Goal: Communication & Community: Answer question/provide support

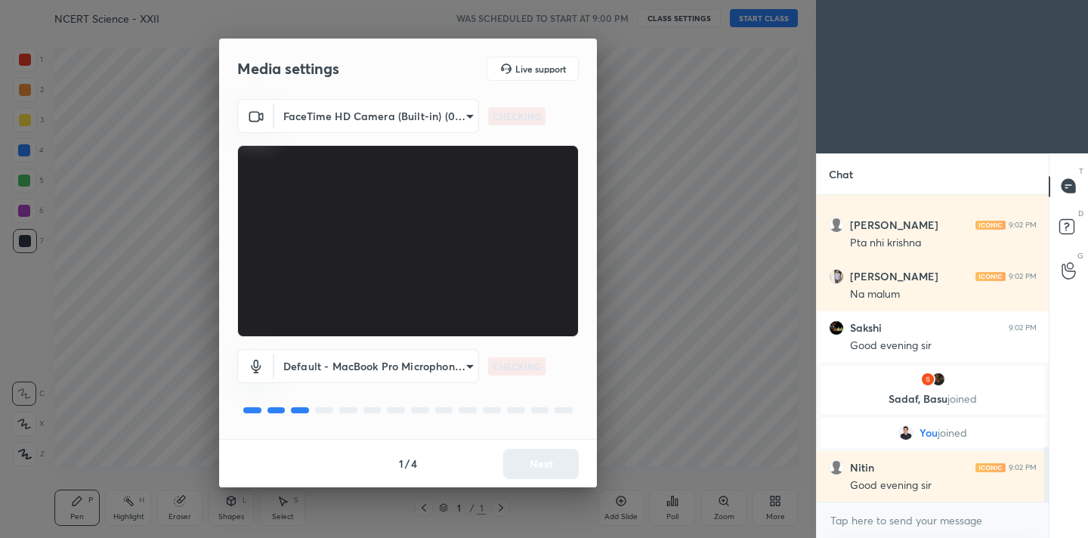
scroll to position [1404, 0]
click at [539, 464] on button "Next" at bounding box center [541, 464] width 76 height 30
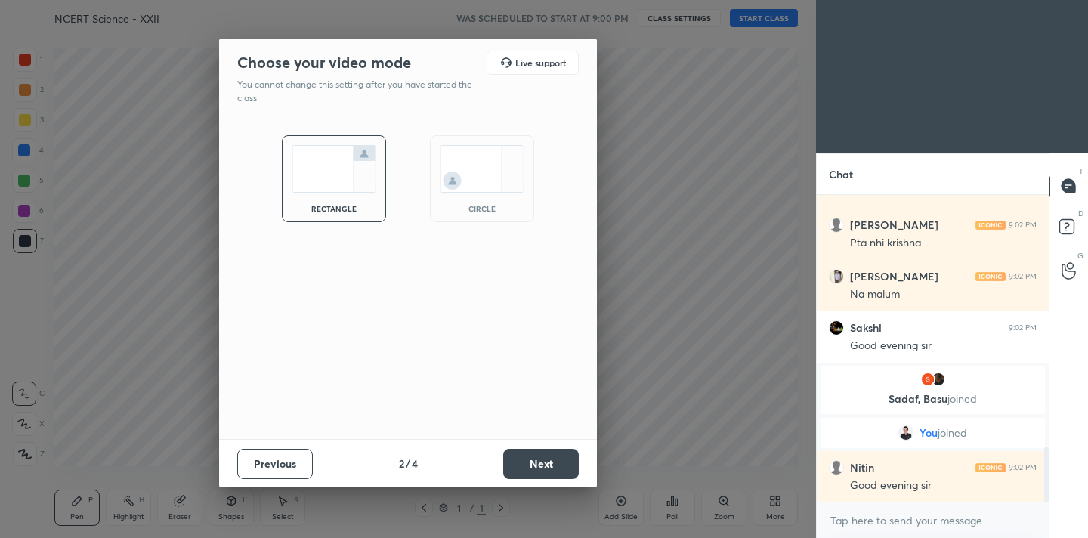
click at [539, 464] on button "Next" at bounding box center [541, 464] width 76 height 30
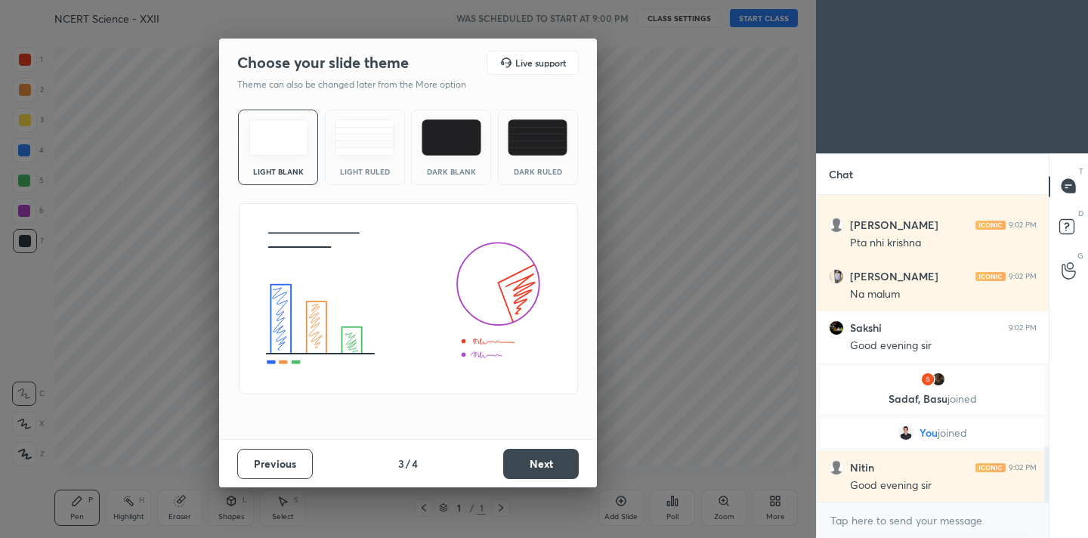
click at [539, 464] on button "Next" at bounding box center [541, 464] width 76 height 30
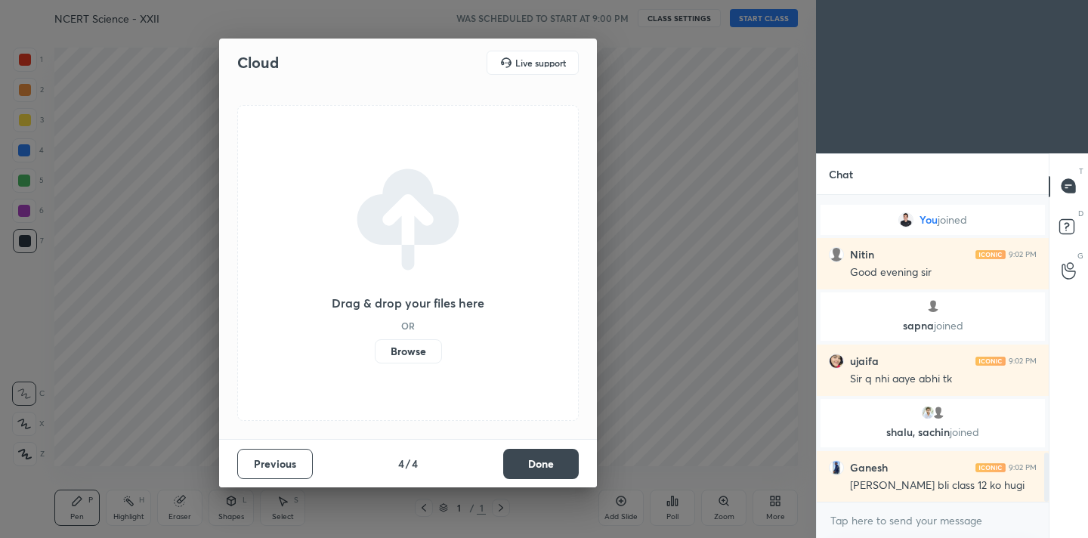
scroll to position [1601, 0]
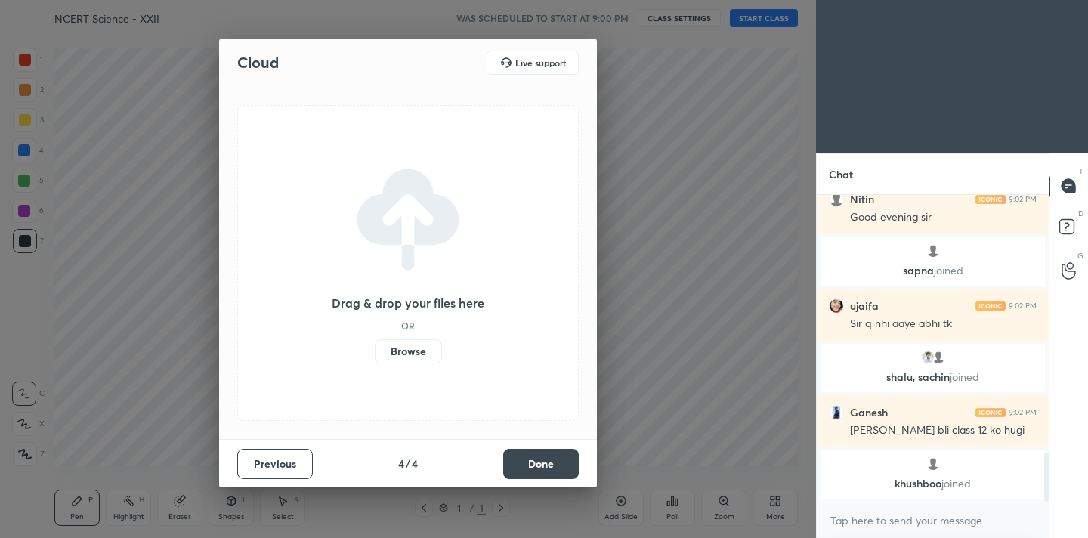
click at [539, 464] on button "Done" at bounding box center [541, 464] width 76 height 30
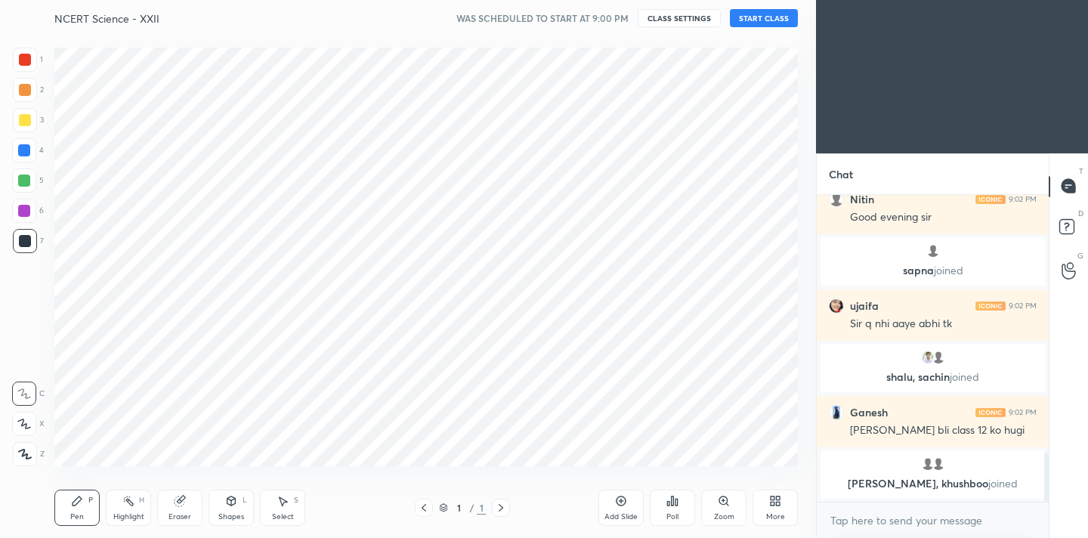
click at [23, 461] on div at bounding box center [25, 454] width 24 height 24
click at [26, 69] on div at bounding box center [25, 60] width 24 height 24
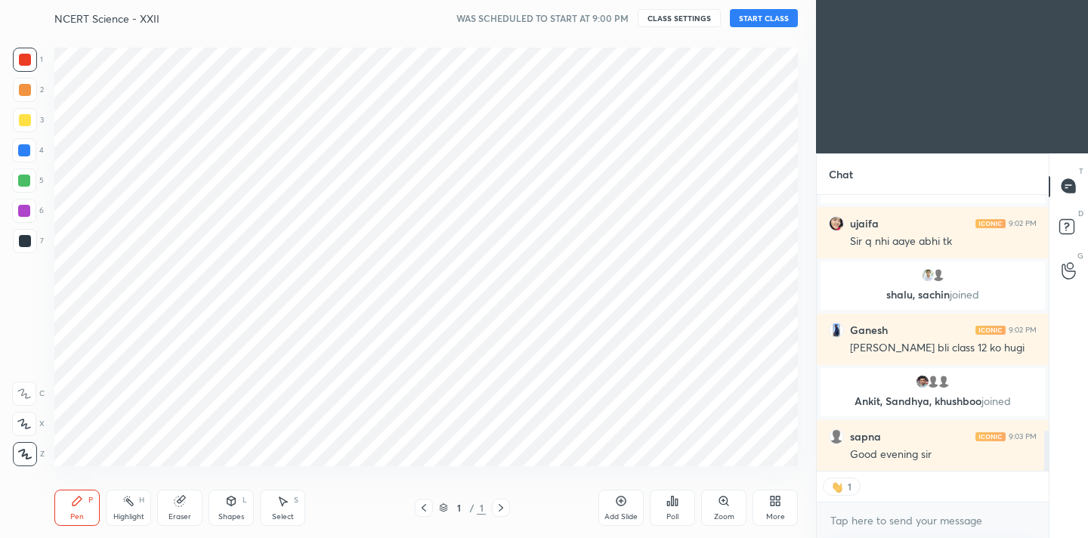
click at [776, 500] on icon at bounding box center [775, 501] width 12 height 12
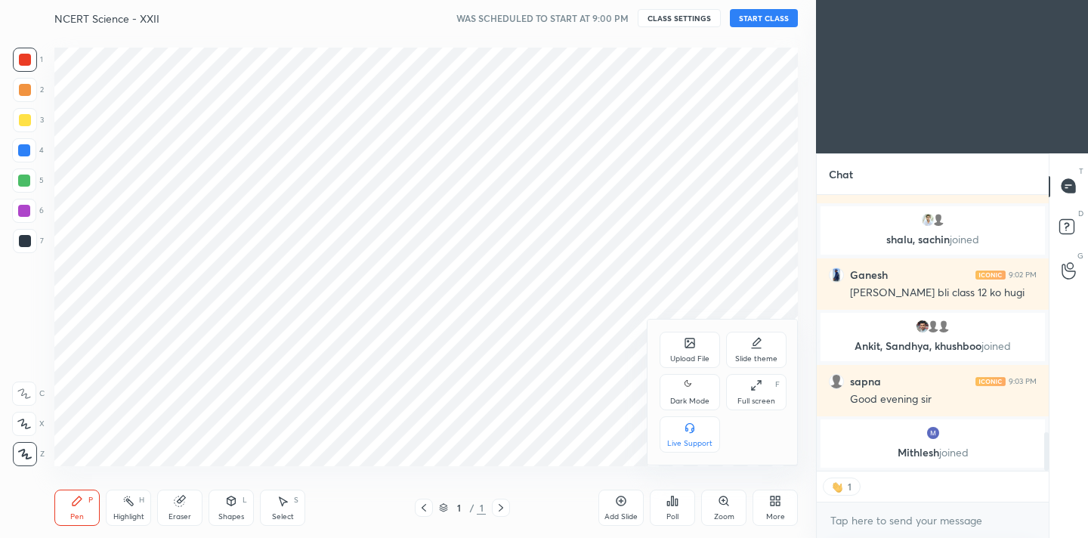
click at [687, 397] on div "Dark Mode" at bounding box center [689, 401] width 39 height 8
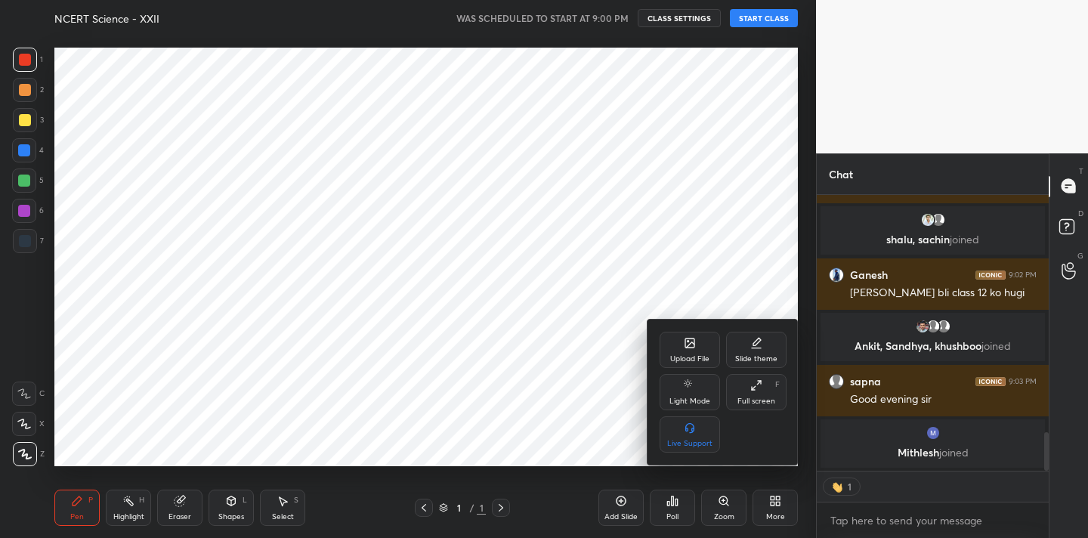
click at [722, 283] on div at bounding box center [544, 269] width 1088 height 538
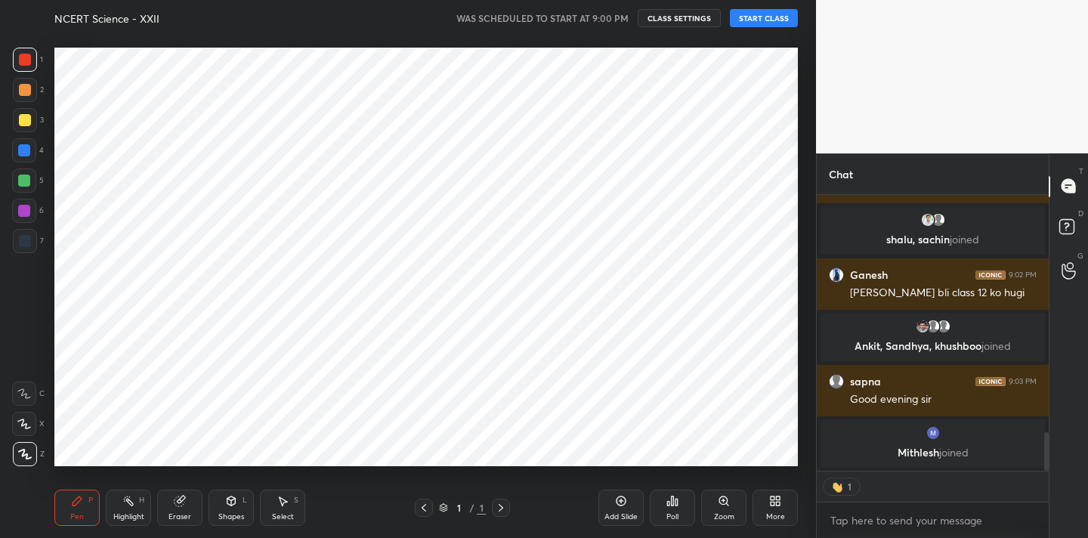
scroll to position [0, 0]
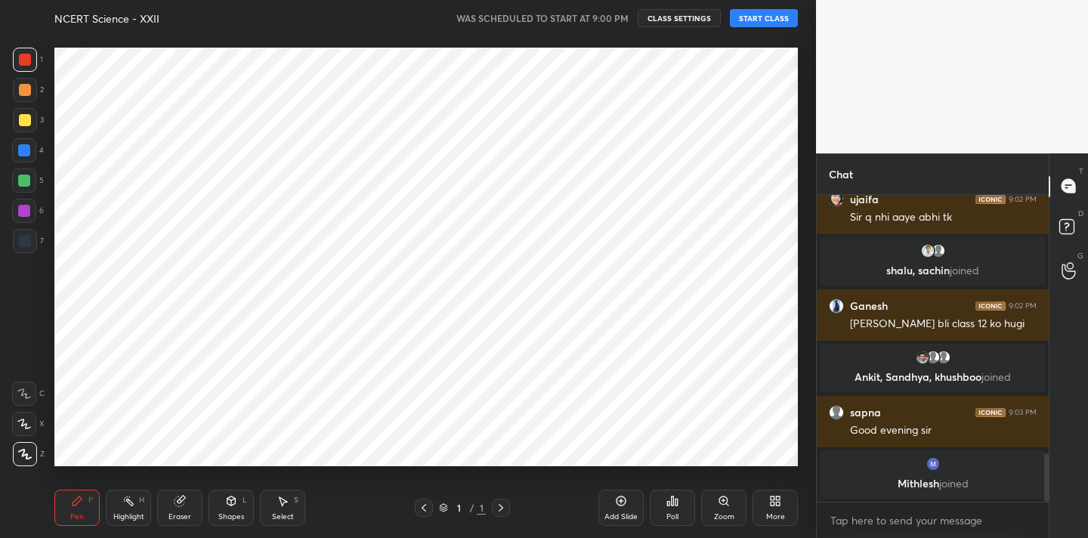
click at [758, 20] on button "START CLASS" at bounding box center [764, 18] width 68 height 18
click at [612, 19] on span "mute" at bounding box center [614, 18] width 21 height 11
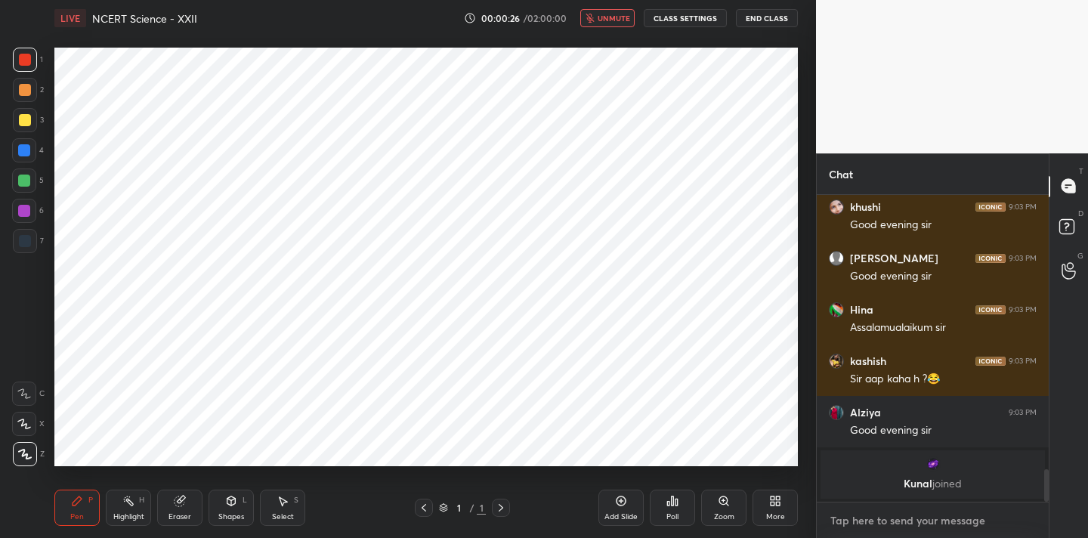
click at [897, 523] on textarea at bounding box center [933, 520] width 208 height 24
type textarea "x"
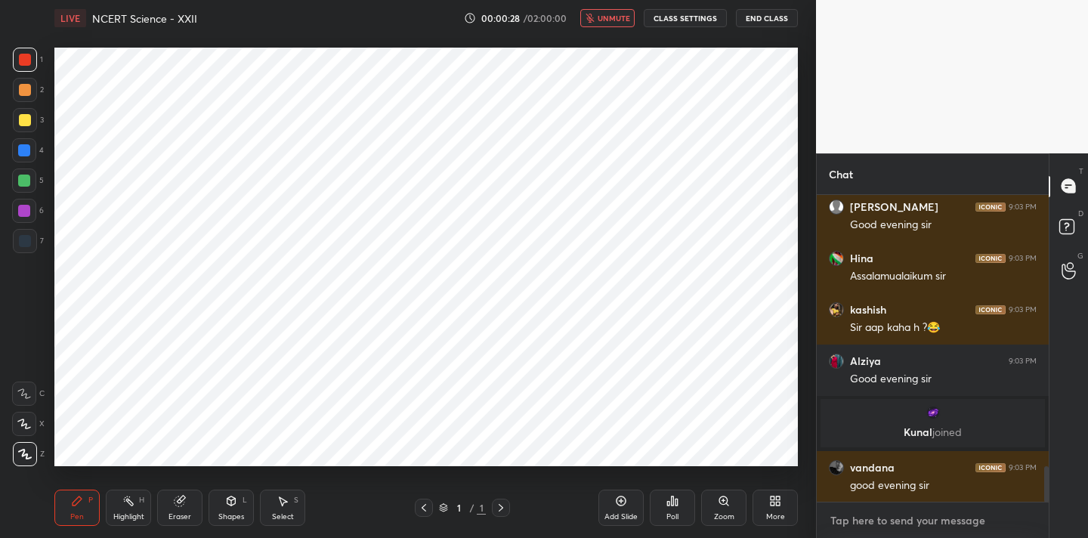
scroll to position [2352, 0]
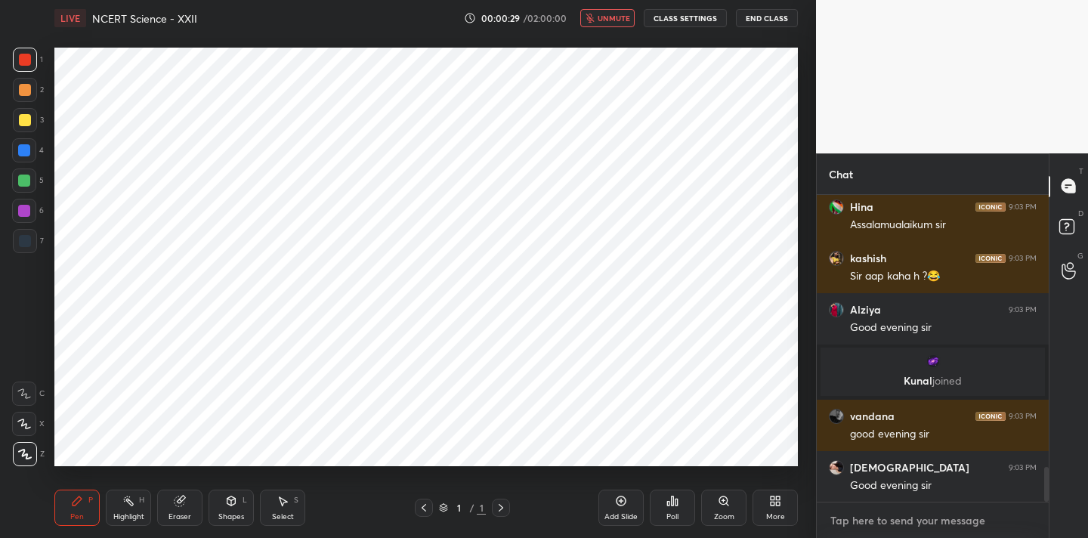
paste textarea "Channel Link - [URL][DOMAIN_NAME]"
type textarea "Channel Link - [URL][DOMAIN_NAME]"
type textarea "x"
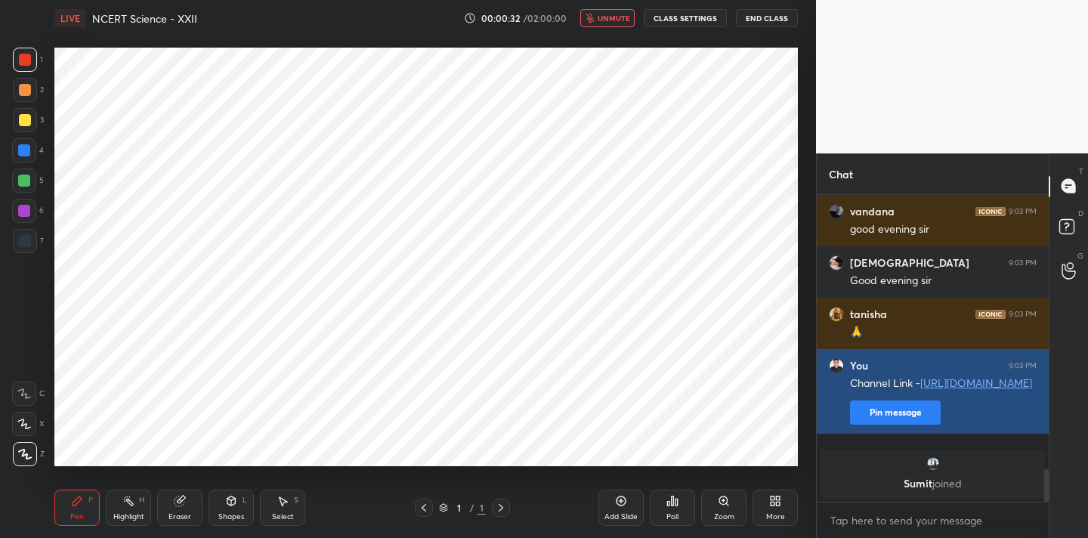
click at [902, 425] on button "Pin message" at bounding box center [895, 412] width 91 height 24
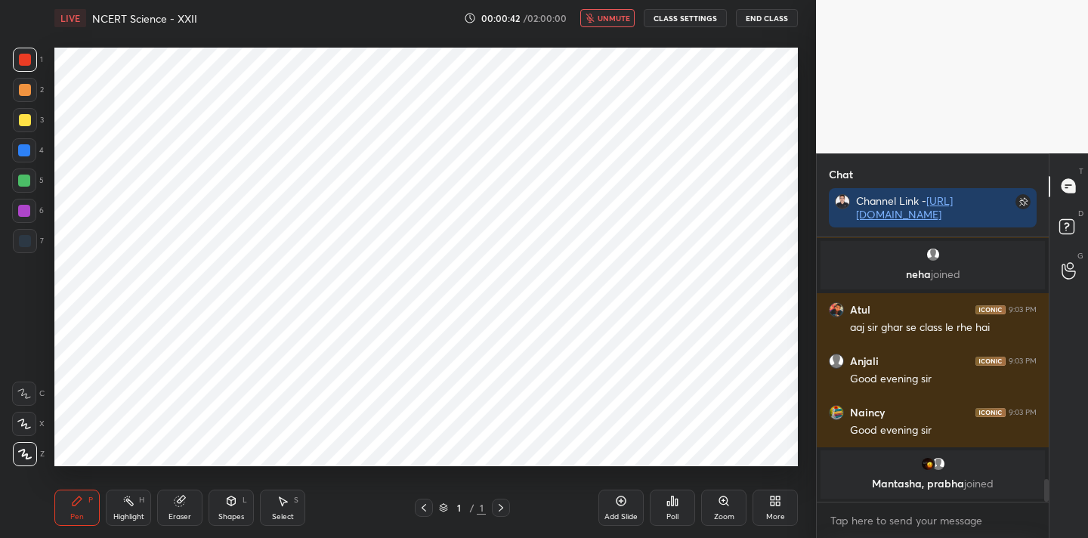
click at [607, 27] on div "LIVE NCERT Science - XXII 00:00:42 / 02:00:00 unmute CLASS SETTINGS End Class" at bounding box center [425, 18] width 743 height 36
click at [611, 18] on span "unmute" at bounding box center [614, 18] width 32 height 11
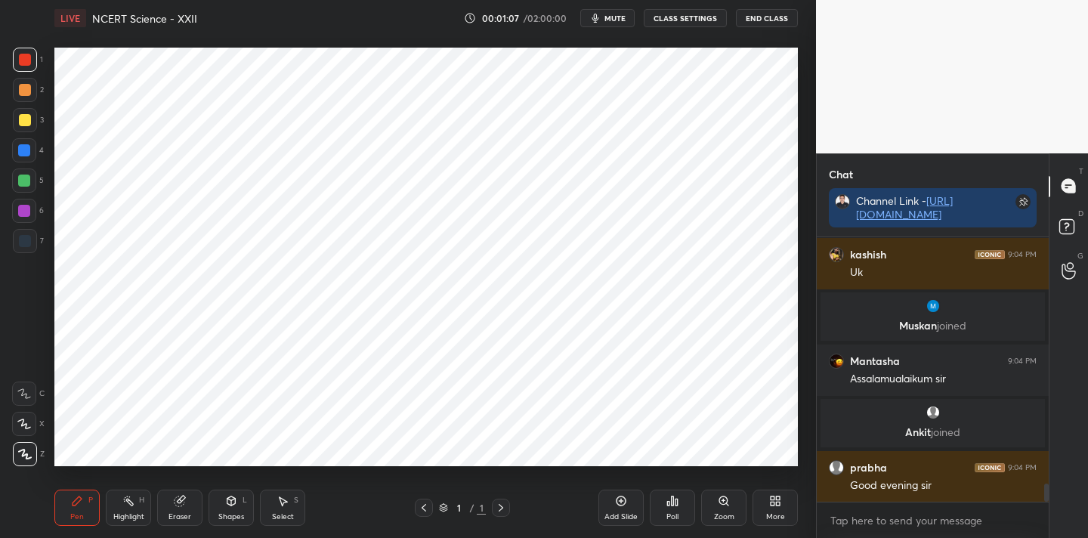
click at [769, 499] on icon at bounding box center [775, 501] width 12 height 12
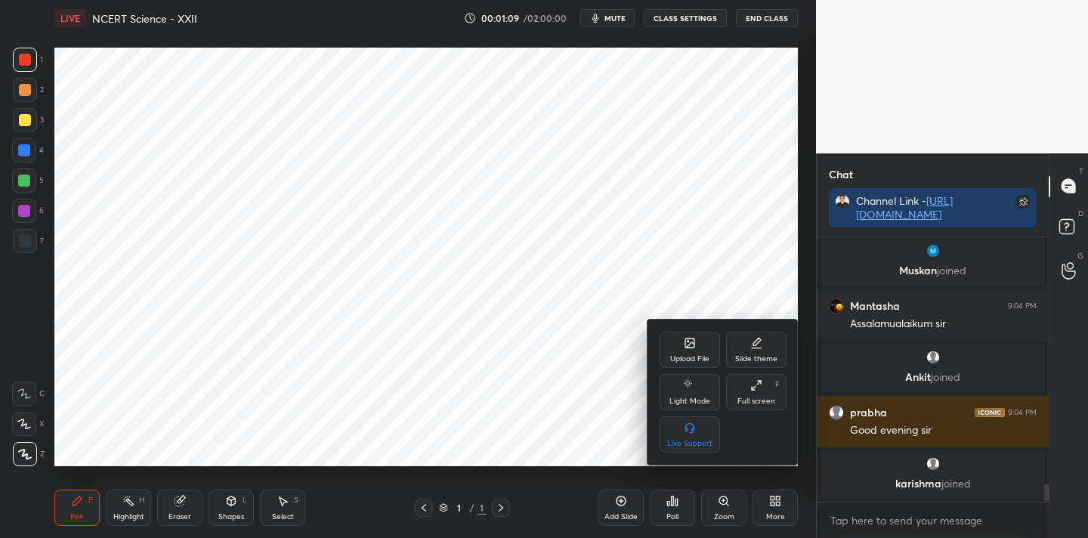
click at [693, 351] on div "Upload File" at bounding box center [689, 350] width 60 height 36
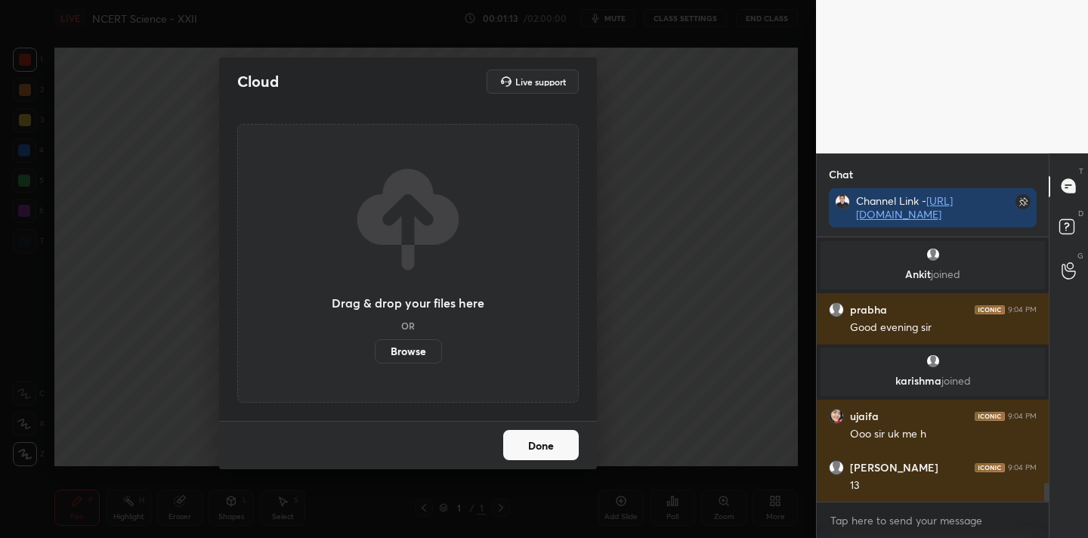
click at [423, 354] on label "Browse" at bounding box center [408, 351] width 67 height 24
click at [375, 354] on input "Browse" at bounding box center [375, 351] width 0 height 24
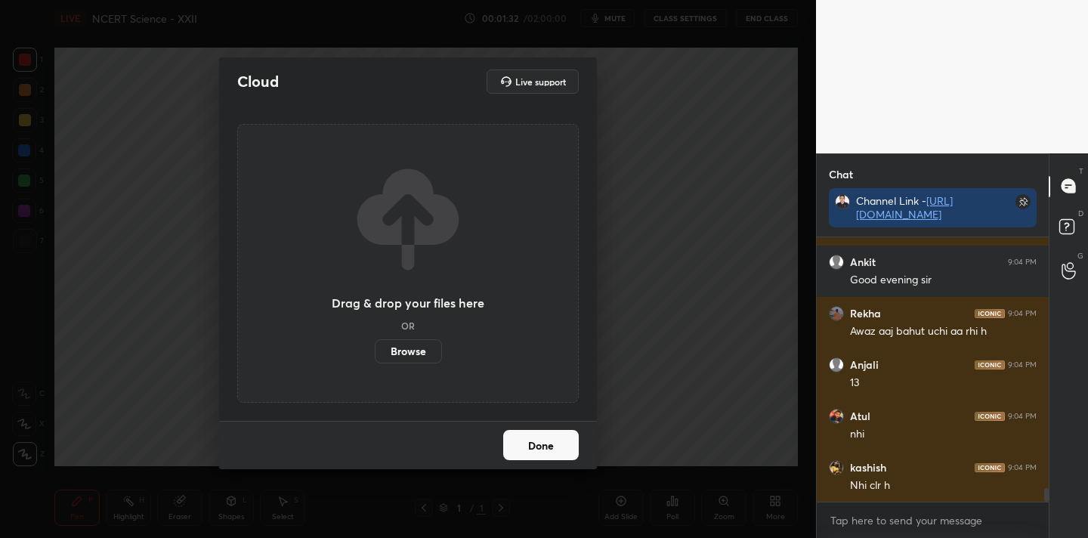
click at [415, 355] on label "Browse" at bounding box center [408, 351] width 67 height 24
click at [375, 355] on input "Browse" at bounding box center [375, 351] width 0 height 24
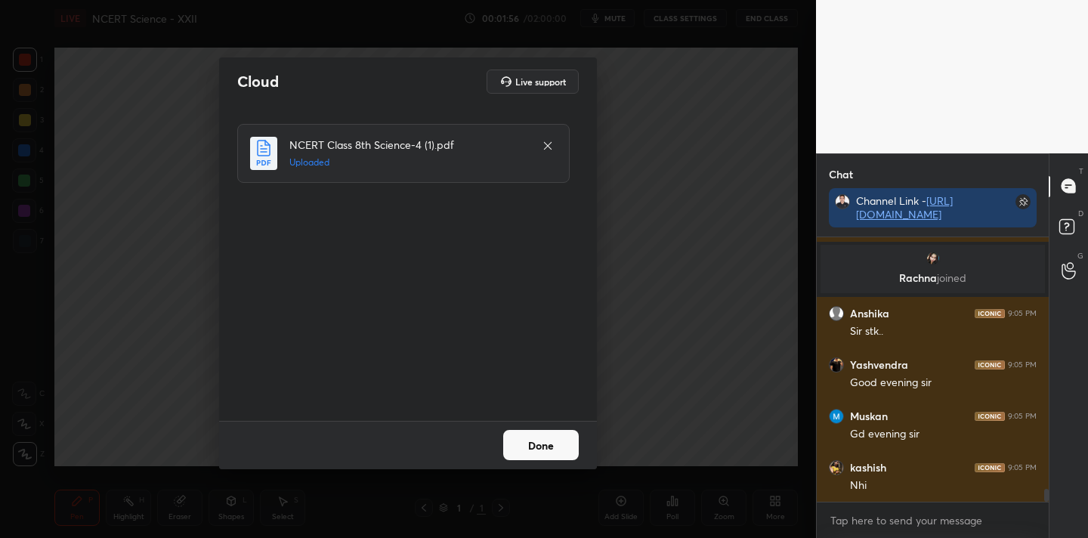
scroll to position [5106, 0]
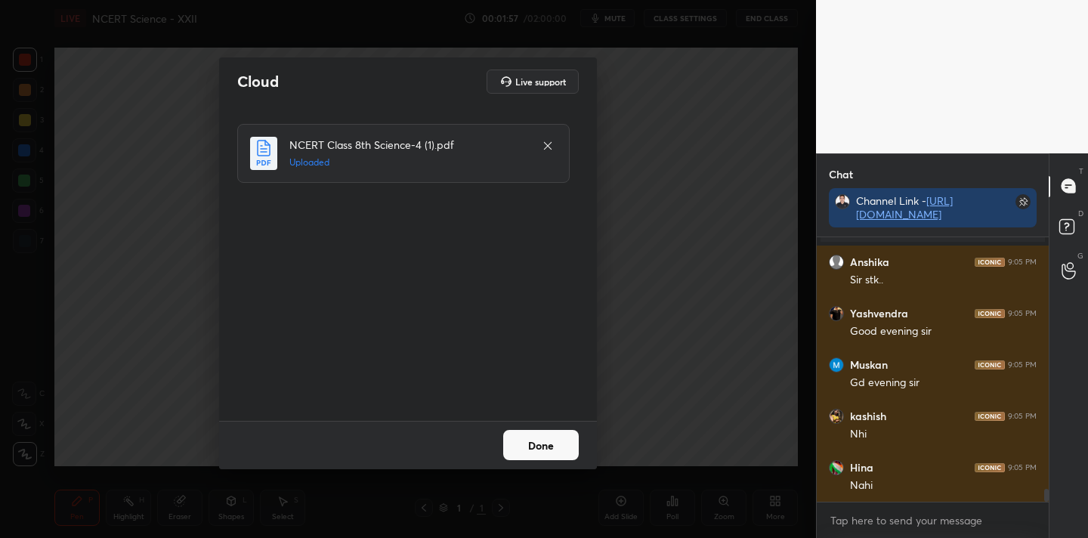
click at [531, 440] on button "Done" at bounding box center [541, 445] width 76 height 30
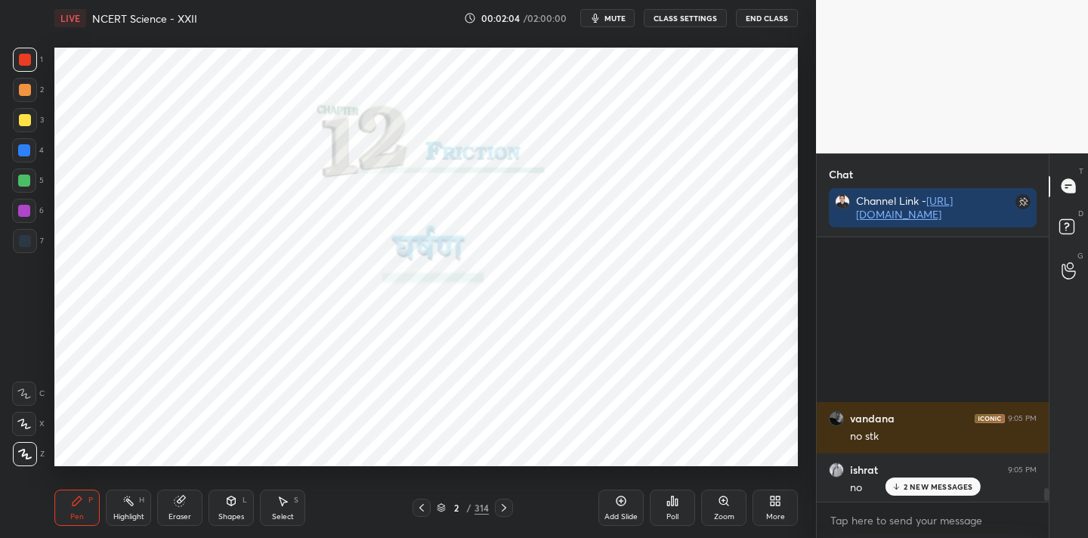
scroll to position [5453, 0]
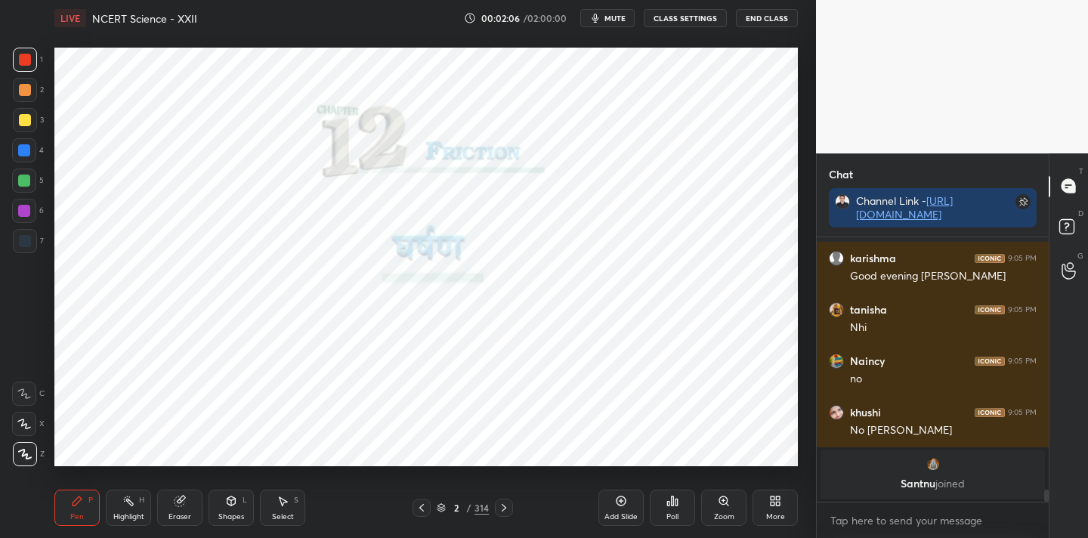
click at [672, 505] on icon at bounding box center [673, 500] width 2 height 9
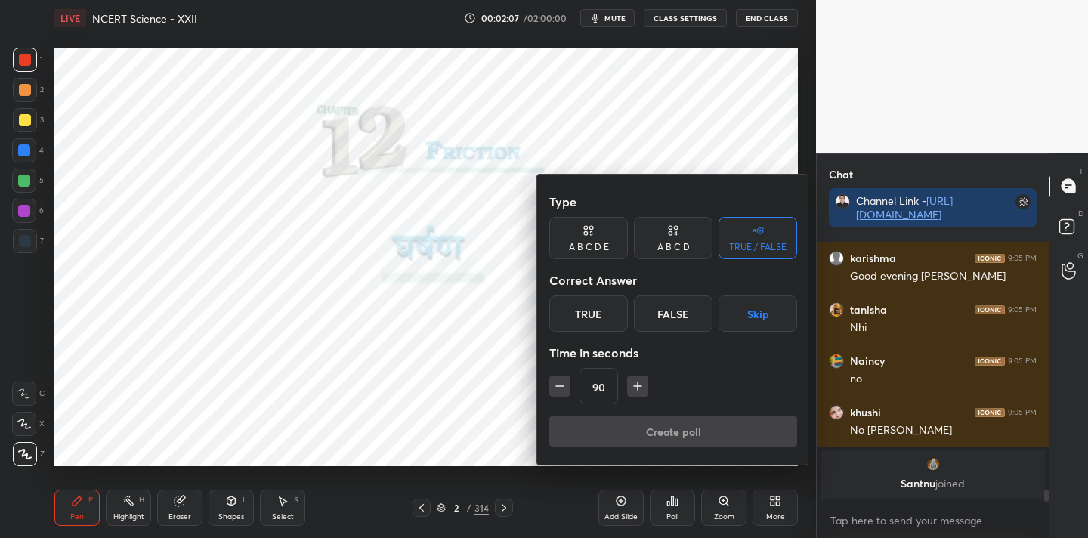
scroll to position [5504, 0]
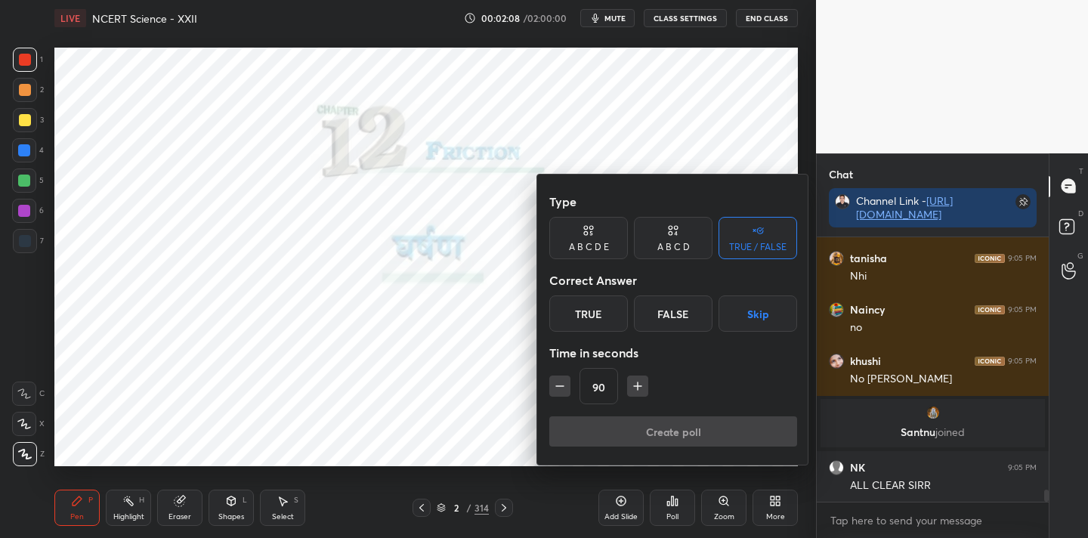
click at [592, 320] on div "True" at bounding box center [588, 313] width 79 height 36
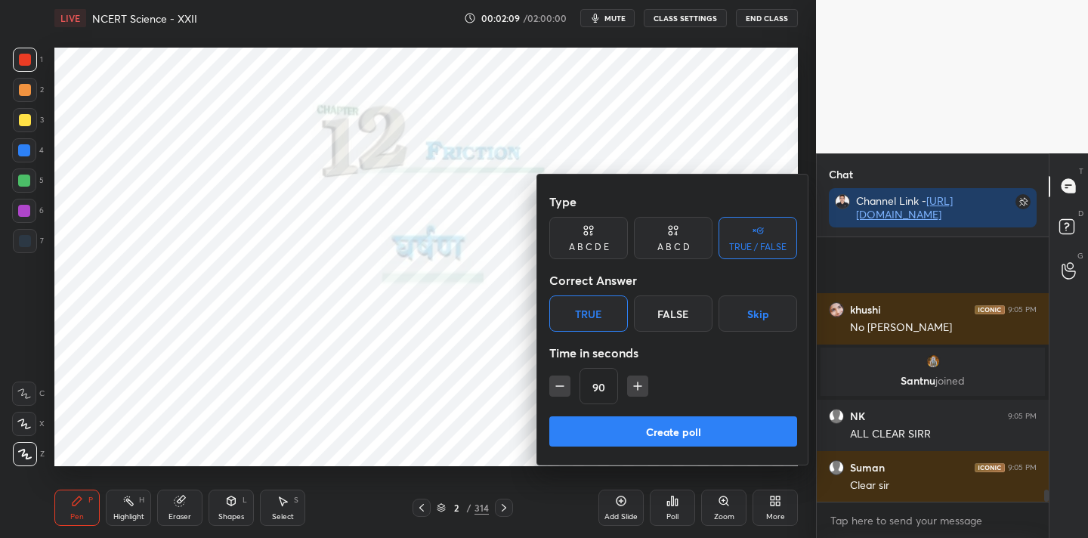
scroll to position [5710, 0]
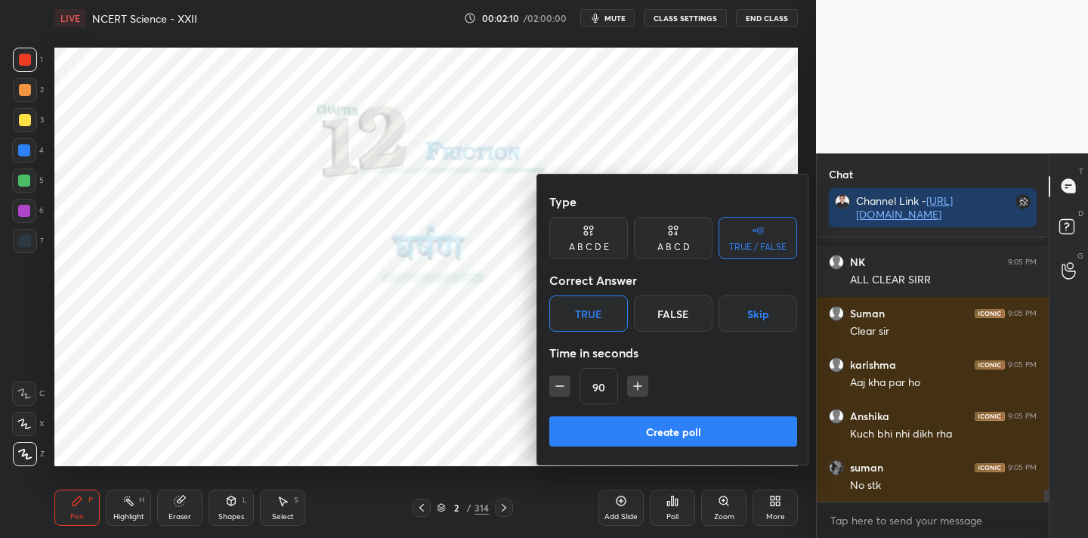
click at [694, 427] on button "Create poll" at bounding box center [673, 431] width 248 height 30
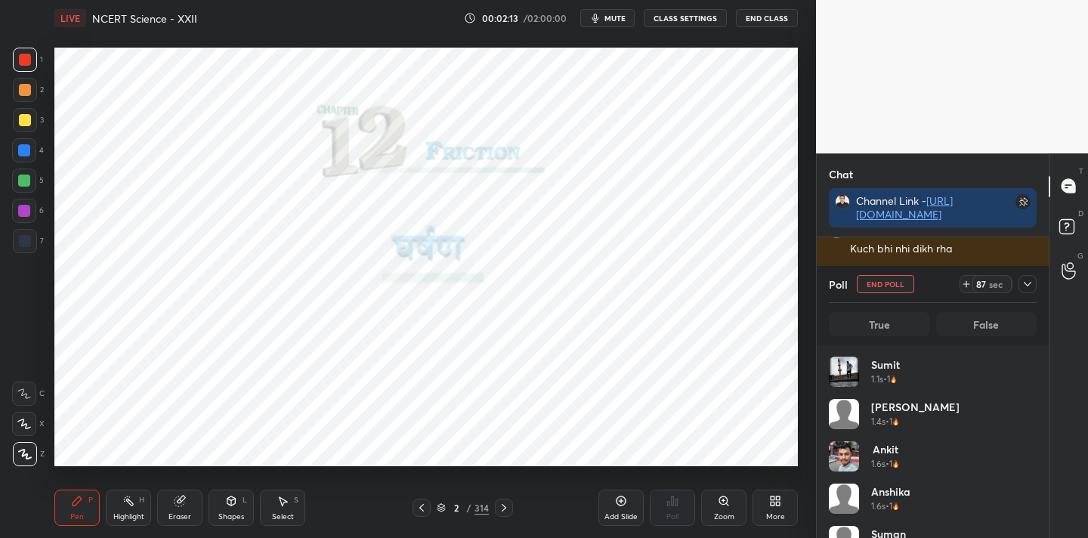
click at [1025, 283] on icon at bounding box center [1027, 284] width 12 height 12
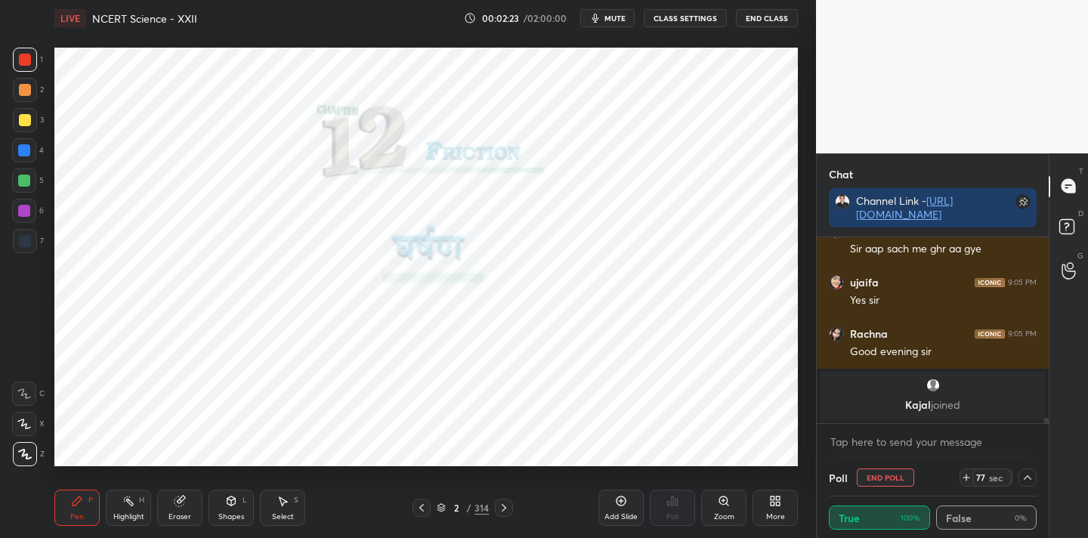
click at [774, 501] on icon at bounding box center [775, 501] width 12 height 12
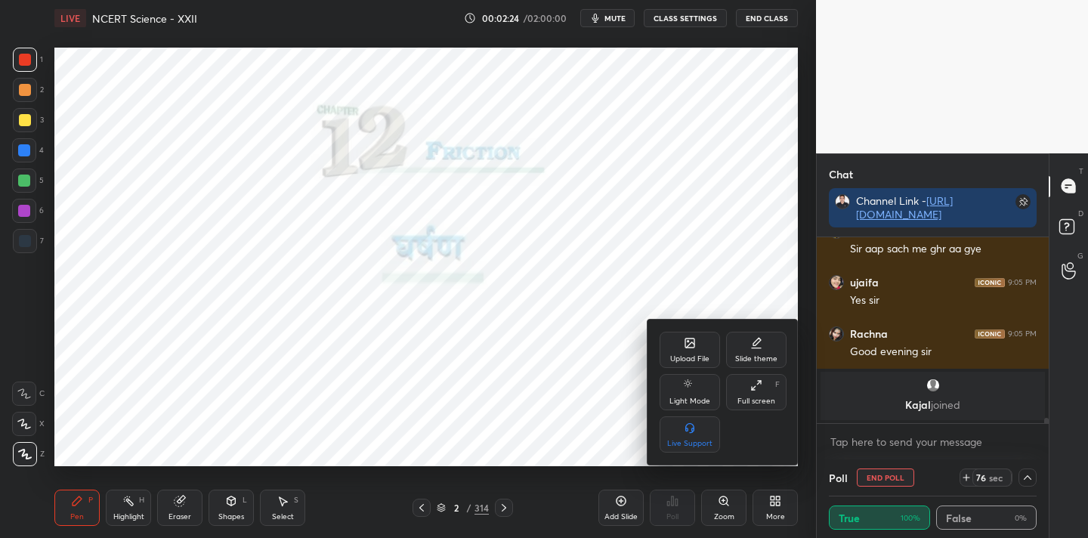
click at [760, 394] on div "Full screen F" at bounding box center [756, 392] width 60 height 36
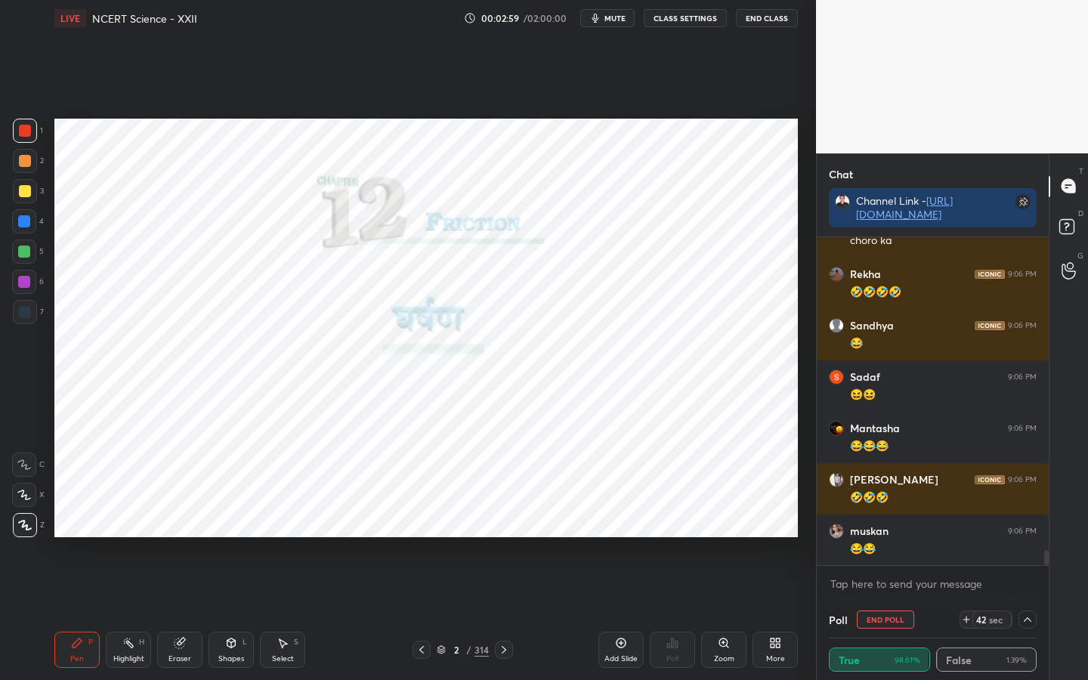
click at [480, 537] on div "314" at bounding box center [481, 650] width 14 height 14
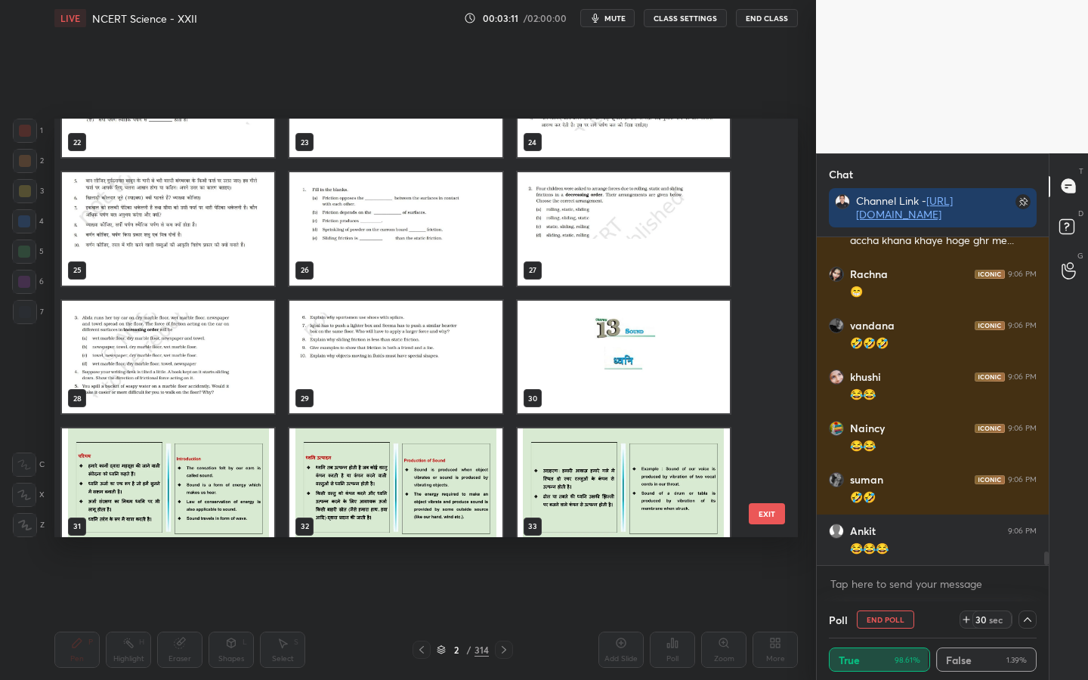
click at [627, 363] on img "grid" at bounding box center [623, 357] width 212 height 113
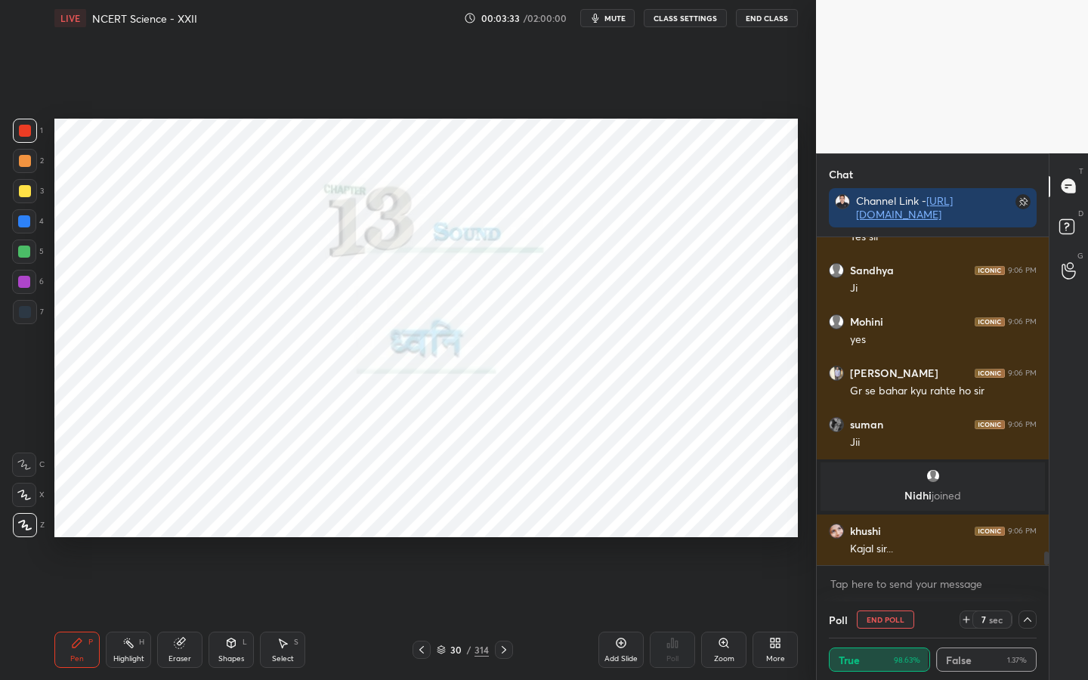
click at [1024, 537] on icon at bounding box center [1027, 619] width 12 height 12
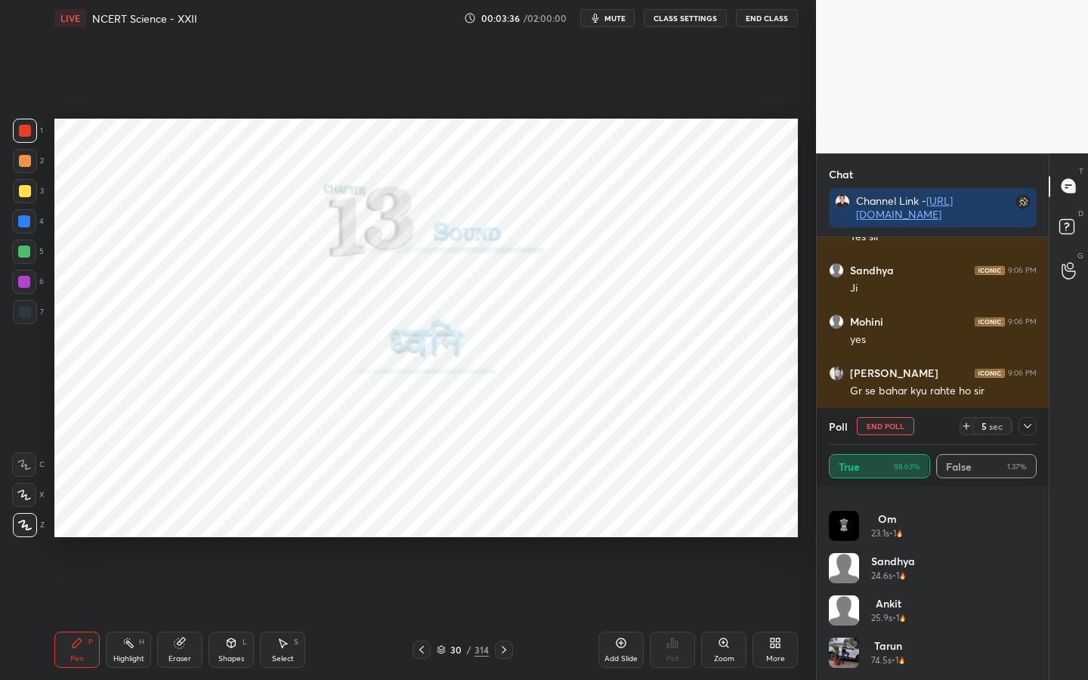
click at [1029, 428] on icon at bounding box center [1027, 426] width 12 height 12
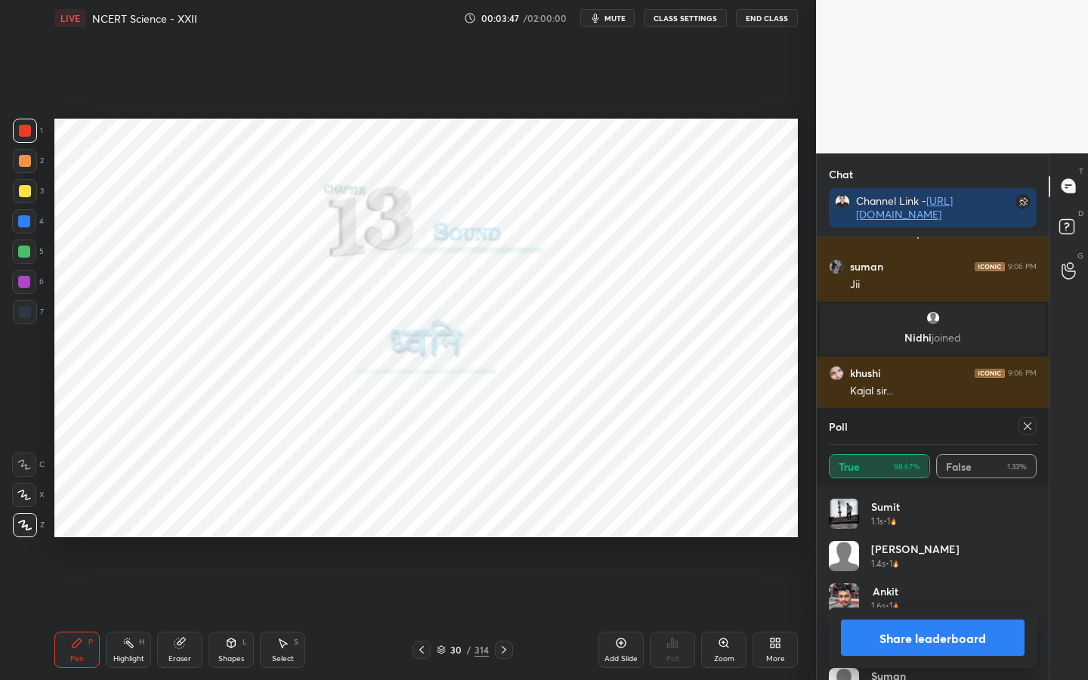
click at [1026, 428] on icon at bounding box center [1027, 426] width 12 height 12
type textarea "x"
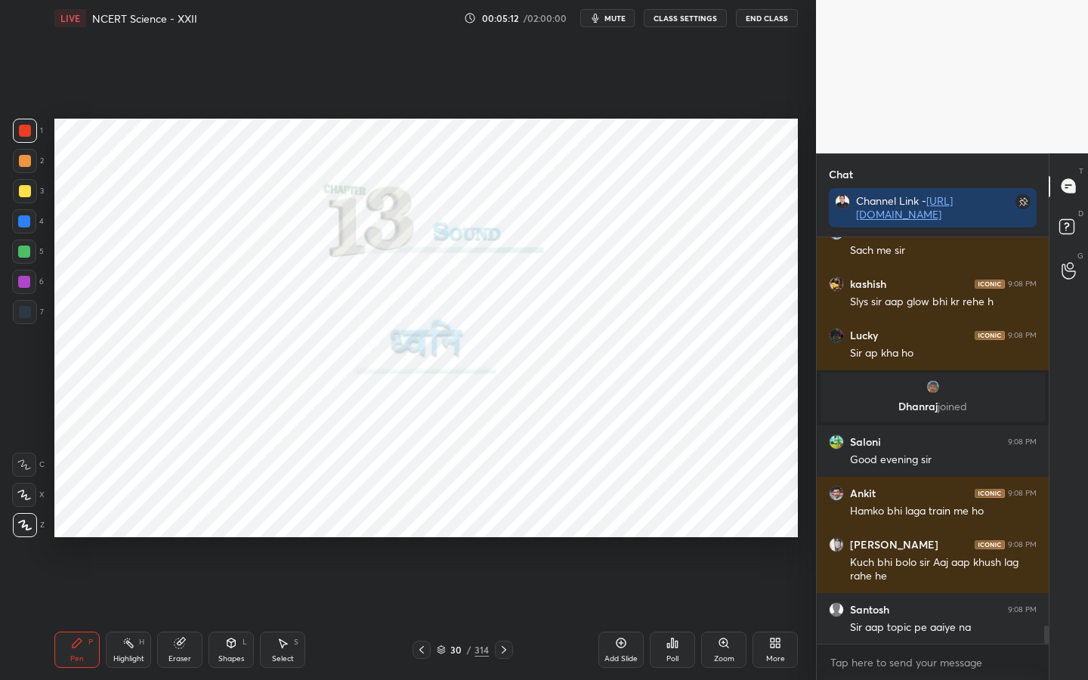
scroll to position [8932, 0]
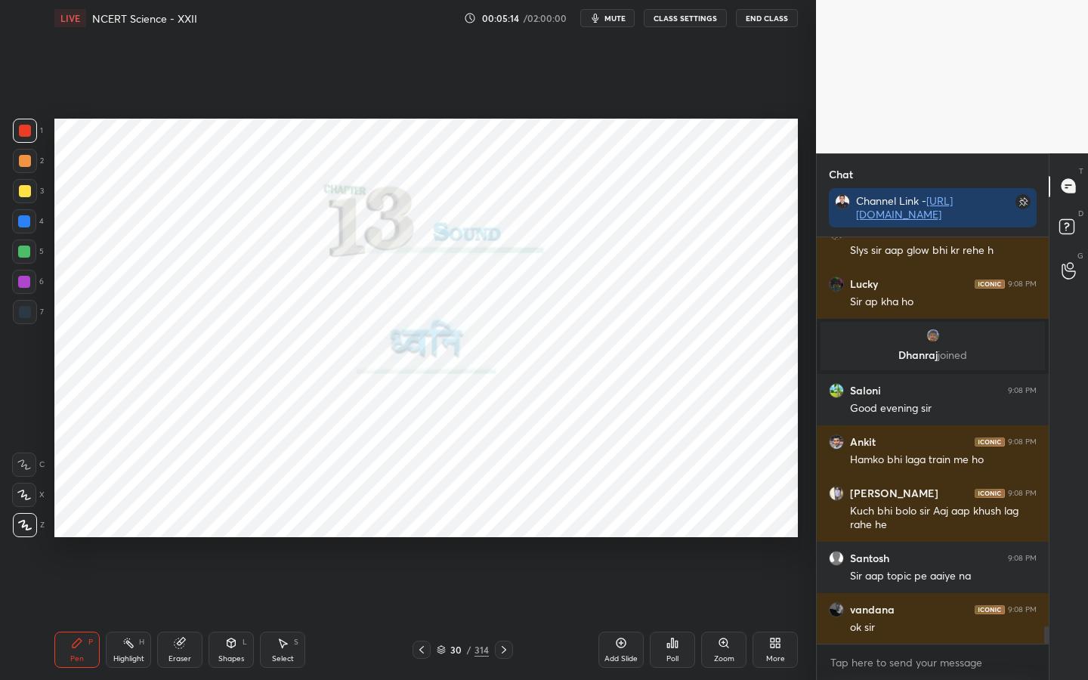
click at [684, 23] on button "CLASS SETTINGS" at bounding box center [685, 18] width 83 height 18
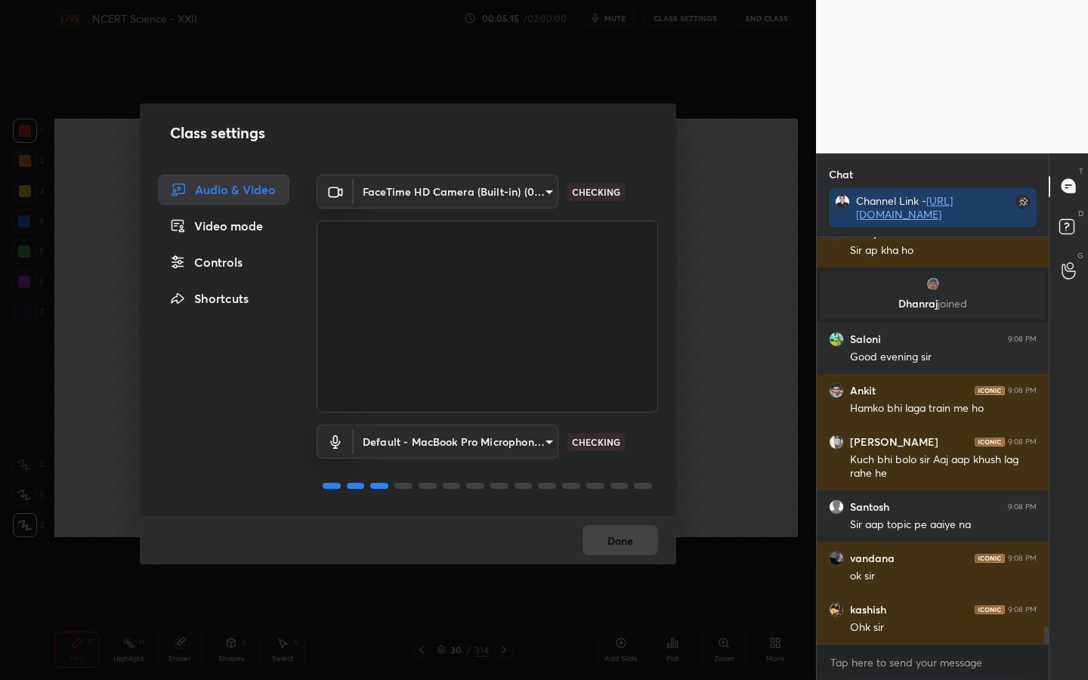
scroll to position [9035, 0]
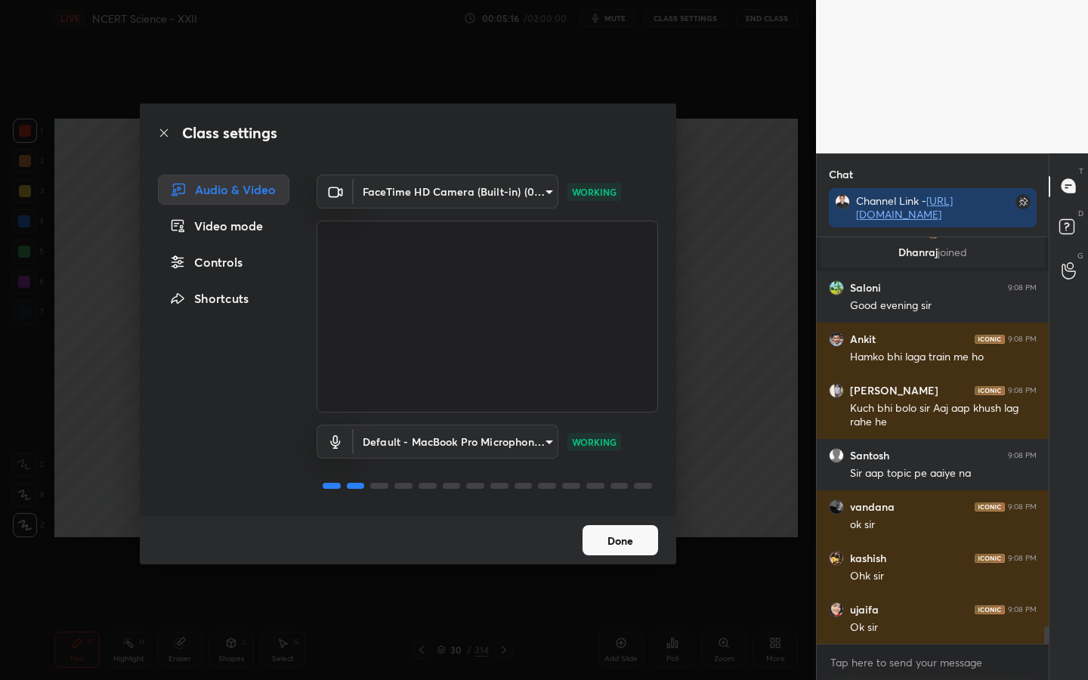
click at [218, 233] on div "Video mode" at bounding box center [223, 226] width 131 height 30
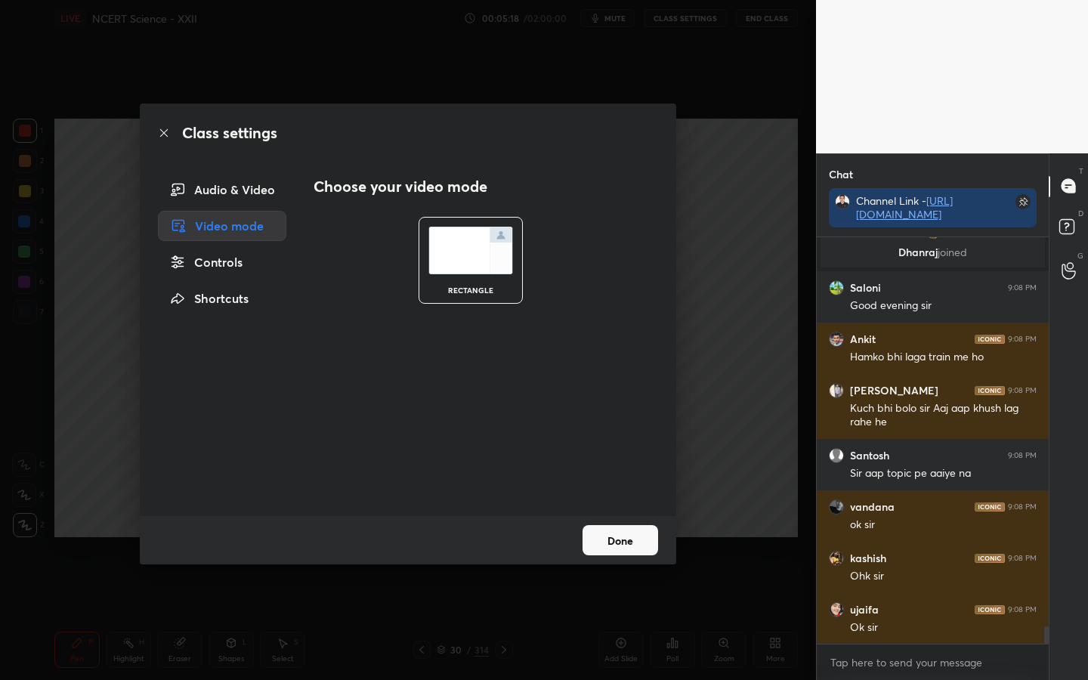
scroll to position [9087, 0]
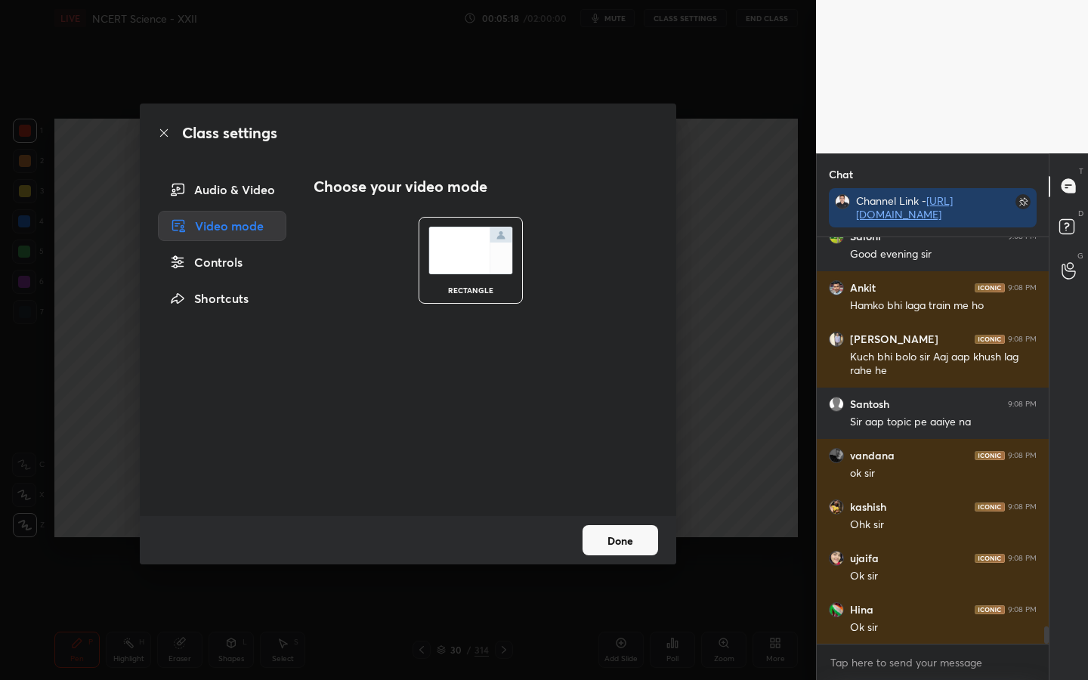
click at [219, 265] on div "Controls" at bounding box center [222, 262] width 128 height 30
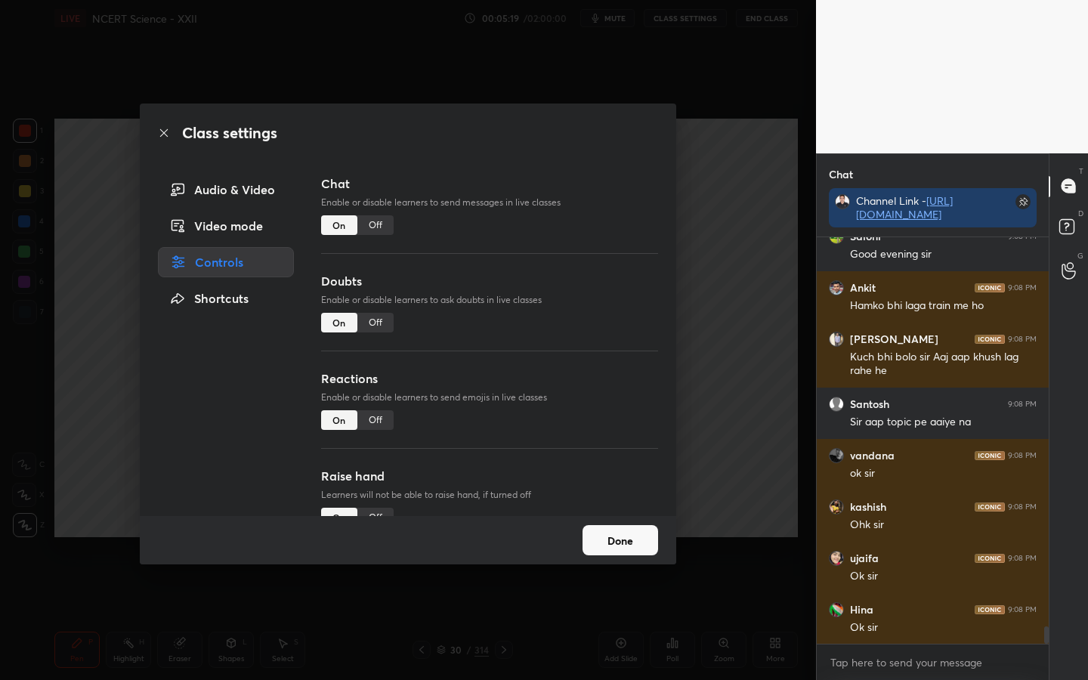
click at [379, 230] on div "Off" at bounding box center [375, 225] width 36 height 20
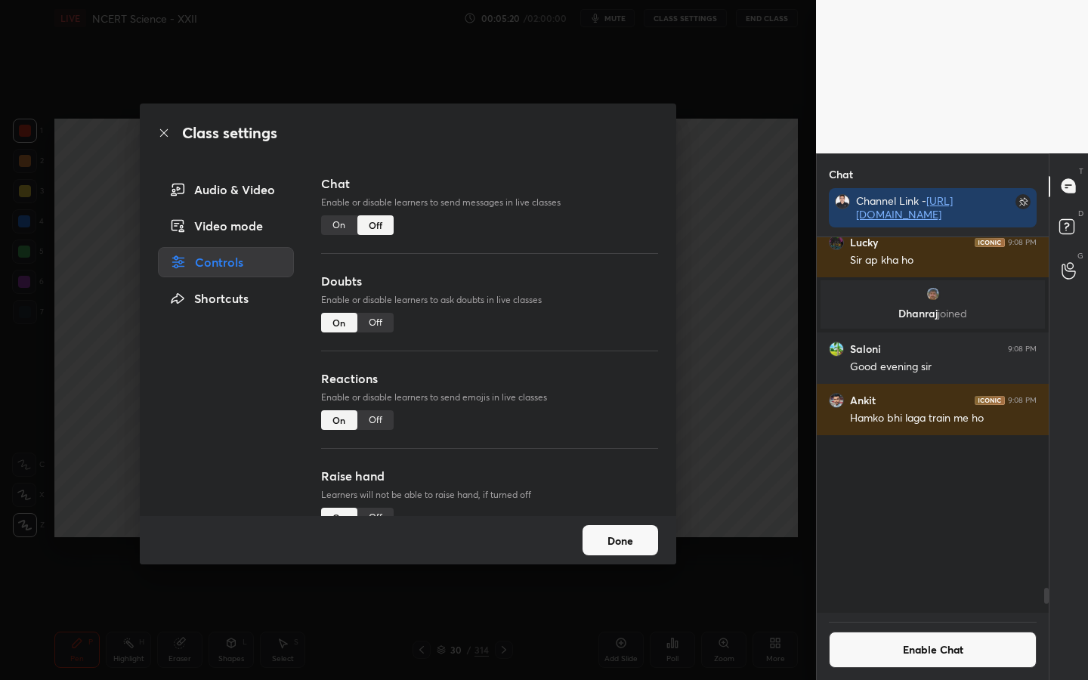
scroll to position [371, 227]
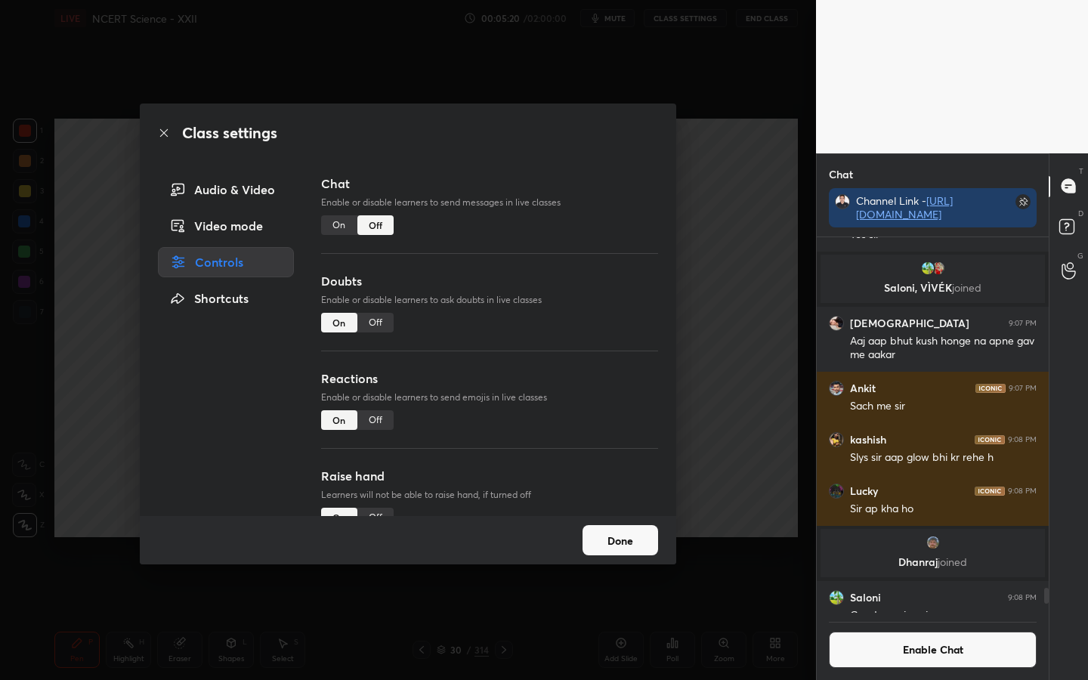
click at [618, 537] on button "Done" at bounding box center [620, 540] width 76 height 30
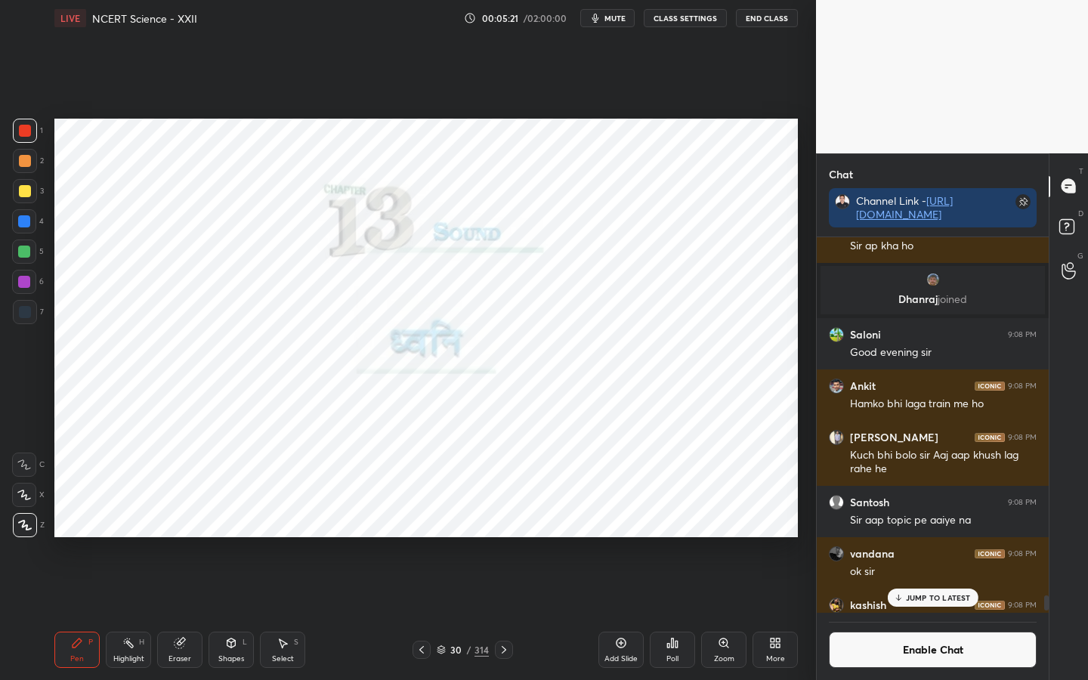
scroll to position [9077, 0]
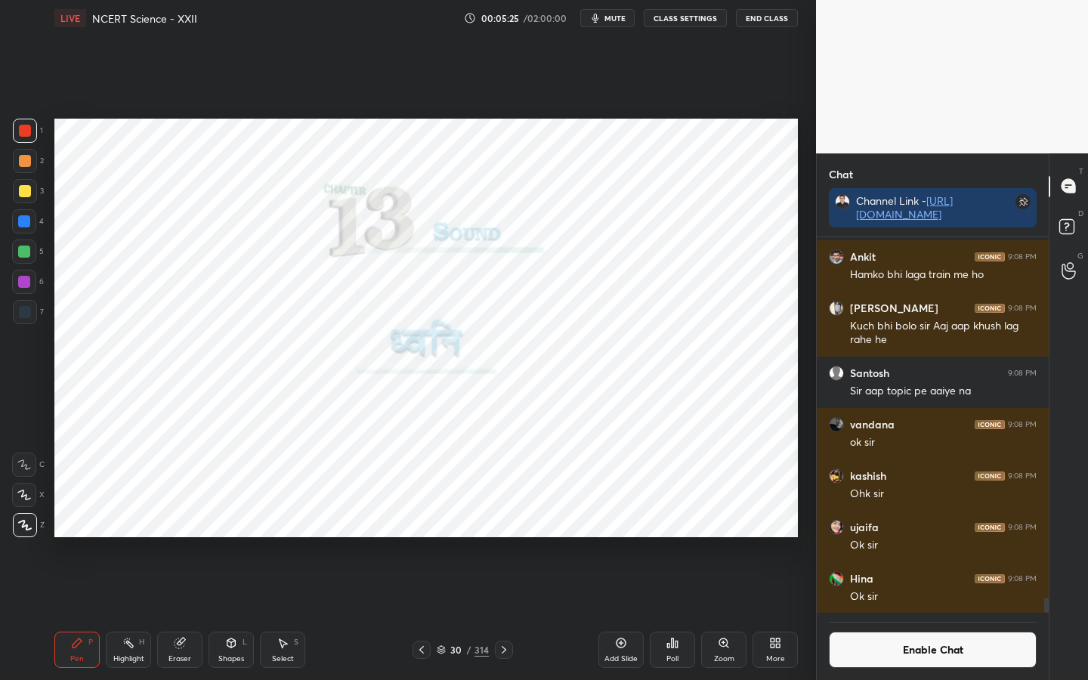
click at [476, 537] on div "314" at bounding box center [481, 650] width 14 height 14
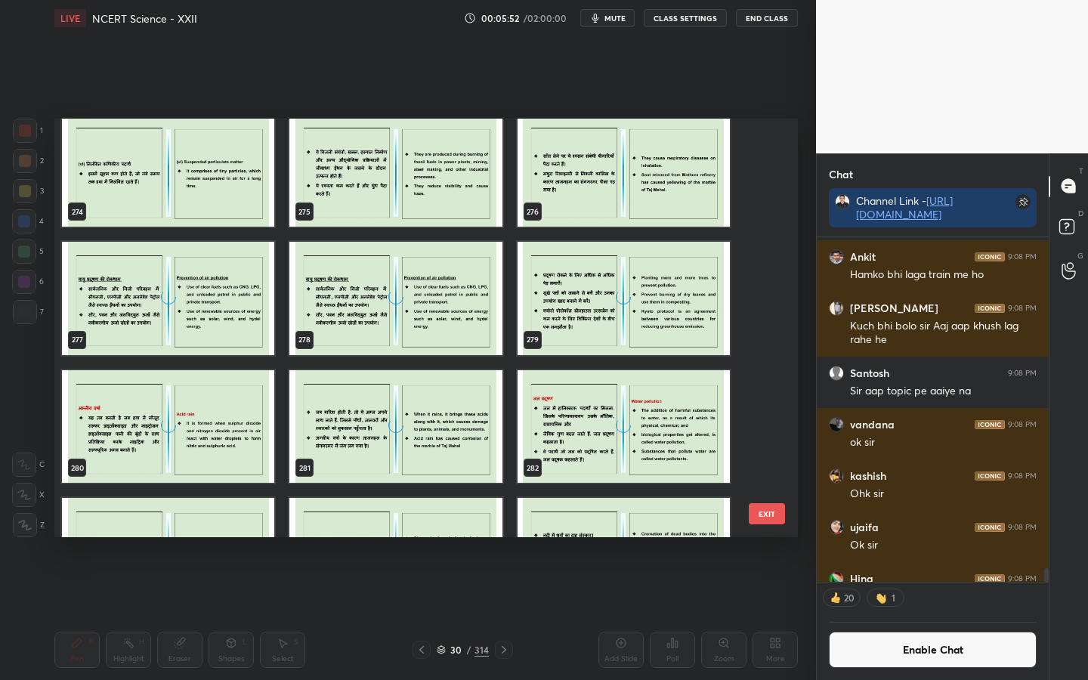
scroll to position [11827, 0]
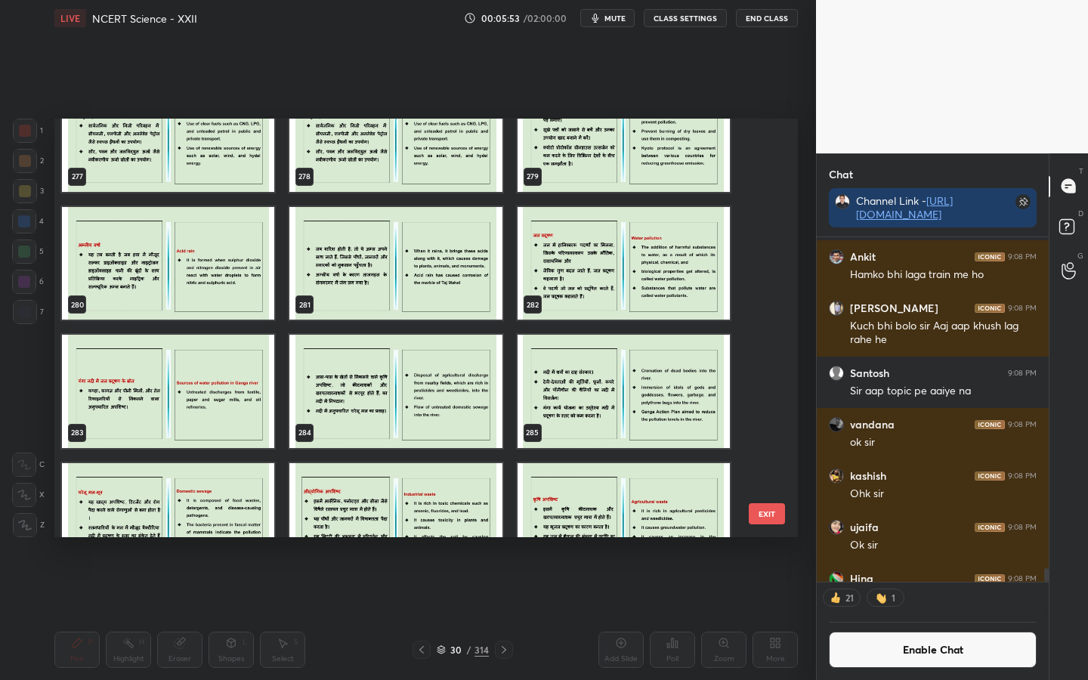
click at [761, 512] on button "EXIT" at bounding box center [767, 513] width 36 height 21
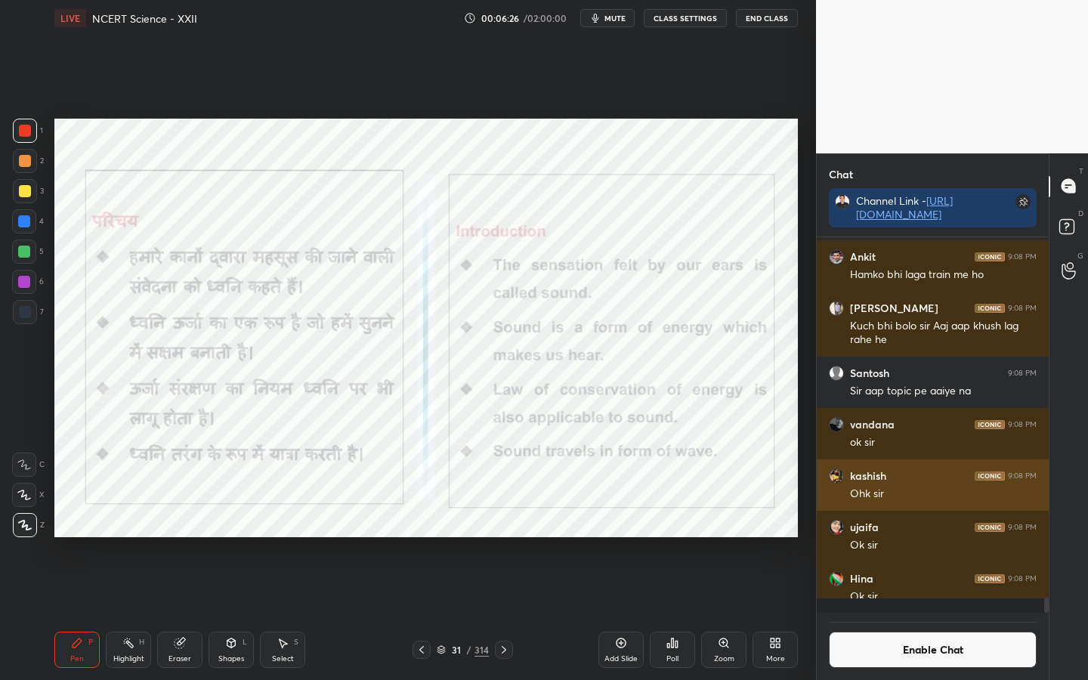
scroll to position [371, 227]
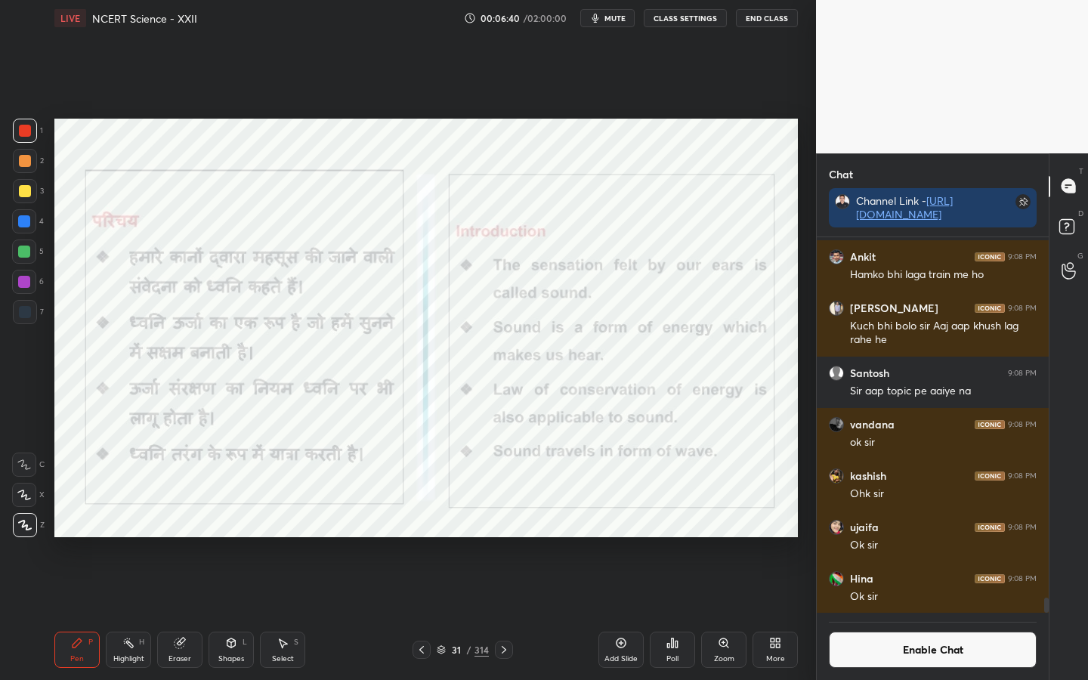
click at [874, 537] on button "Enable Chat" at bounding box center [933, 650] width 208 height 36
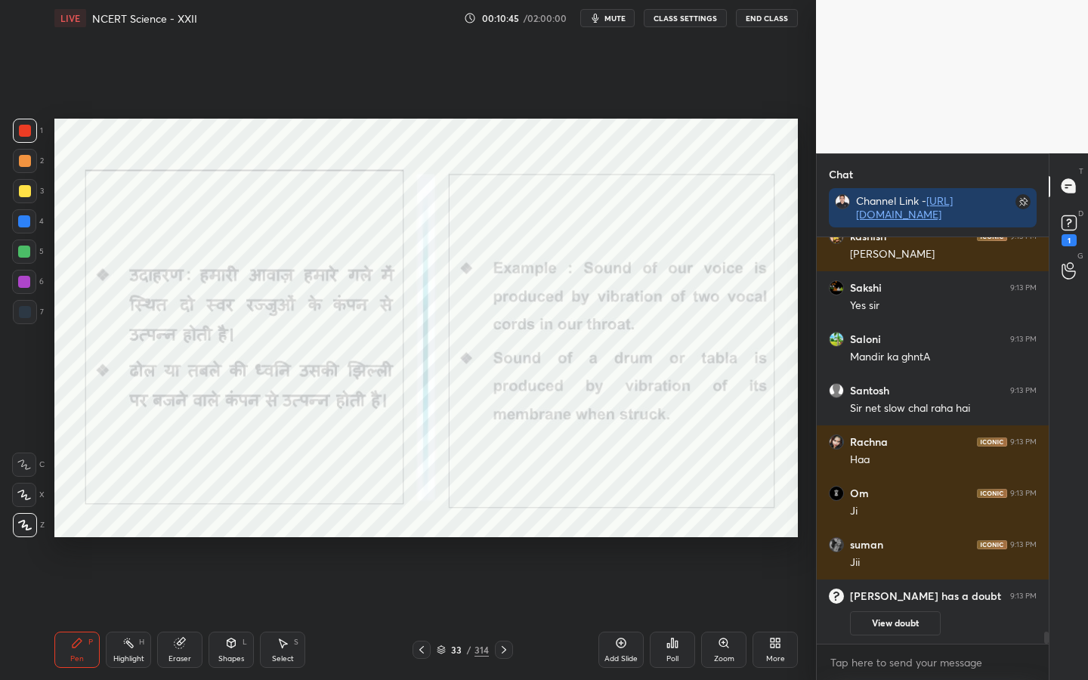
scroll to position [12318, 0]
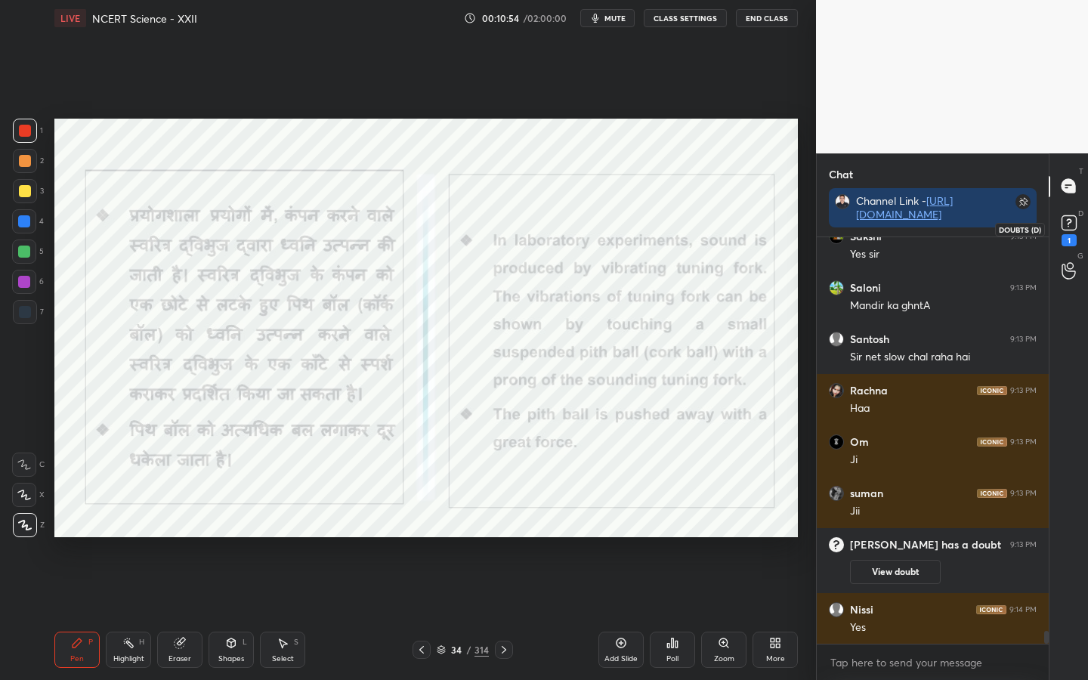
click at [1074, 229] on rect at bounding box center [1068, 222] width 14 height 14
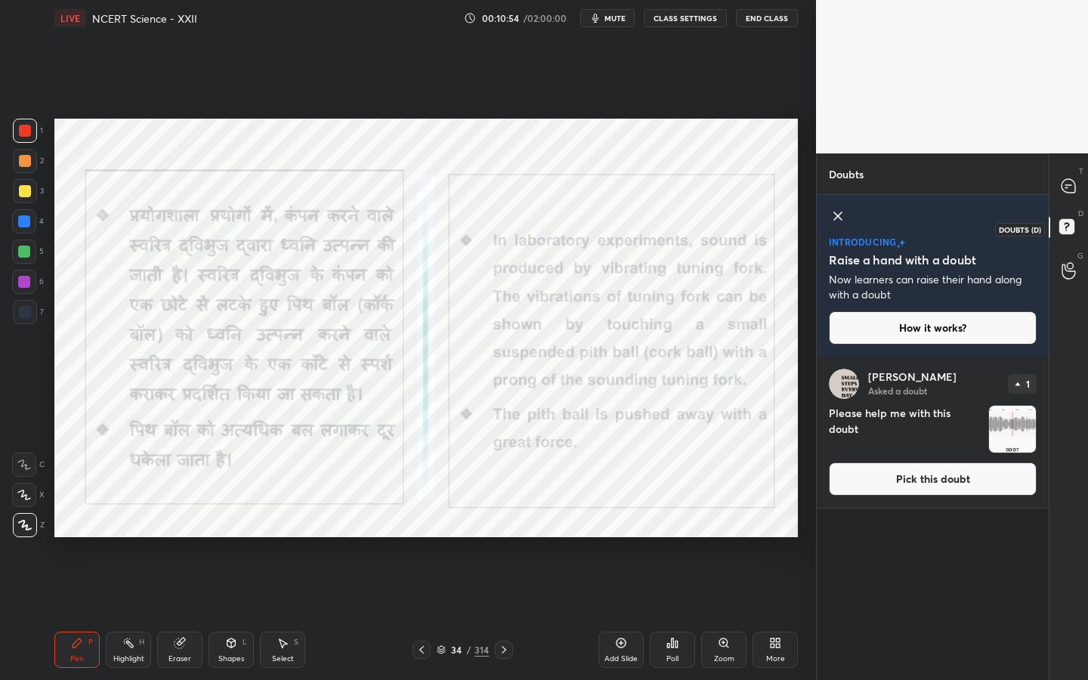
scroll to position [318, 227]
click at [968, 472] on button "Pick this doubt" at bounding box center [933, 478] width 208 height 33
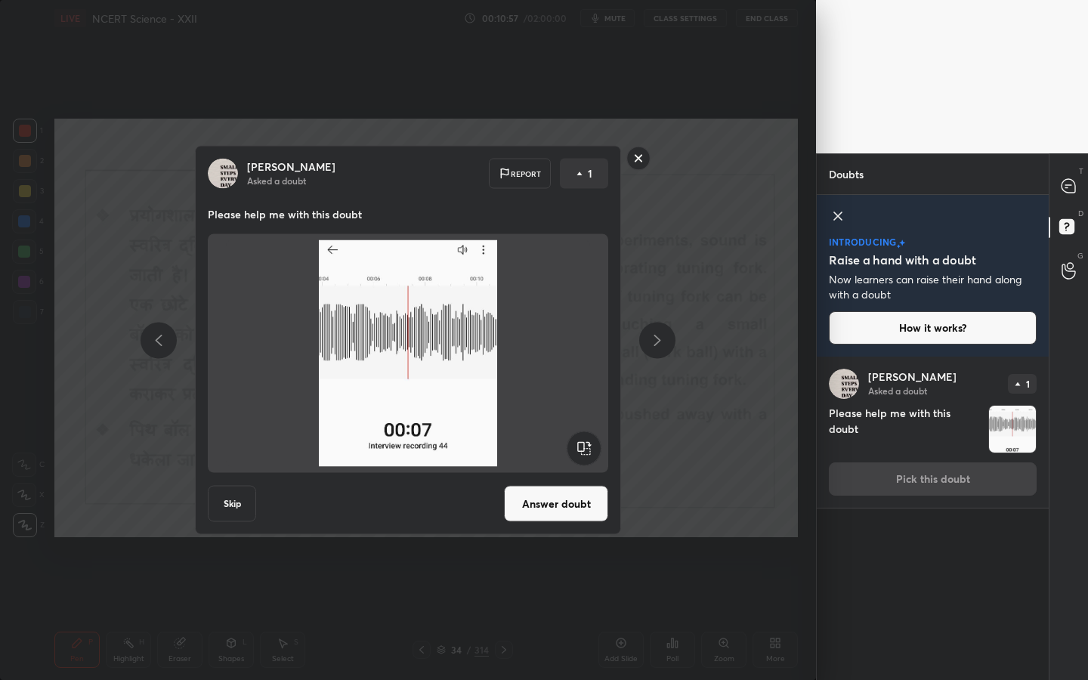
click at [632, 162] on rect at bounding box center [638, 158] width 23 height 23
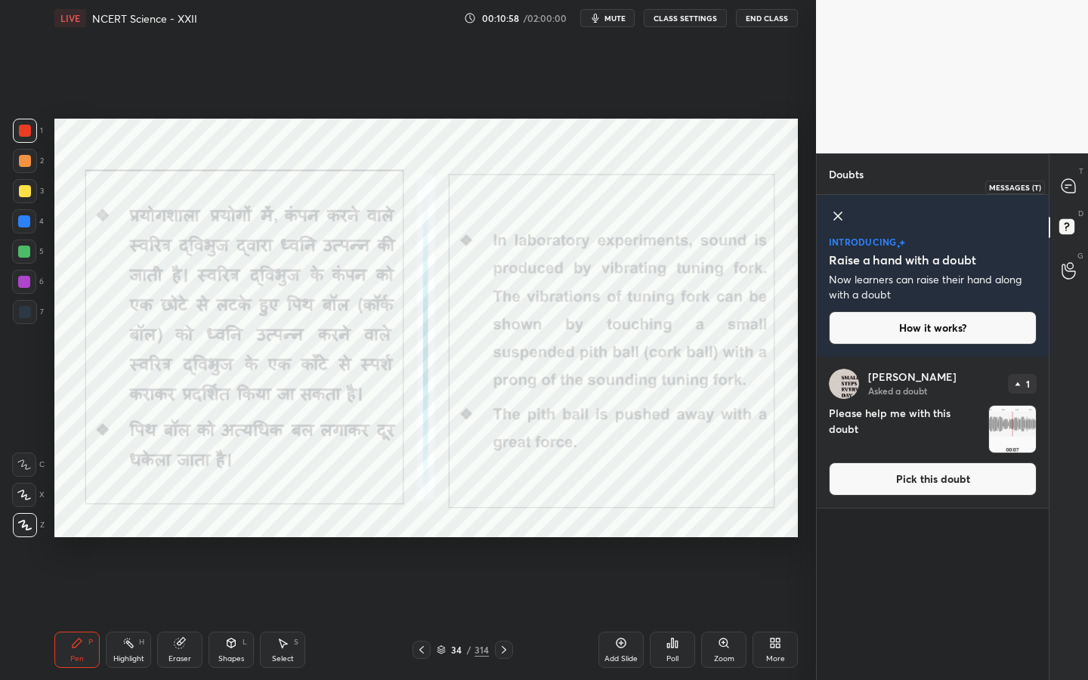
click at [1061, 182] on icon at bounding box center [1069, 186] width 16 height 16
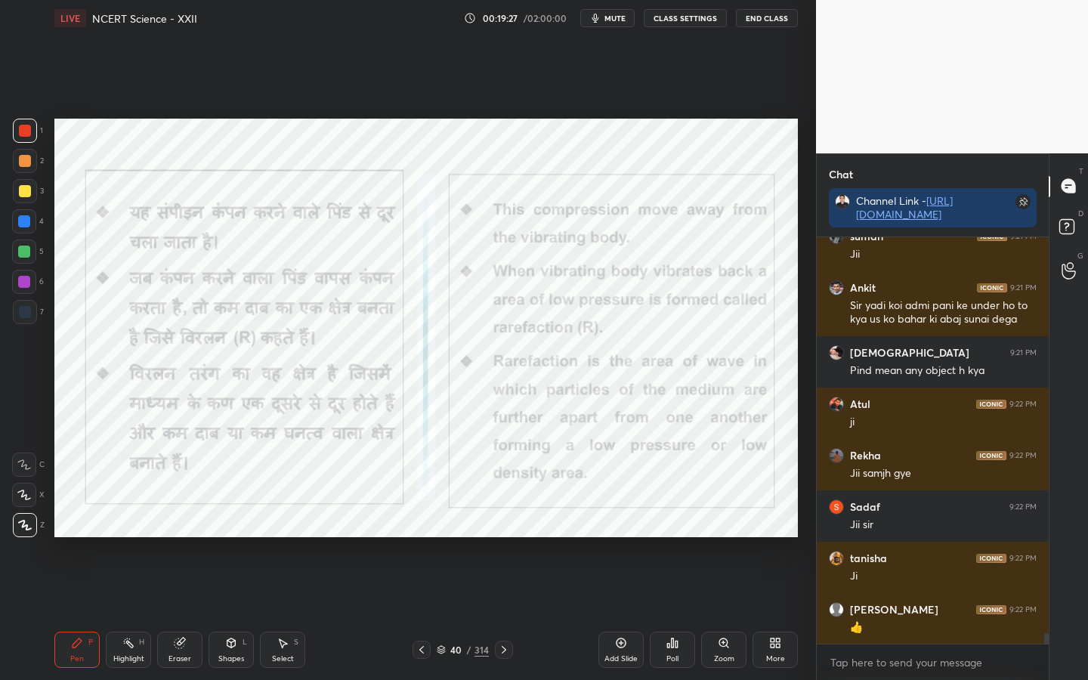
scroll to position [15642, 0]
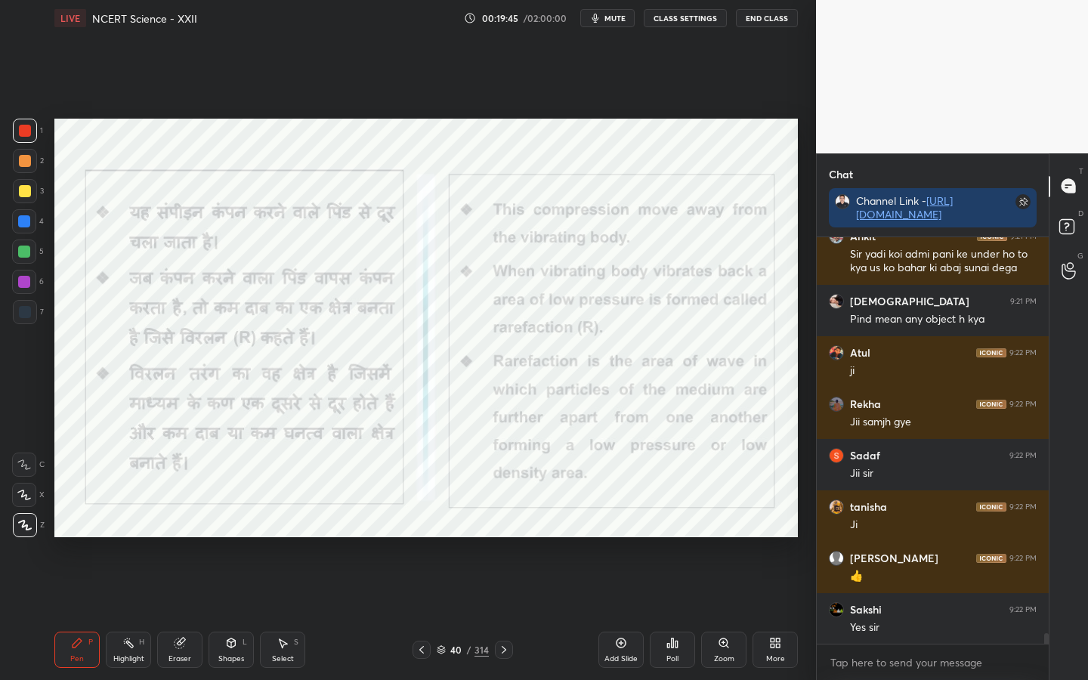
click at [178, 537] on div "Eraser" at bounding box center [179, 650] width 45 height 36
click at [36, 532] on div "Erase all" at bounding box center [25, 525] width 27 height 24
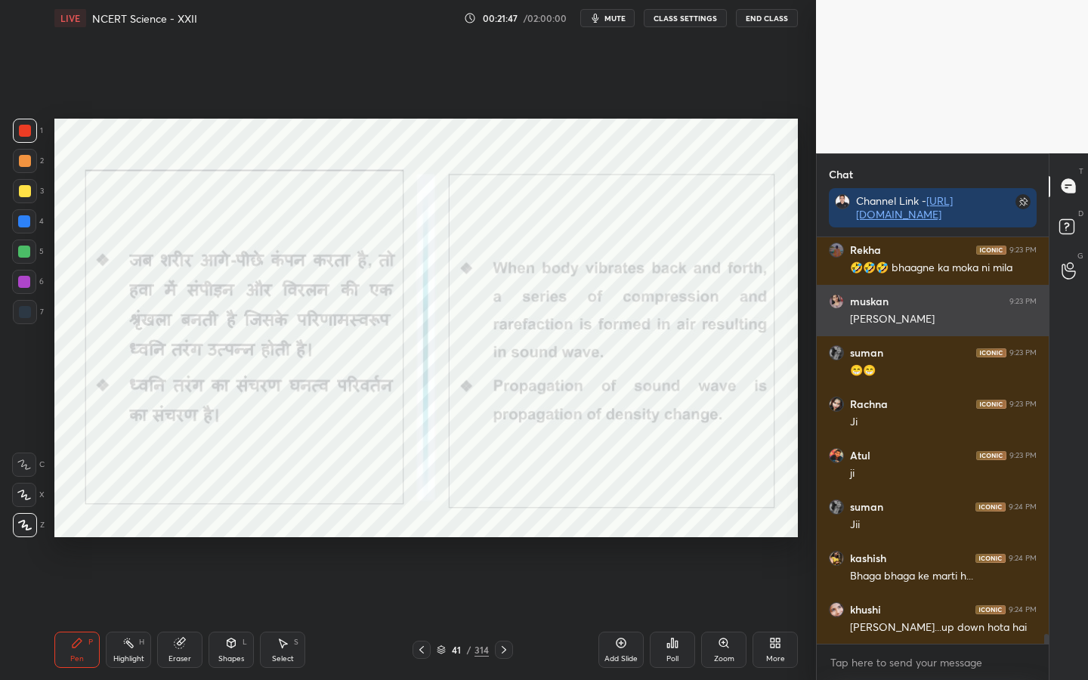
scroll to position [16631, 0]
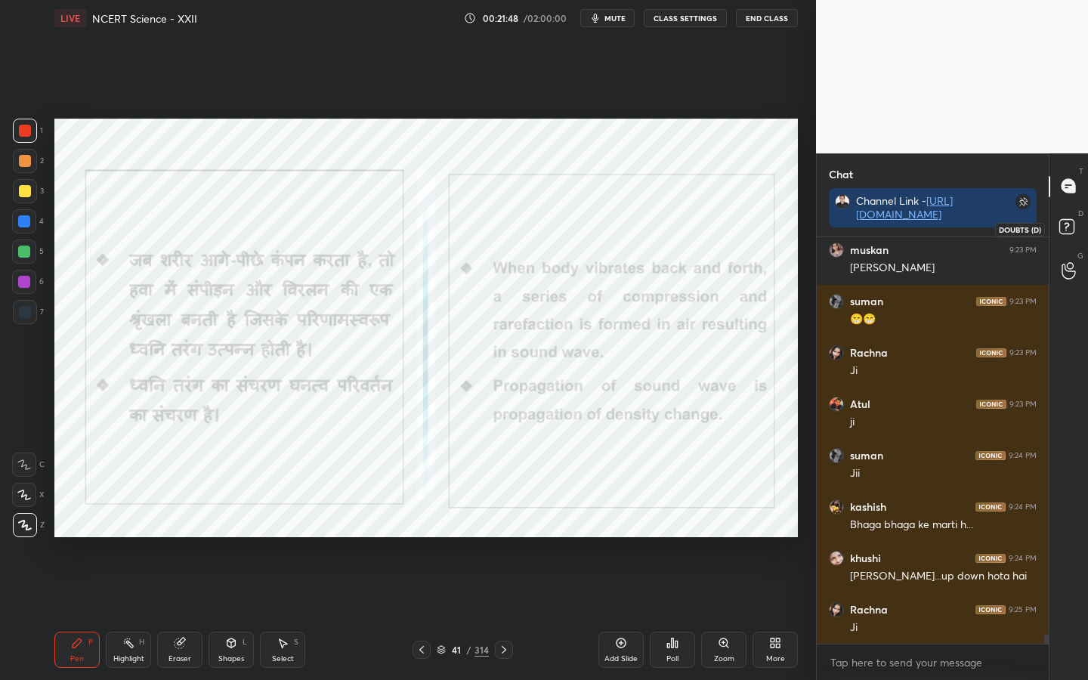
drag, startPoint x: 1066, startPoint y: 218, endPoint x: 1045, endPoint y: 235, distance: 26.8
click at [1065, 218] on icon at bounding box center [1068, 228] width 27 height 27
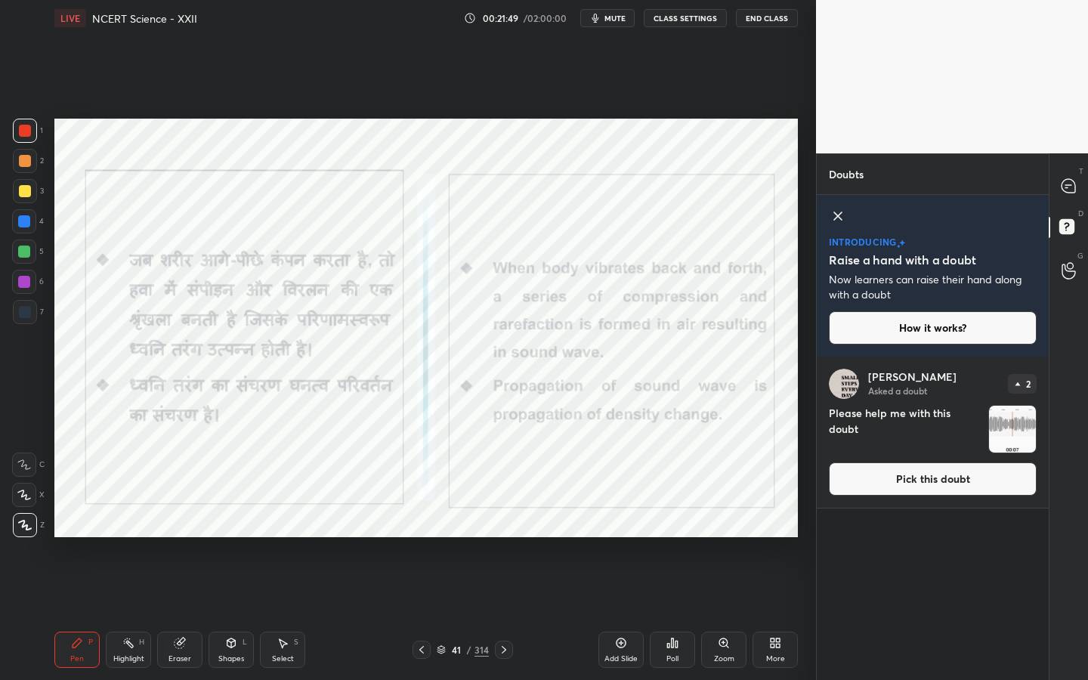
click at [925, 489] on button "Pick this doubt" at bounding box center [933, 478] width 208 height 33
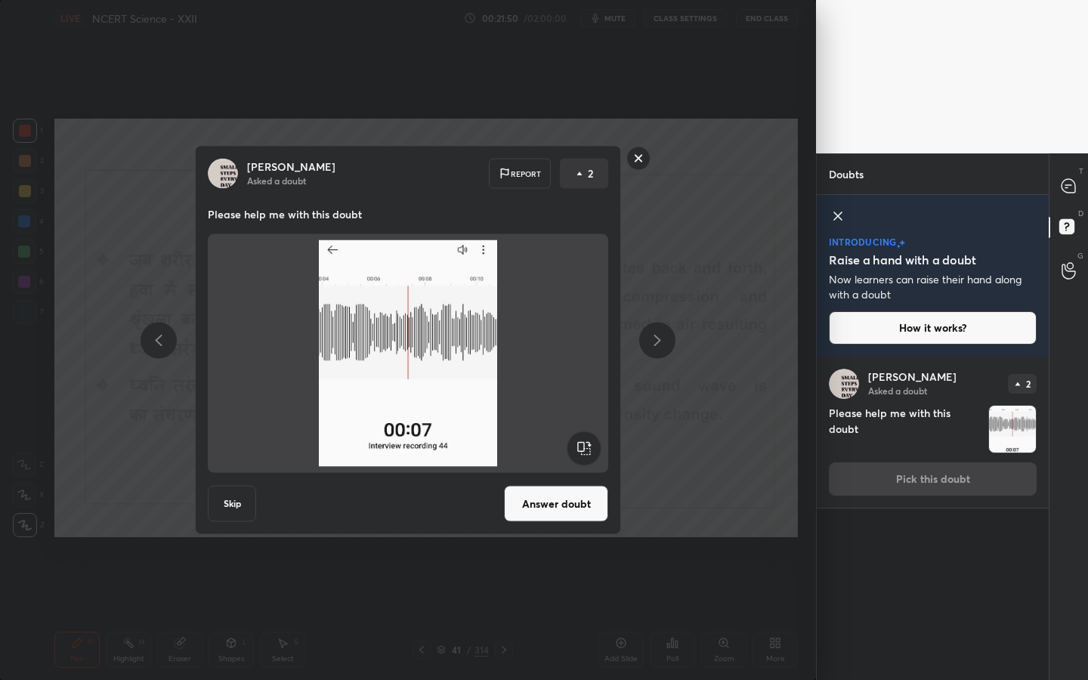
click at [567, 512] on button "Answer doubt" at bounding box center [556, 504] width 104 height 36
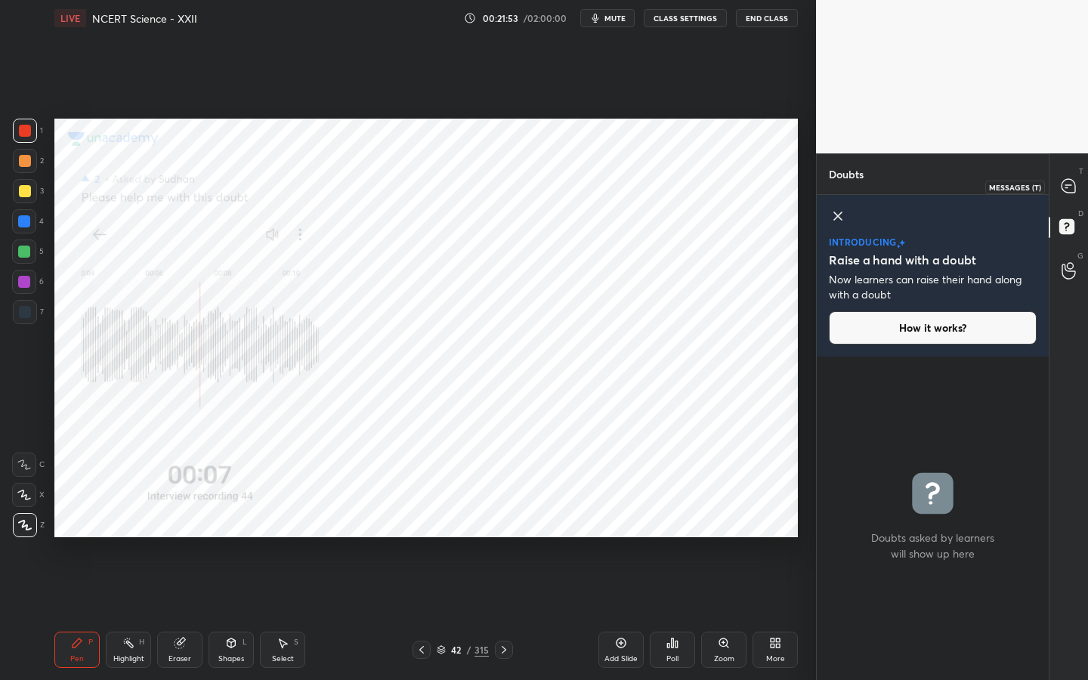
click at [1060, 188] on div at bounding box center [1069, 186] width 30 height 27
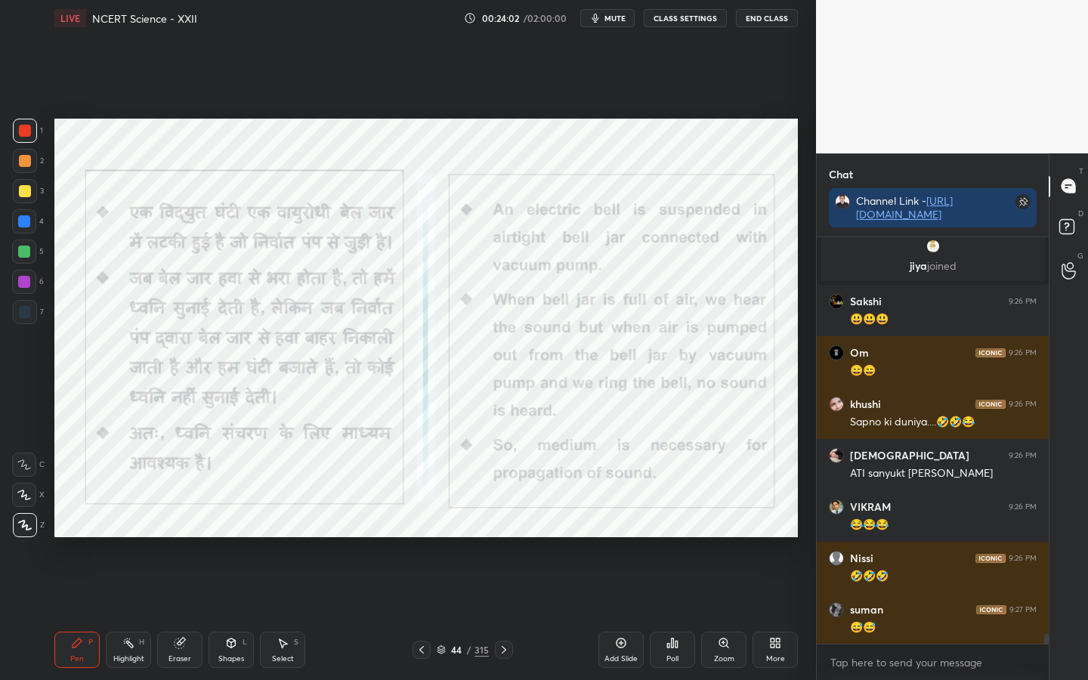
scroll to position [17162, 0]
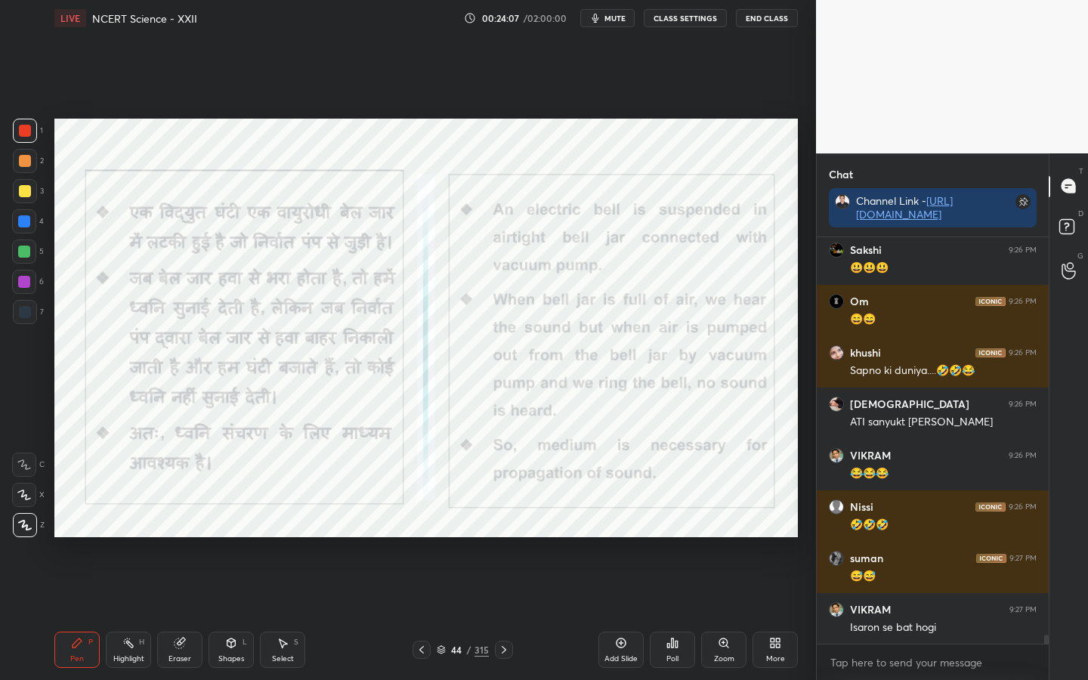
click at [635, 114] on div "Setting up your live class Poll for secs No correct answer Start poll" at bounding box center [425, 327] width 755 height 583
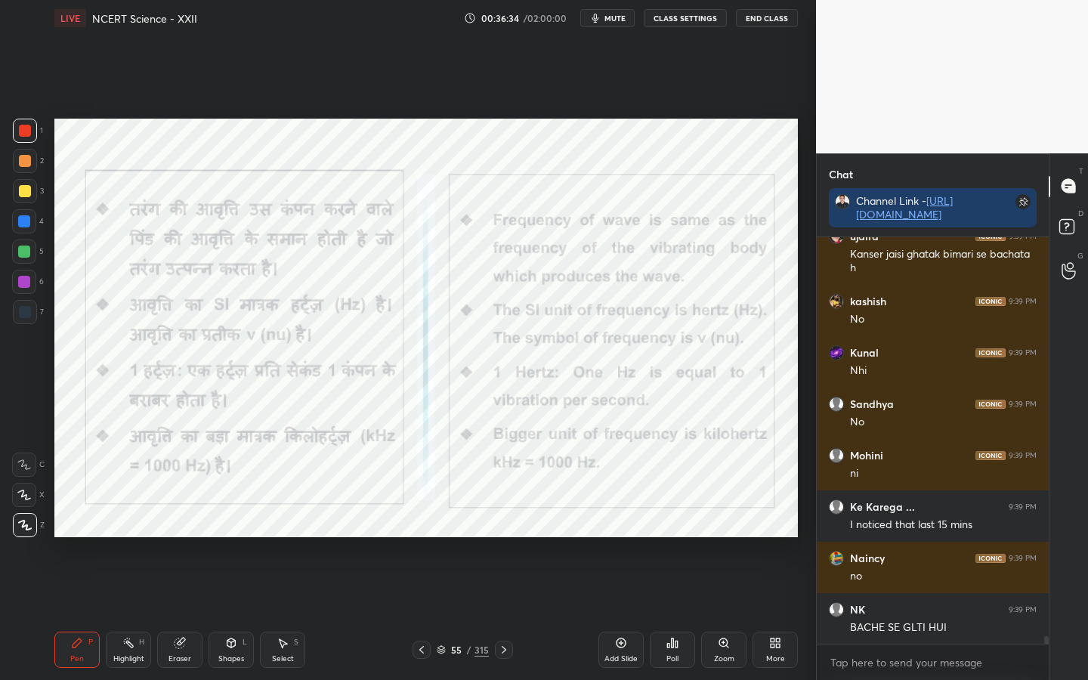
scroll to position [22293, 0]
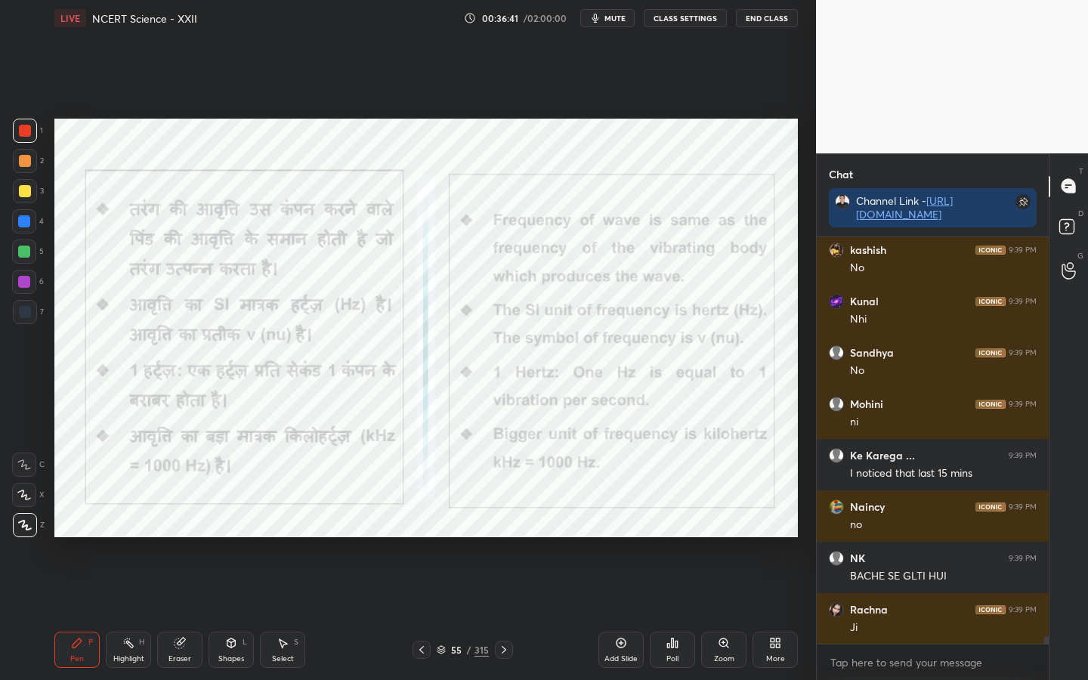
click at [180, 537] on icon at bounding box center [179, 643] width 10 height 10
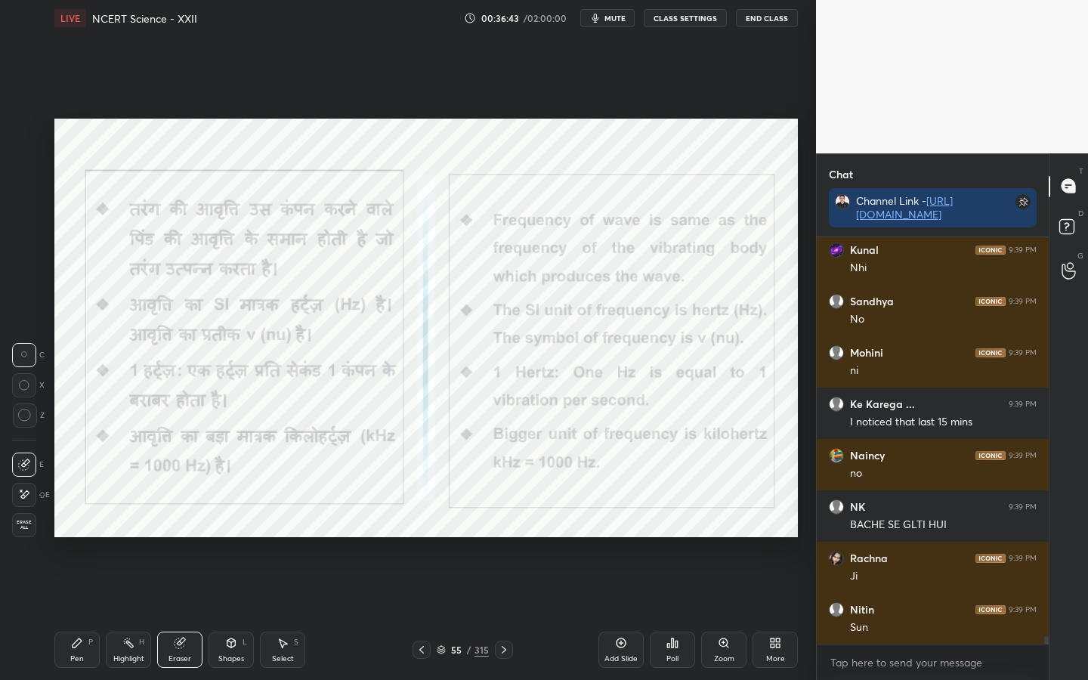
click at [26, 521] on span "Erase all" at bounding box center [24, 525] width 23 height 11
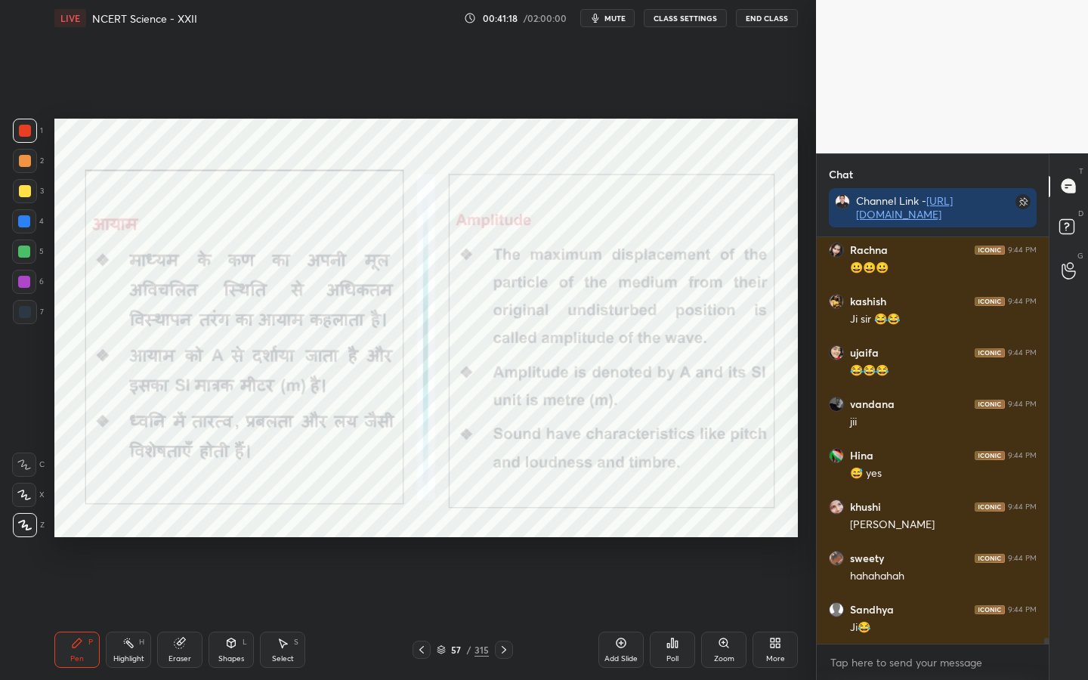
scroll to position [25648, 0]
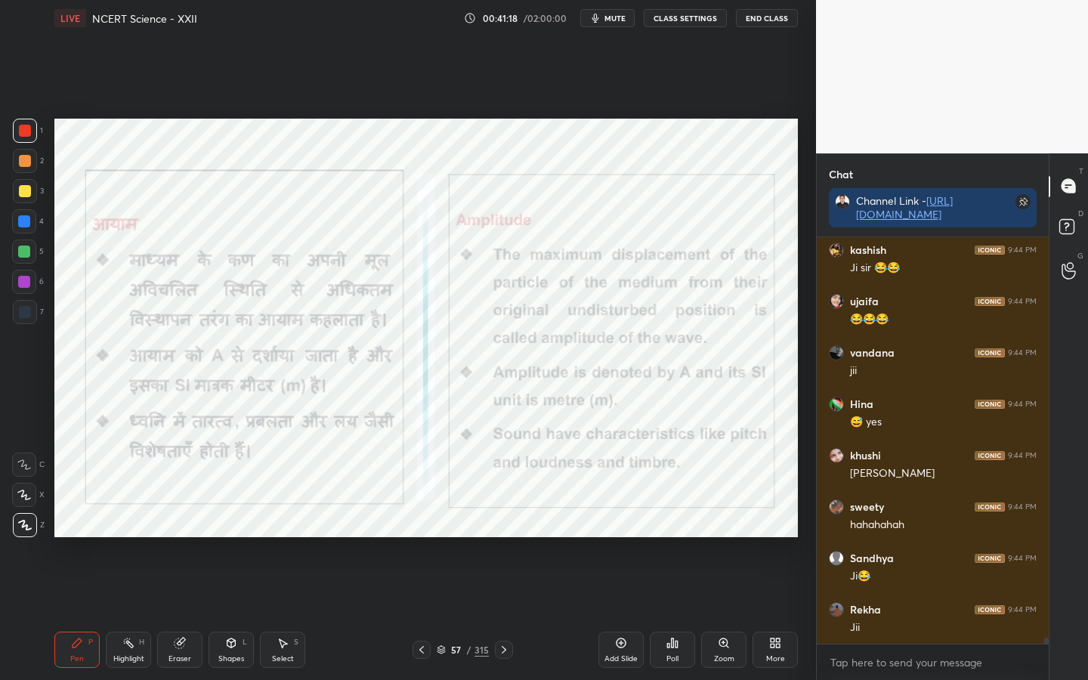
click at [186, 537] on div "Eraser" at bounding box center [179, 659] width 23 height 8
click at [21, 524] on span "Erase all" at bounding box center [24, 525] width 23 height 11
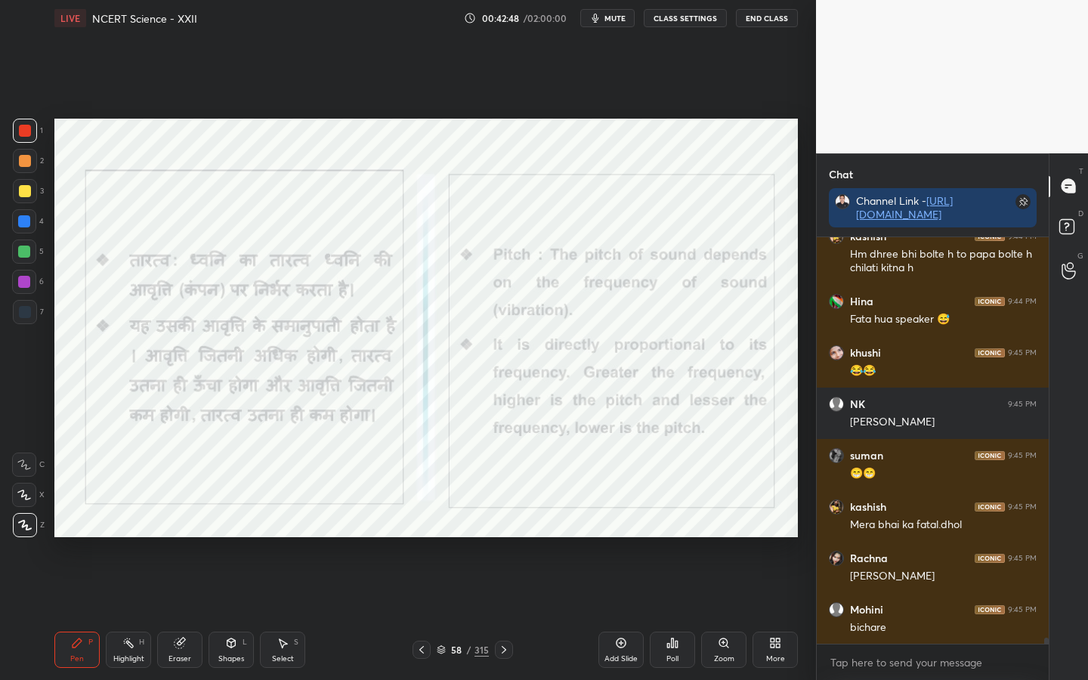
scroll to position [26408, 0]
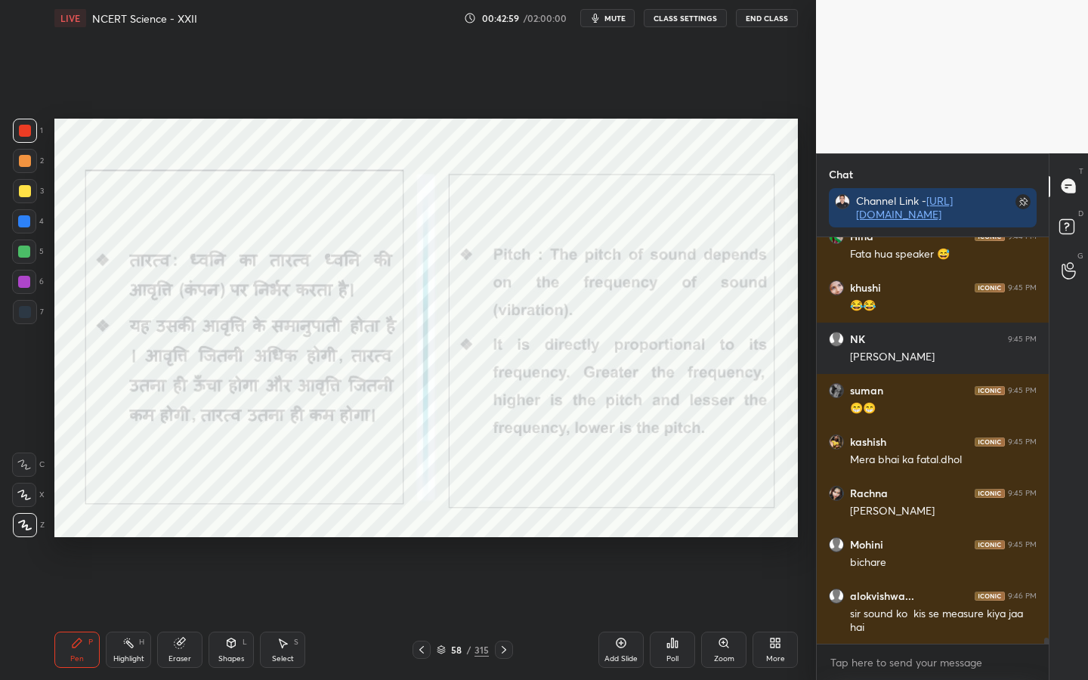
click at [597, 28] on div "LIVE NCERT Science - XXII 00:42:59 / 02:00:00 mute CLASS SETTINGS End Class" at bounding box center [425, 18] width 743 height 36
click at [601, 19] on icon "button" at bounding box center [595, 18] width 12 height 12
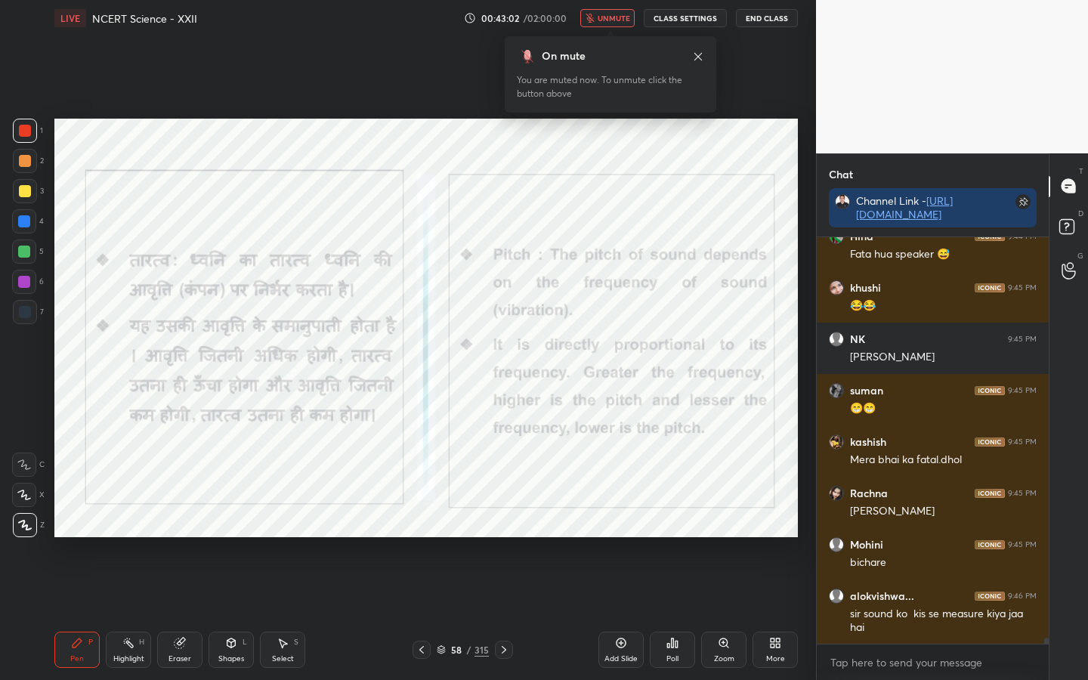
scroll to position [26460, 0]
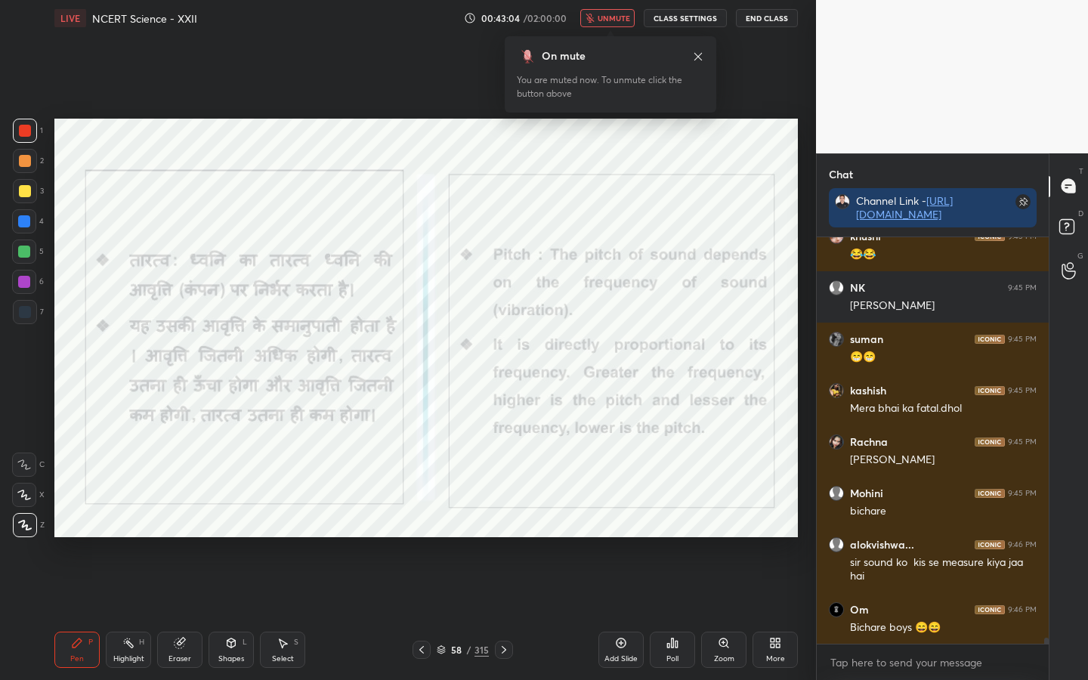
click at [607, 16] on span "unmute" at bounding box center [614, 18] width 32 height 11
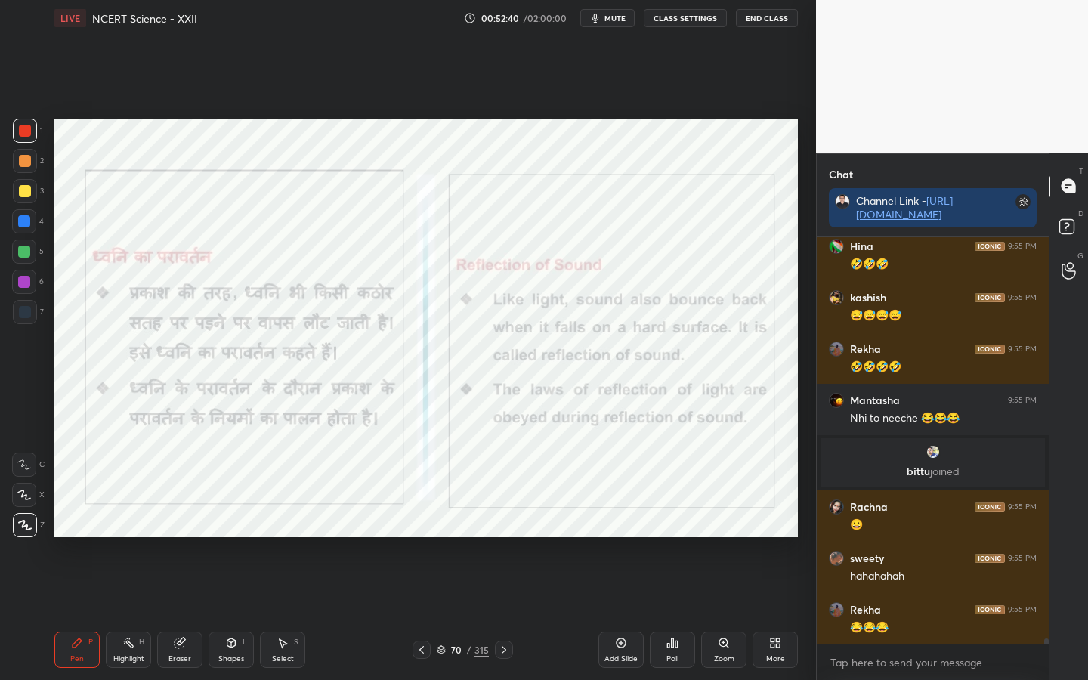
scroll to position [29345, 0]
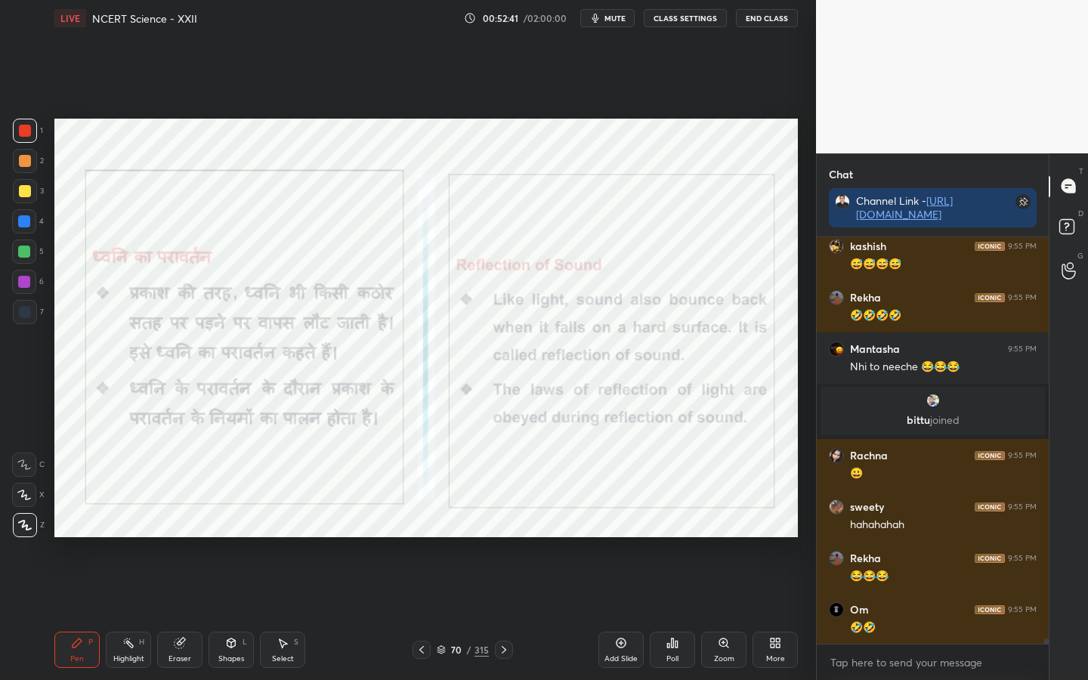
drag, startPoint x: 195, startPoint y: 651, endPoint x: 147, endPoint y: 599, distance: 71.1
click at [195, 537] on div "Eraser" at bounding box center [179, 650] width 45 height 36
click at [29, 530] on span "Erase all" at bounding box center [24, 525] width 23 height 11
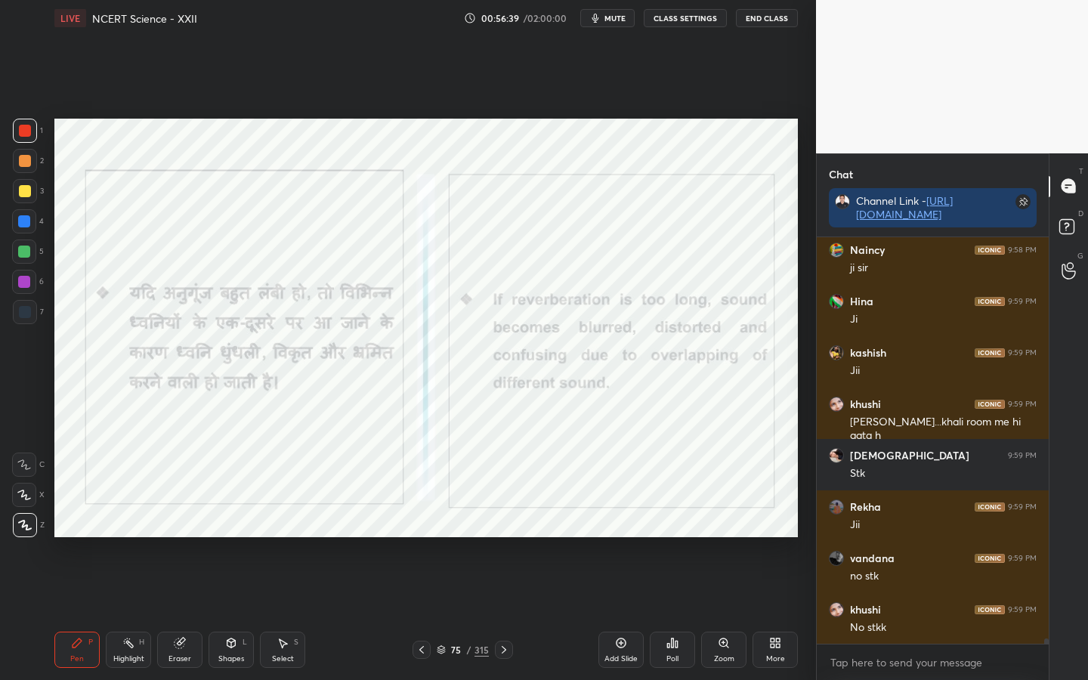
scroll to position [31624, 0]
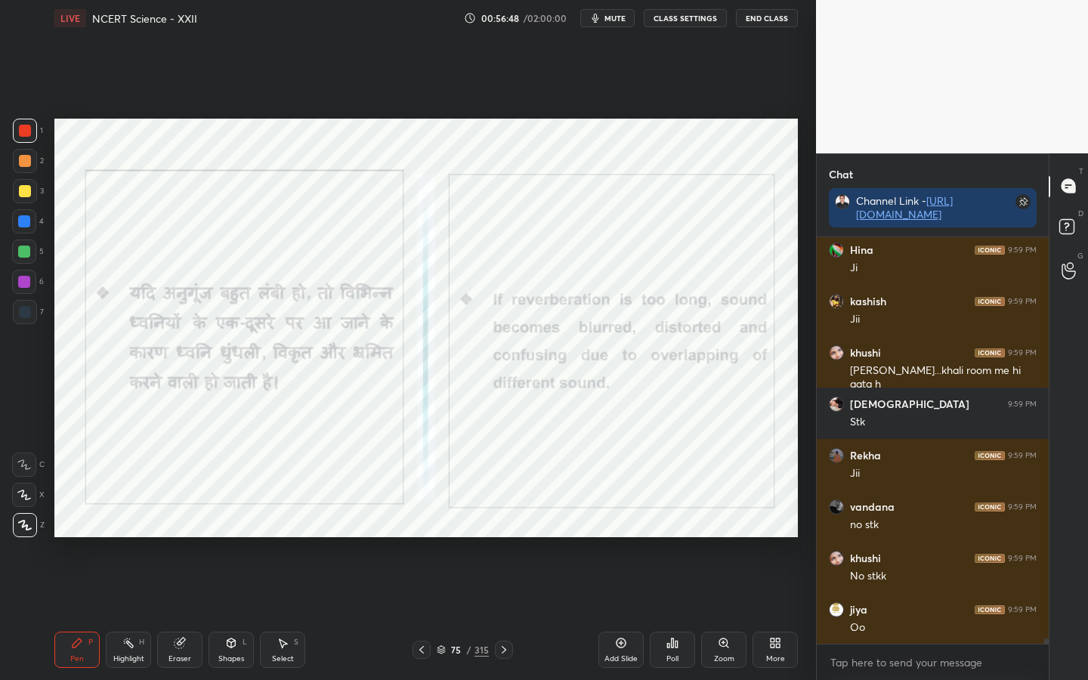
click at [614, 22] on span "mute" at bounding box center [614, 18] width 21 height 11
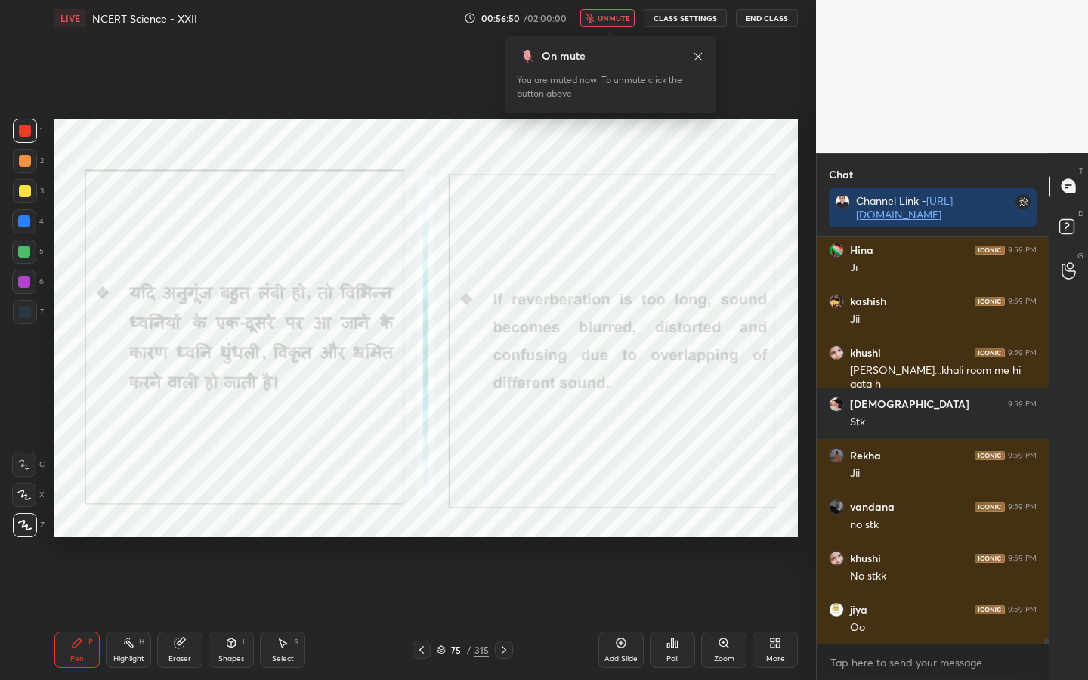
click at [617, 20] on span "unmute" at bounding box center [614, 18] width 32 height 11
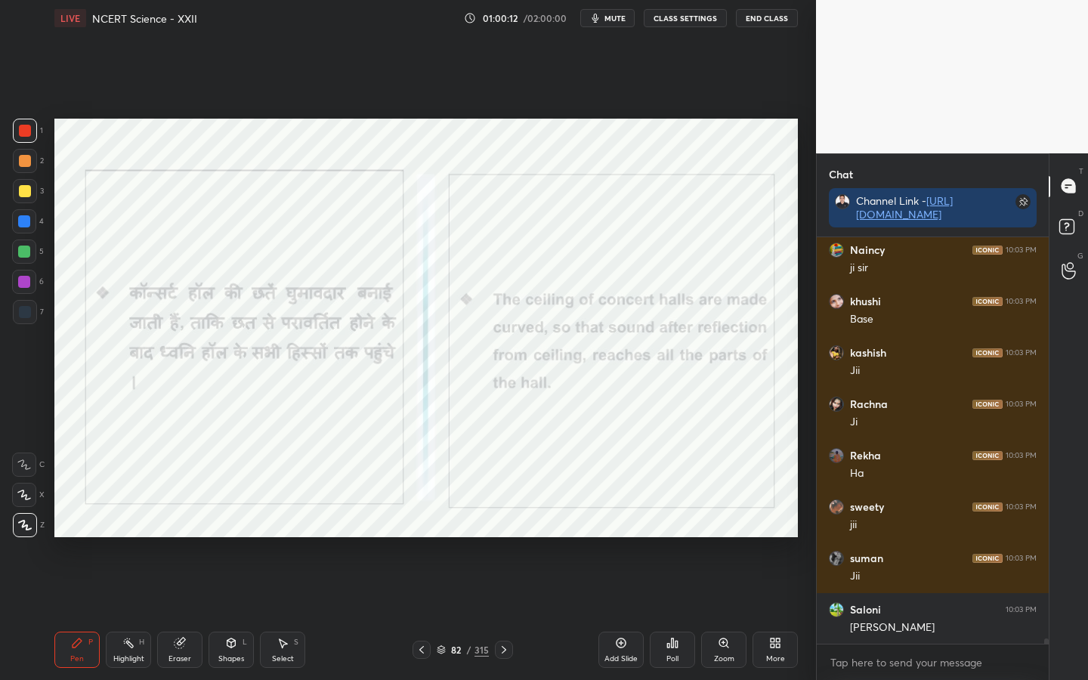
scroll to position [33067, 0]
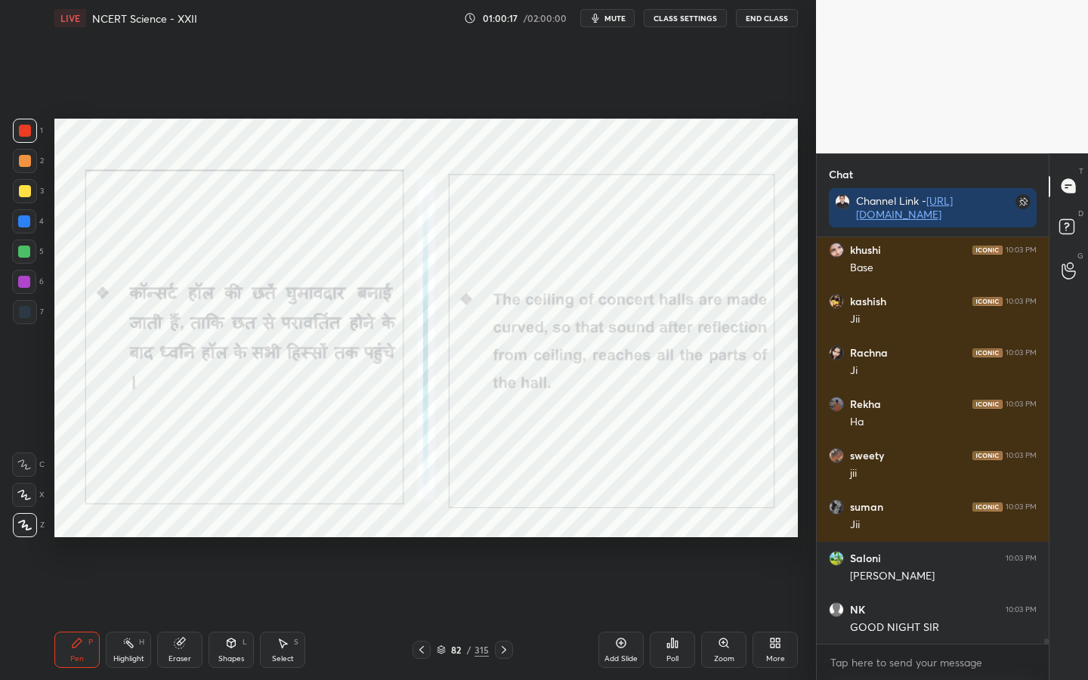
click at [812, 200] on div "1 2 3 4 5 6 7 C X Z C X Z E E Erase all H H LIVE NCERT Science - XXII 01:00:17 …" at bounding box center [408, 340] width 816 height 680
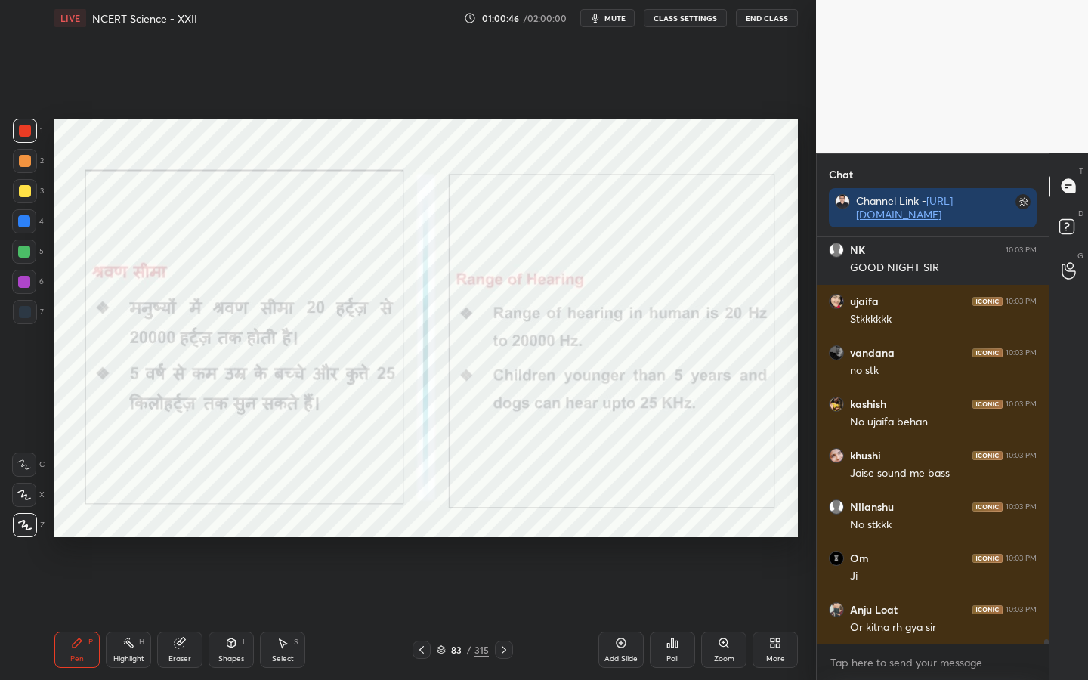
scroll to position [33478, 0]
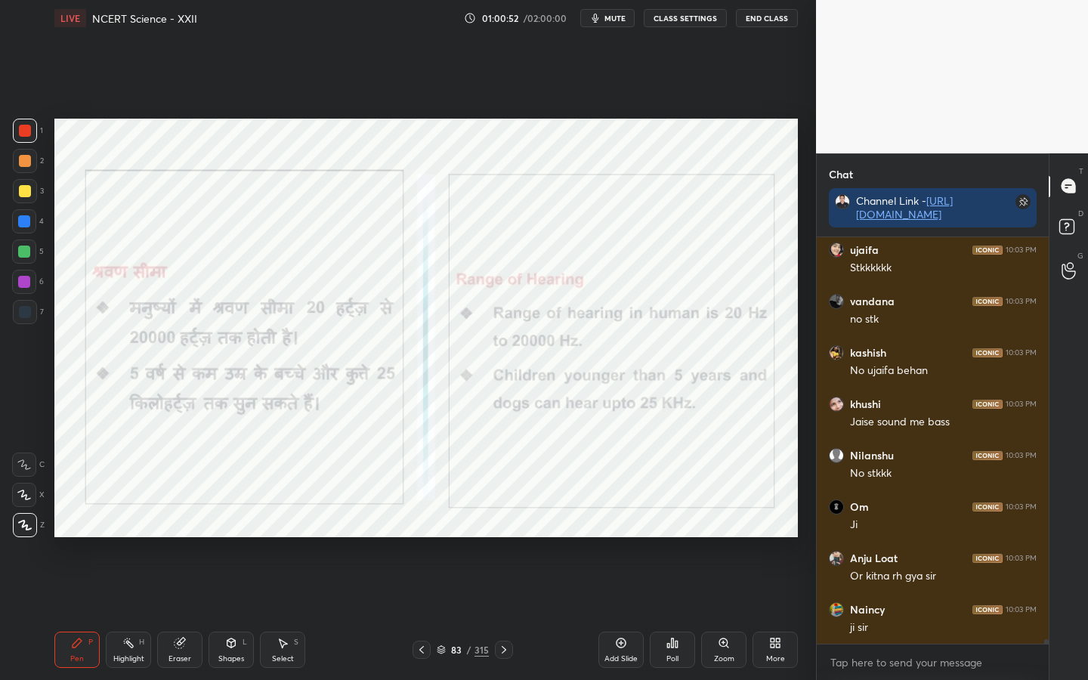
click at [477, 537] on div "315" at bounding box center [481, 650] width 14 height 14
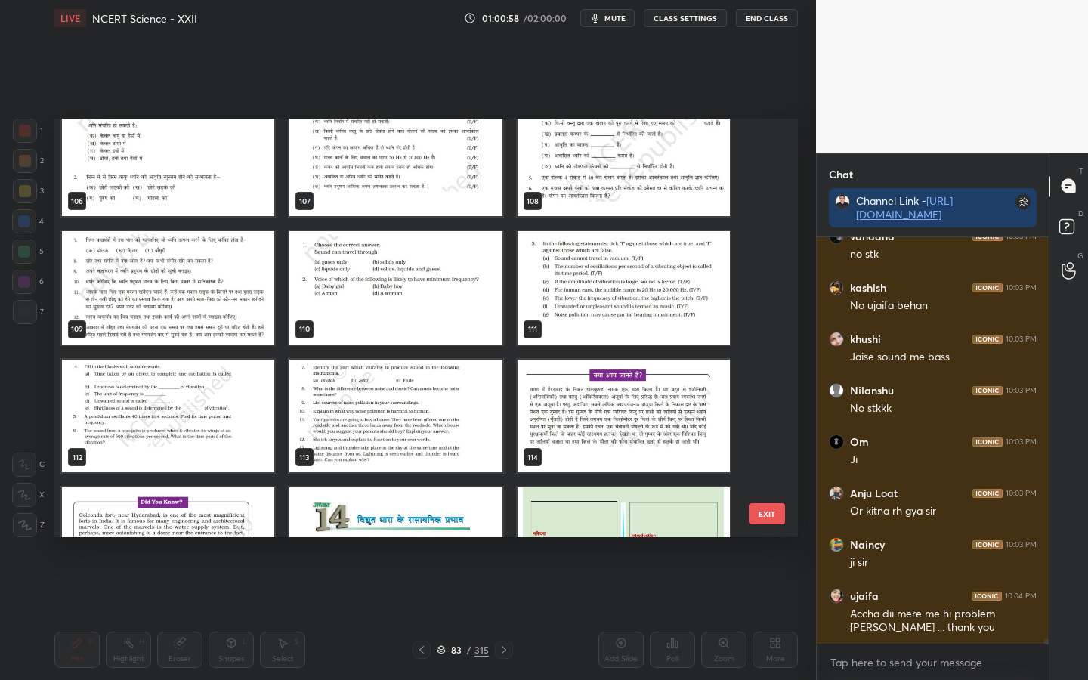
scroll to position [4487, 0]
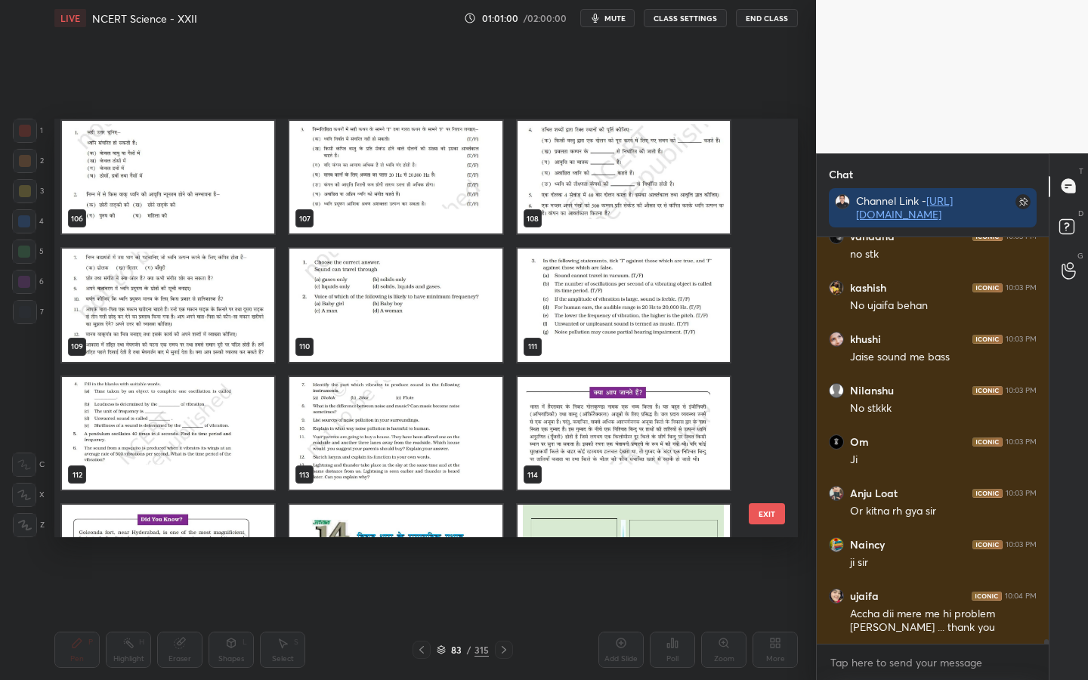
click at [774, 511] on button "EXIT" at bounding box center [767, 513] width 36 height 21
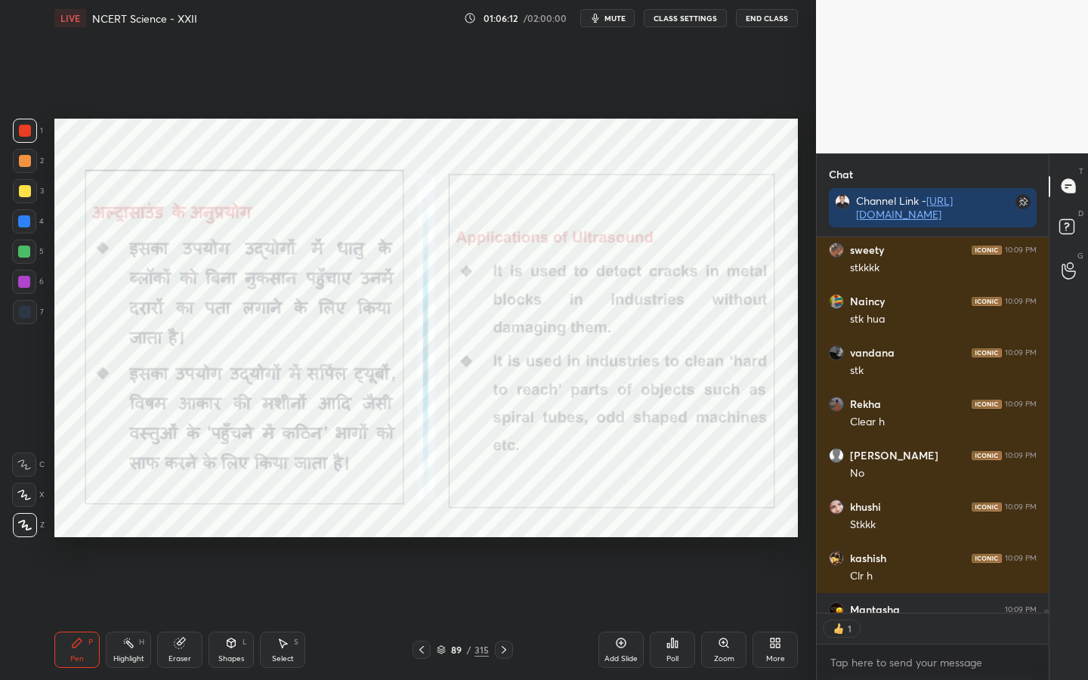
scroll to position [371, 227]
click at [477, 537] on div "315" at bounding box center [481, 650] width 14 height 14
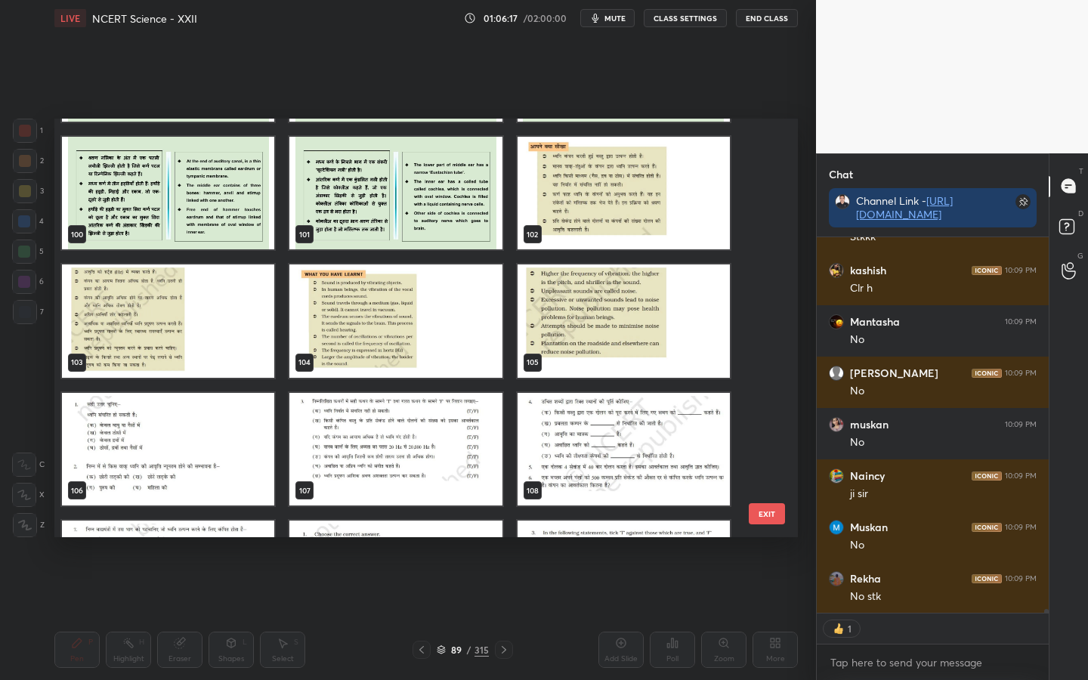
scroll to position [36787, 0]
click at [760, 514] on button "EXIT" at bounding box center [767, 513] width 36 height 21
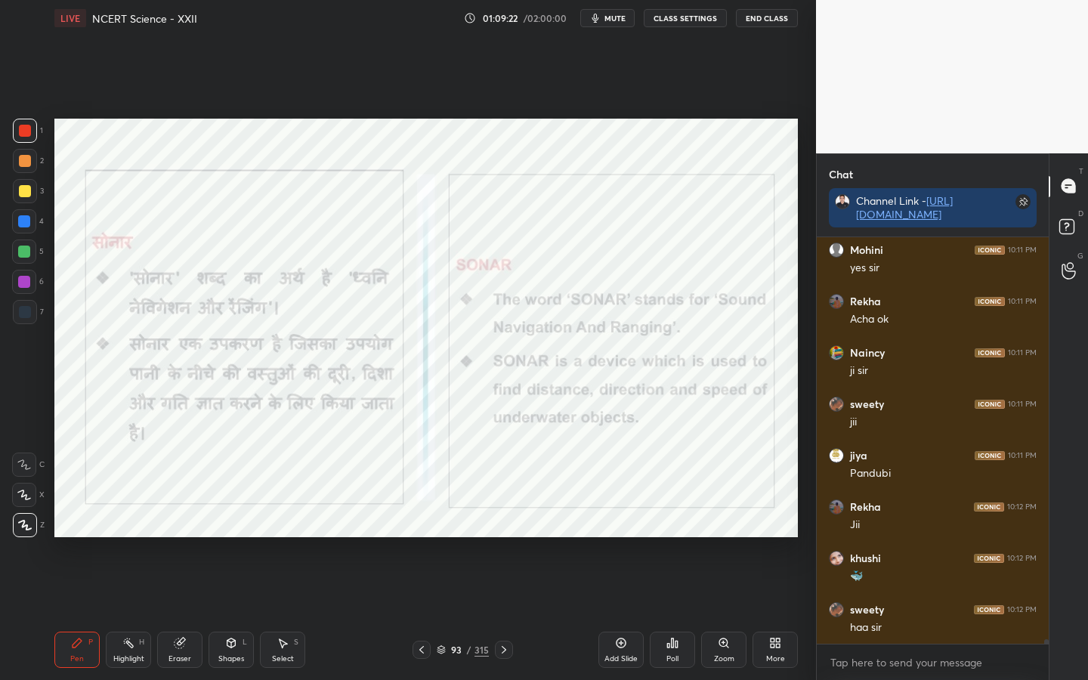
scroll to position [38069, 0]
click at [184, 537] on div "Eraser" at bounding box center [179, 650] width 45 height 36
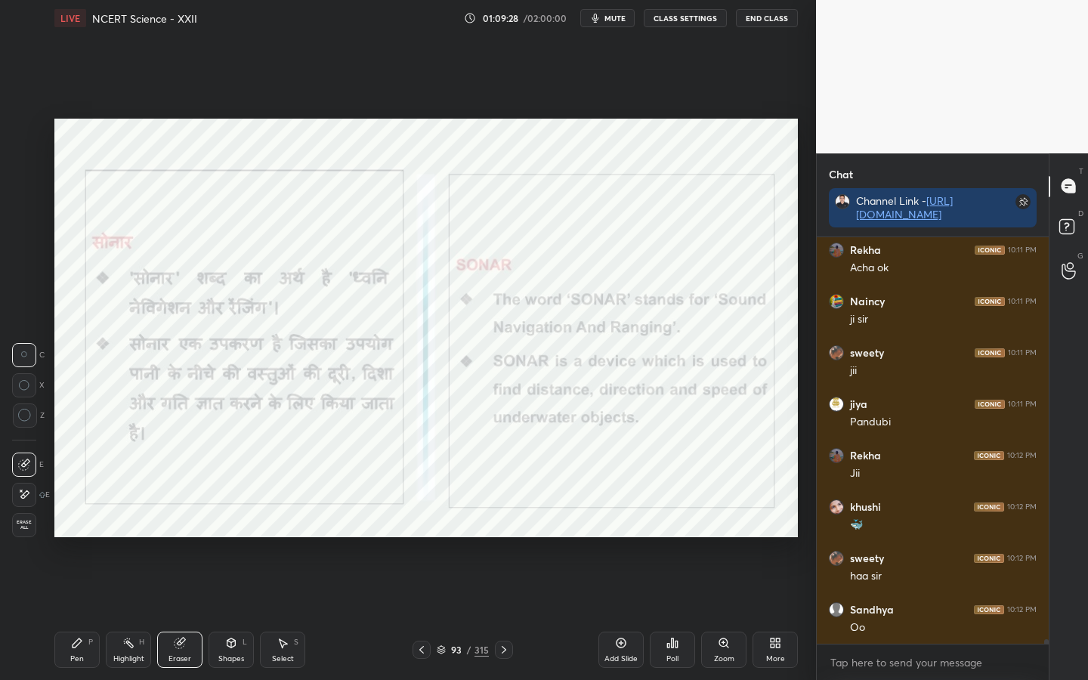
drag, startPoint x: 27, startPoint y: 528, endPoint x: 32, endPoint y: 522, distance: 8.0
click at [27, 528] on span "Erase all" at bounding box center [24, 525] width 23 height 11
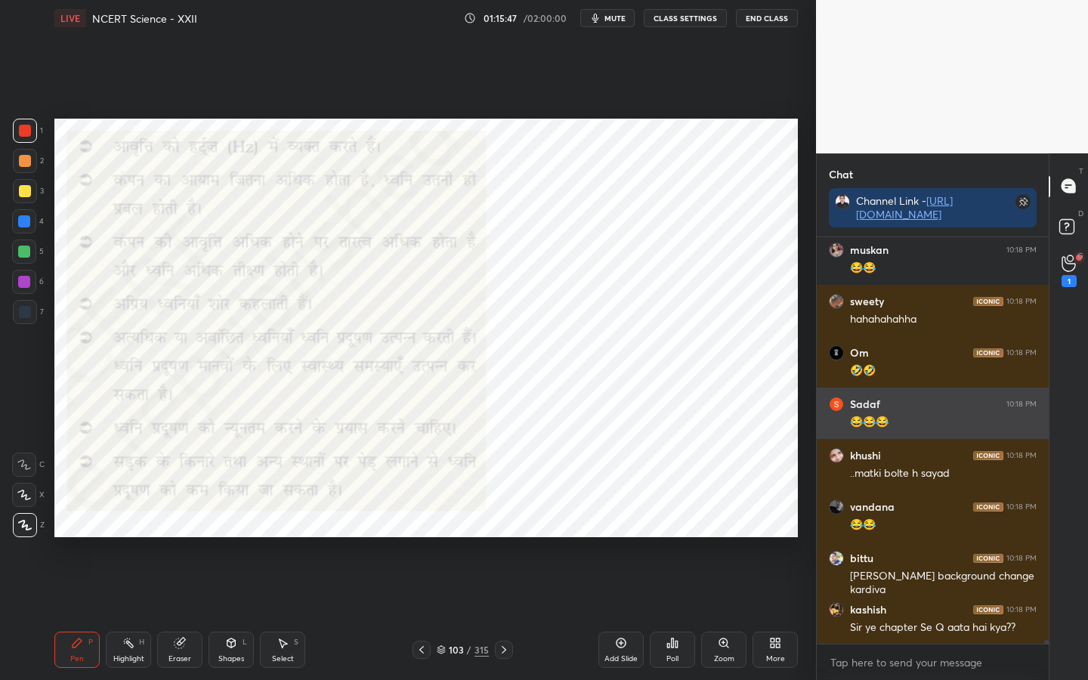
scroll to position [40938, 0]
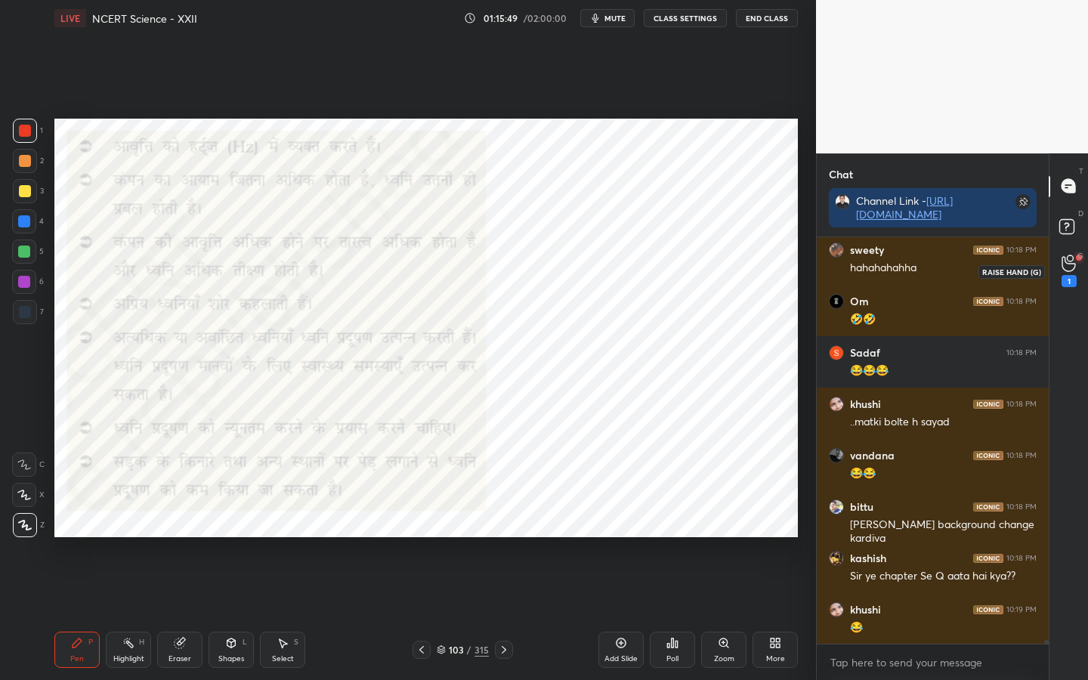
click at [1055, 264] on div "1" at bounding box center [1069, 271] width 30 height 27
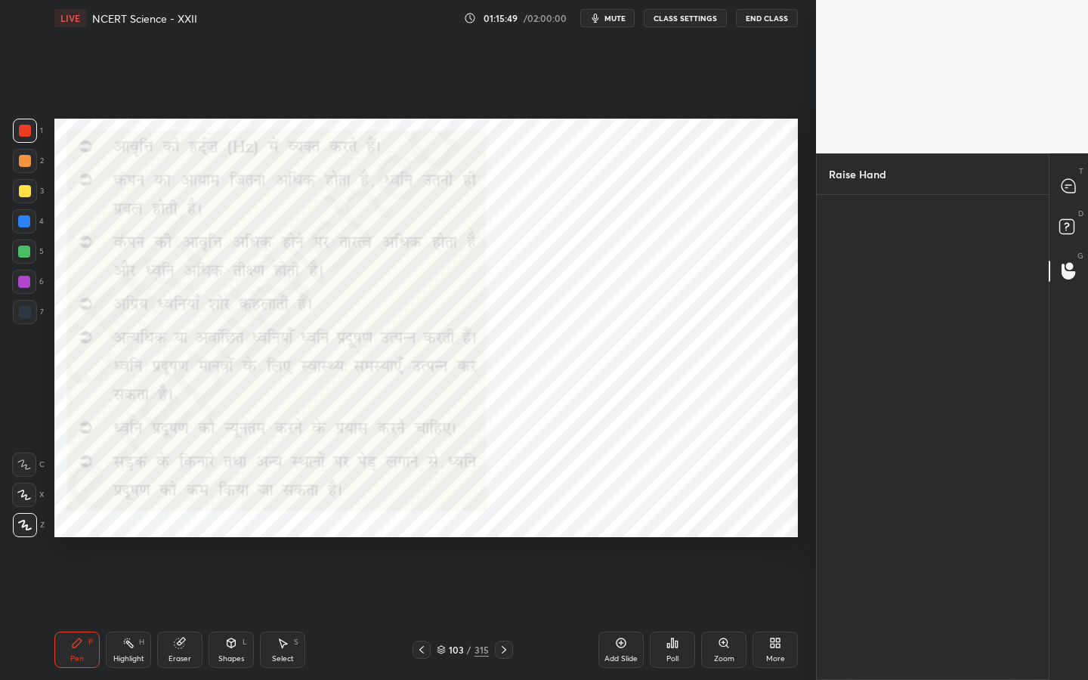
scroll to position [5, 5]
click at [890, 241] on div "prerana" at bounding box center [863, 268] width 69 height 88
click at [860, 295] on button "INVITE" at bounding box center [862, 299] width 55 height 20
click at [1083, 181] on div at bounding box center [1069, 186] width 30 height 27
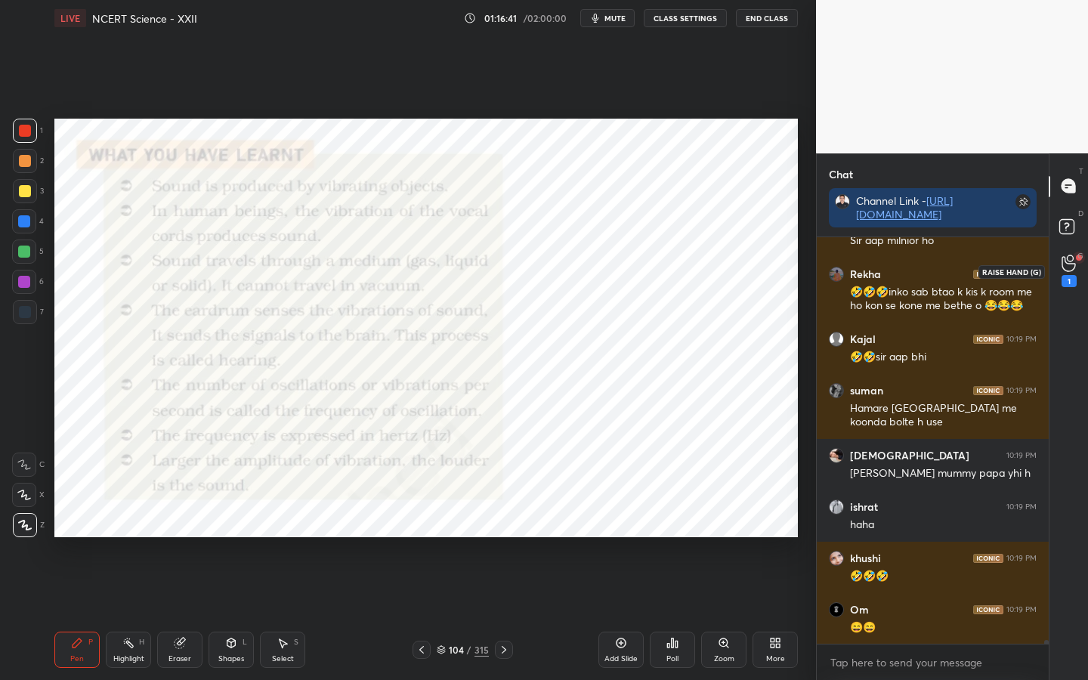
scroll to position [41931, 0]
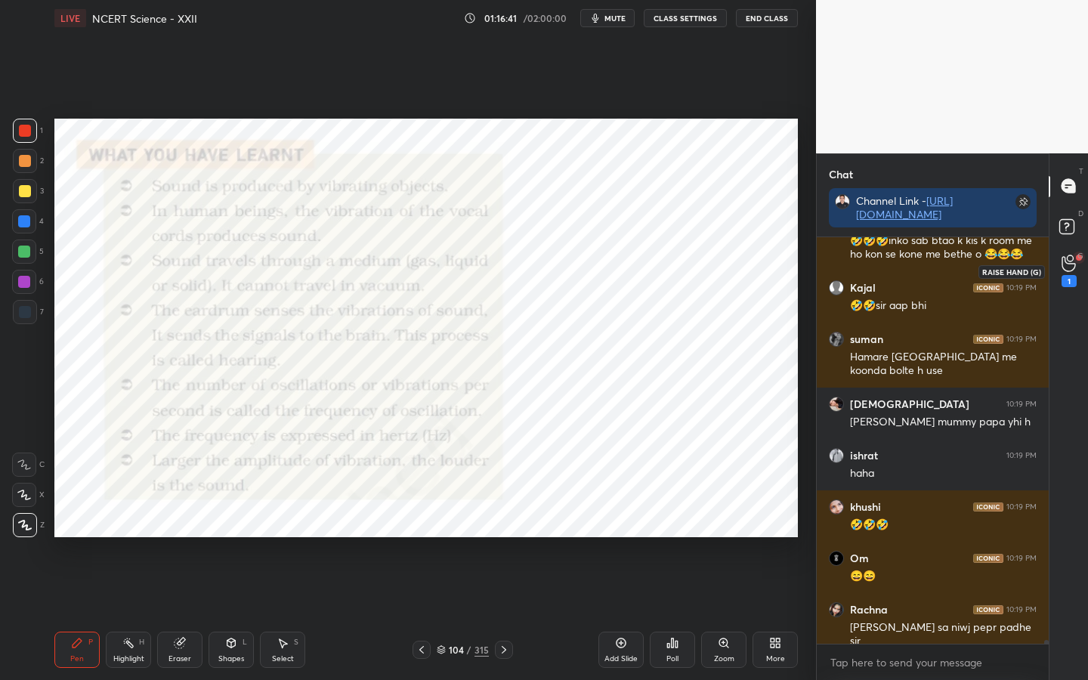
click at [1064, 271] on icon at bounding box center [1068, 263] width 14 height 17
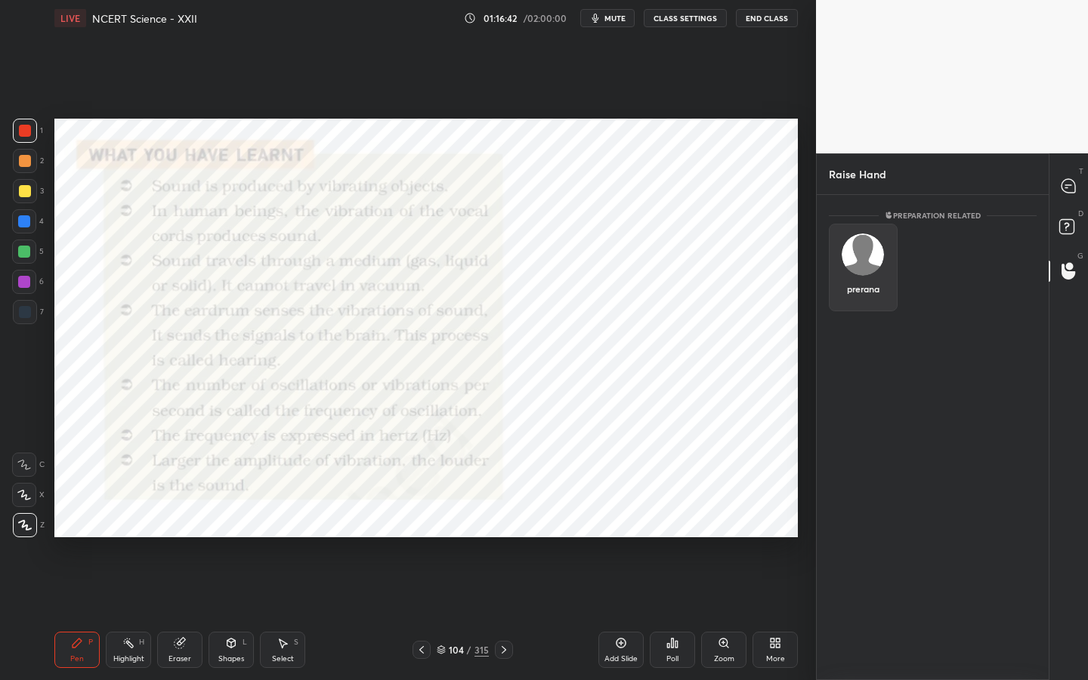
click at [860, 263] on img "grid" at bounding box center [863, 254] width 42 height 42
click at [862, 294] on button "INVITE" at bounding box center [862, 299] width 55 height 20
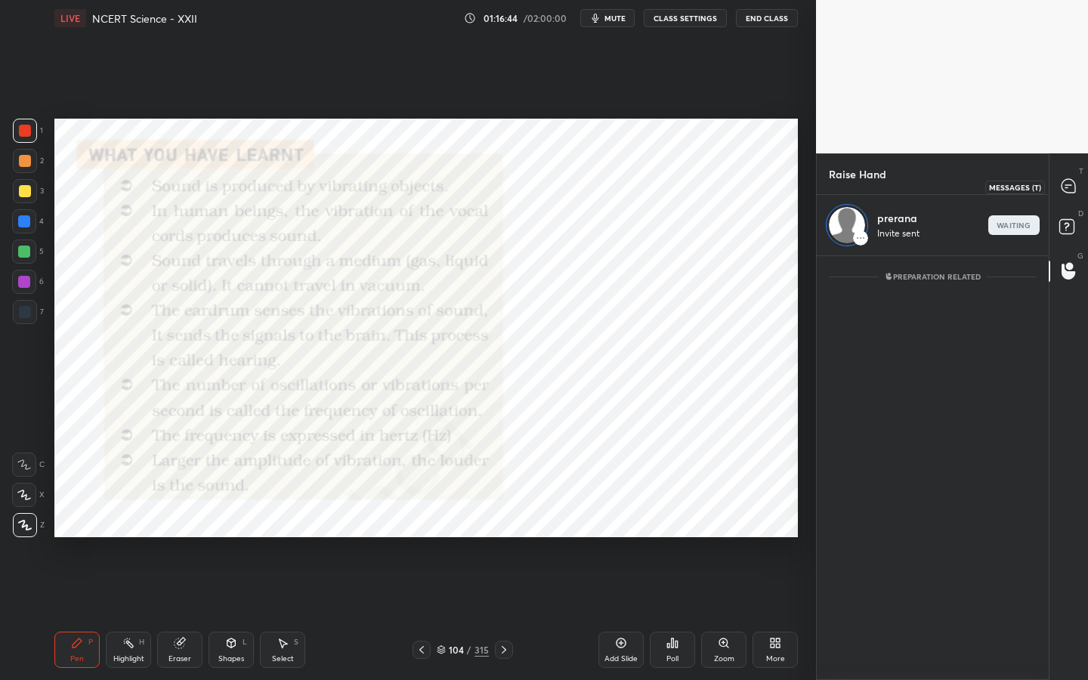
click at [1055, 193] on div at bounding box center [1069, 186] width 30 height 27
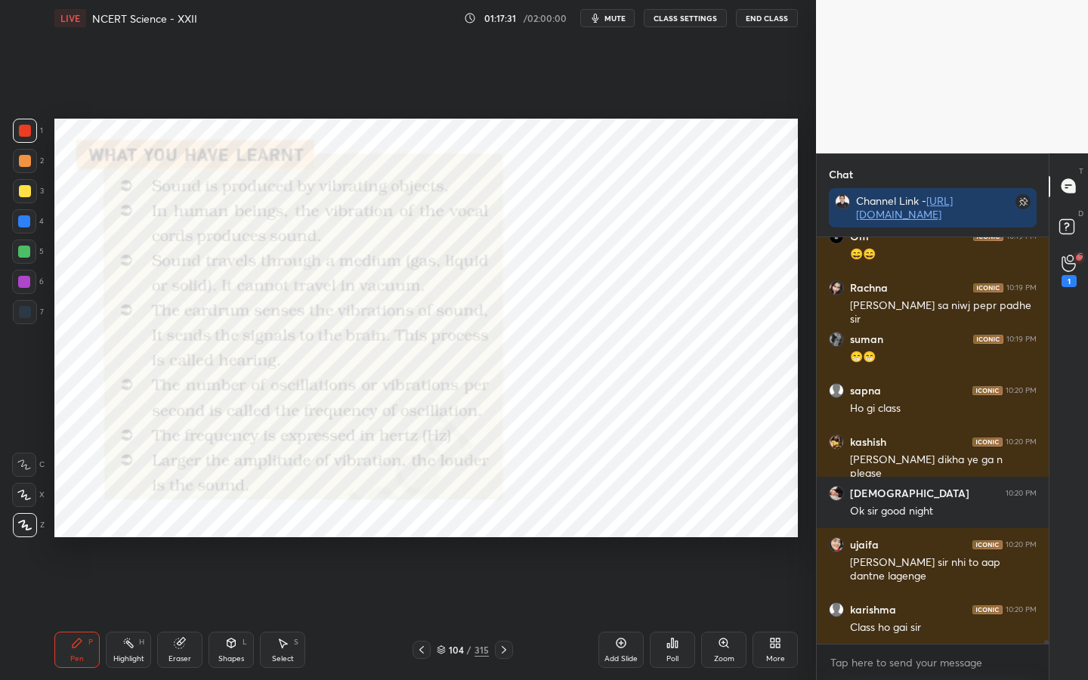
scroll to position [42305, 0]
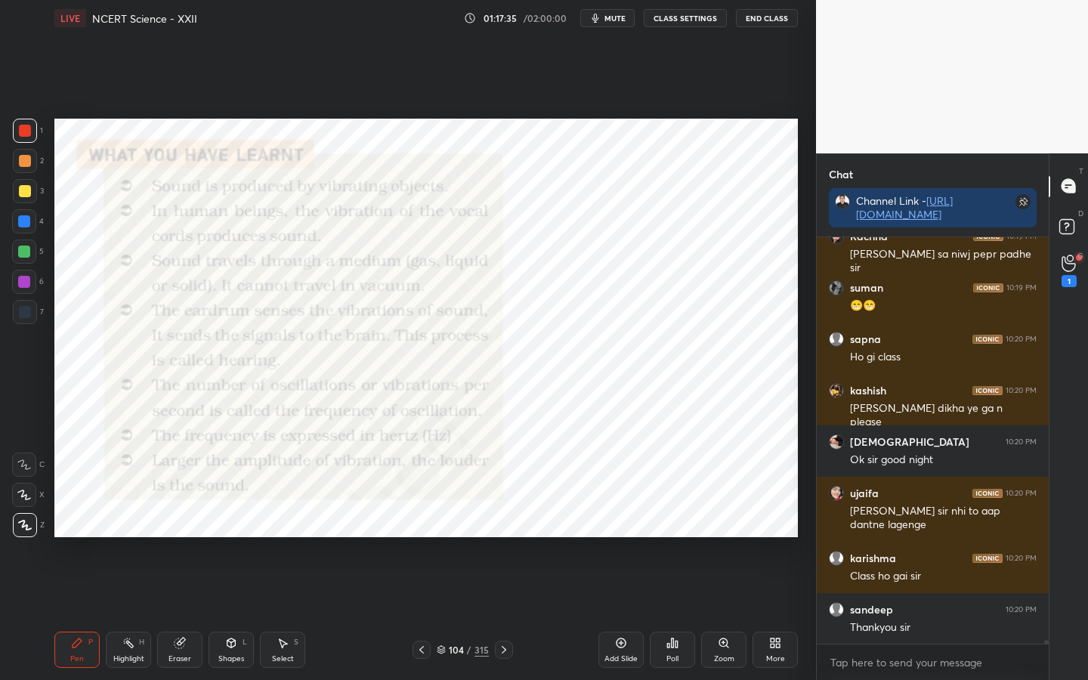
click at [180, 537] on div "Eraser" at bounding box center [179, 650] width 45 height 36
click at [29, 532] on div "Erase all" at bounding box center [24, 525] width 24 height 24
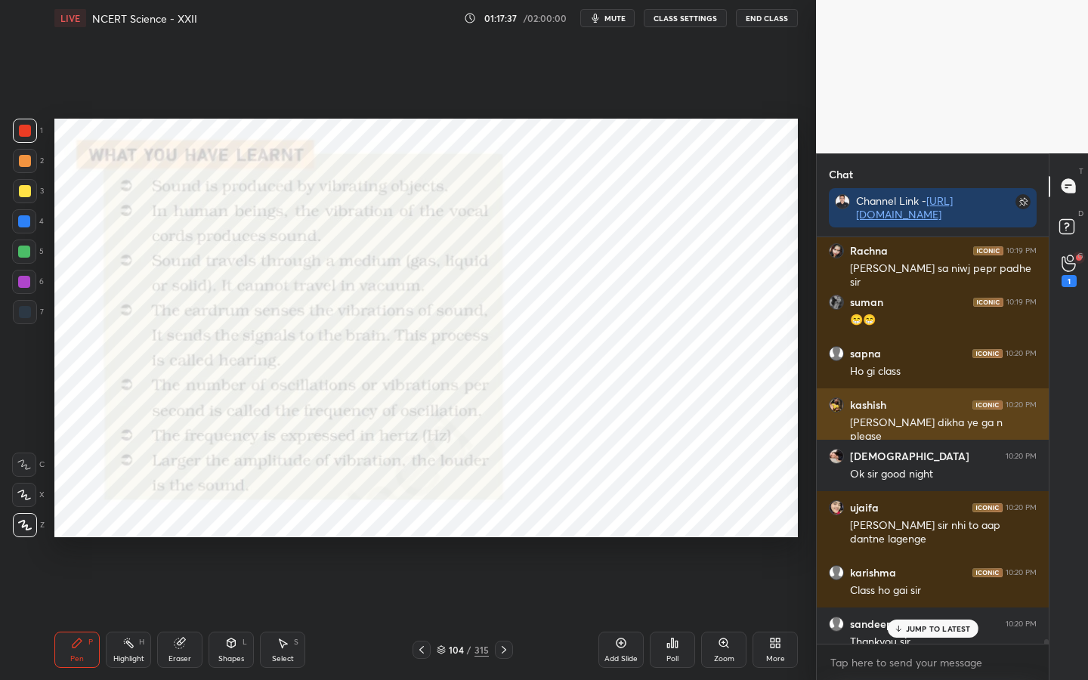
scroll to position [42286, 0]
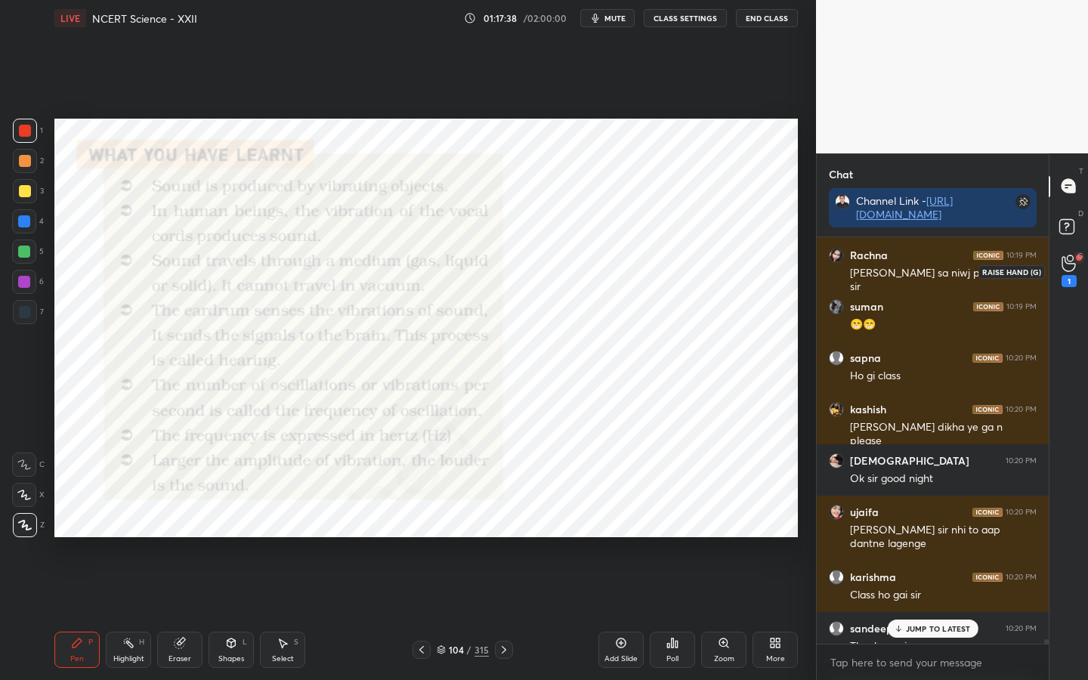
click at [1060, 270] on div "1" at bounding box center [1069, 271] width 30 height 27
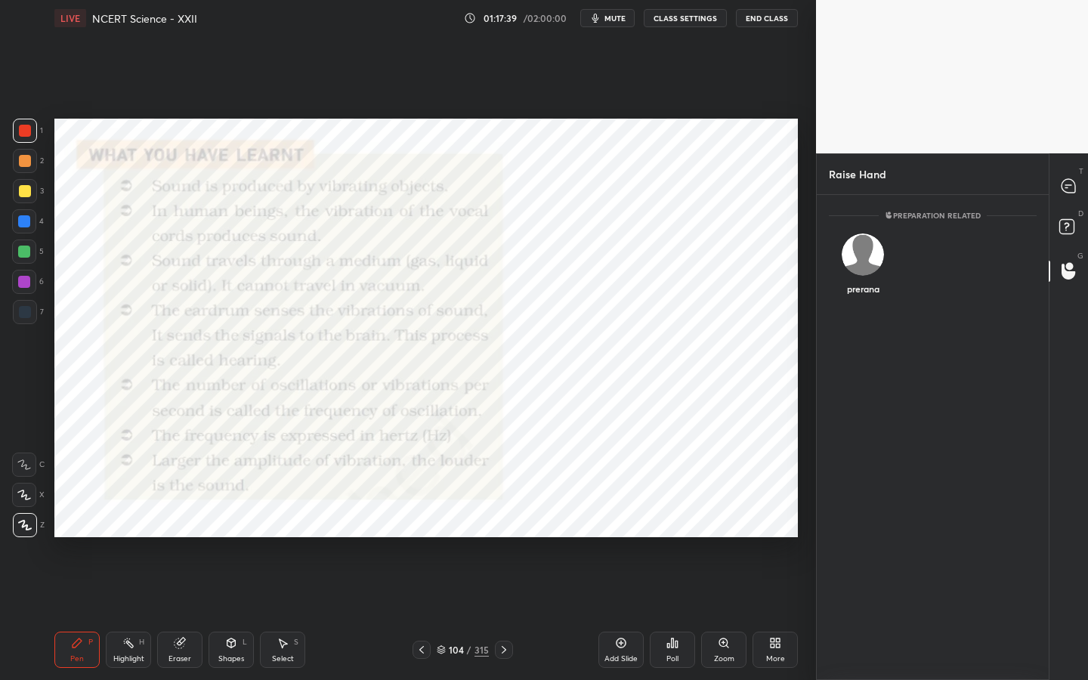
scroll to position [5, 5]
click at [869, 255] on img "grid" at bounding box center [863, 254] width 42 height 42
click at [856, 296] on button "INVITE" at bounding box center [862, 299] width 55 height 20
click at [1058, 200] on div "T Messages (T)" at bounding box center [1068, 186] width 39 height 42
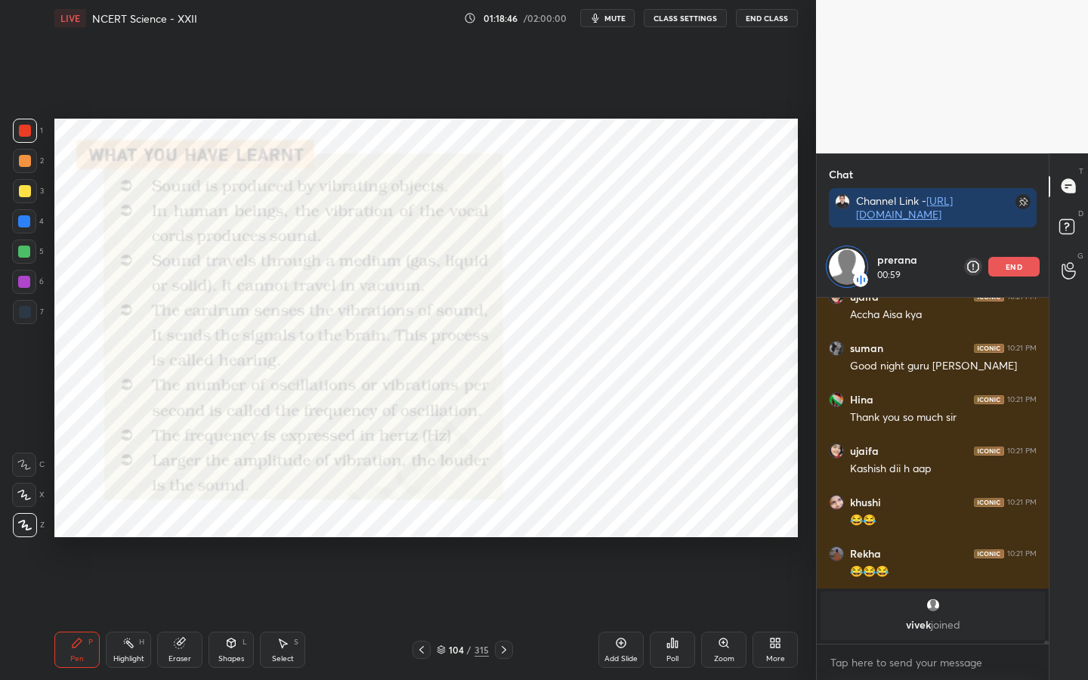
scroll to position [39652, 0]
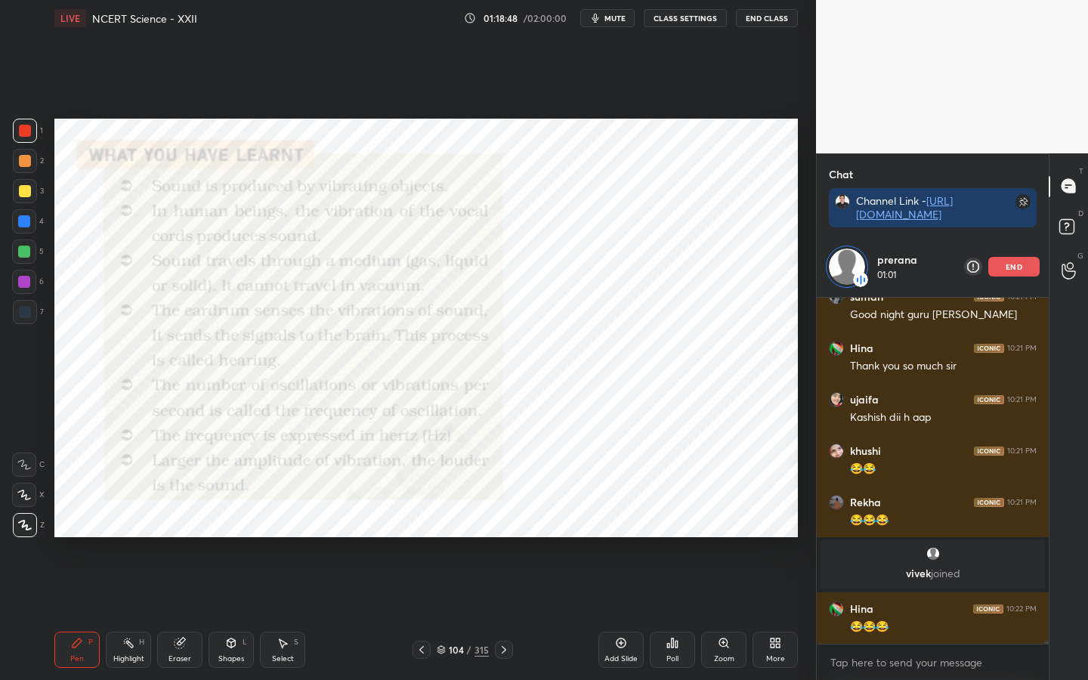
click at [181, 537] on icon at bounding box center [181, 642] width 8 height 8
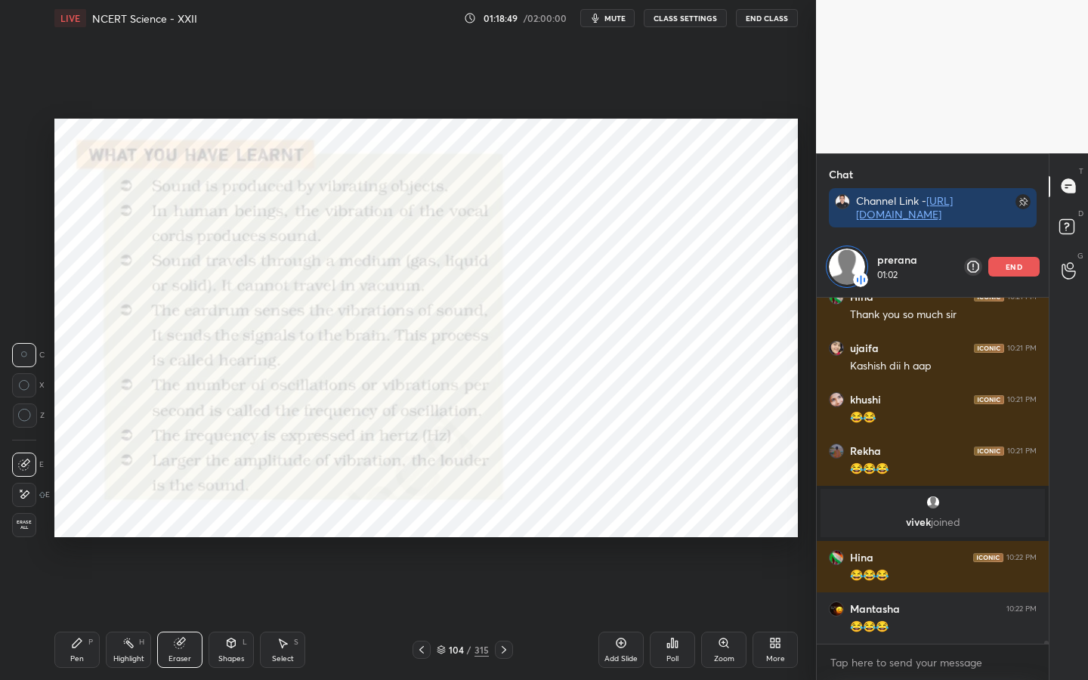
click at [16, 536] on div "Erase all" at bounding box center [24, 525] width 24 height 24
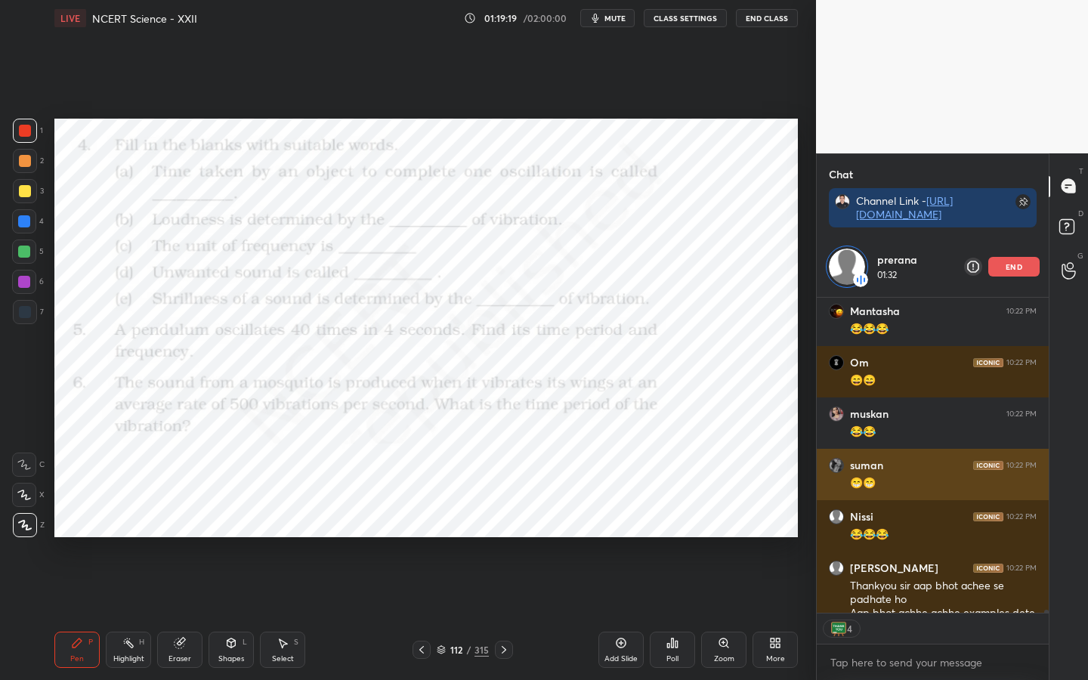
scroll to position [40032, 0]
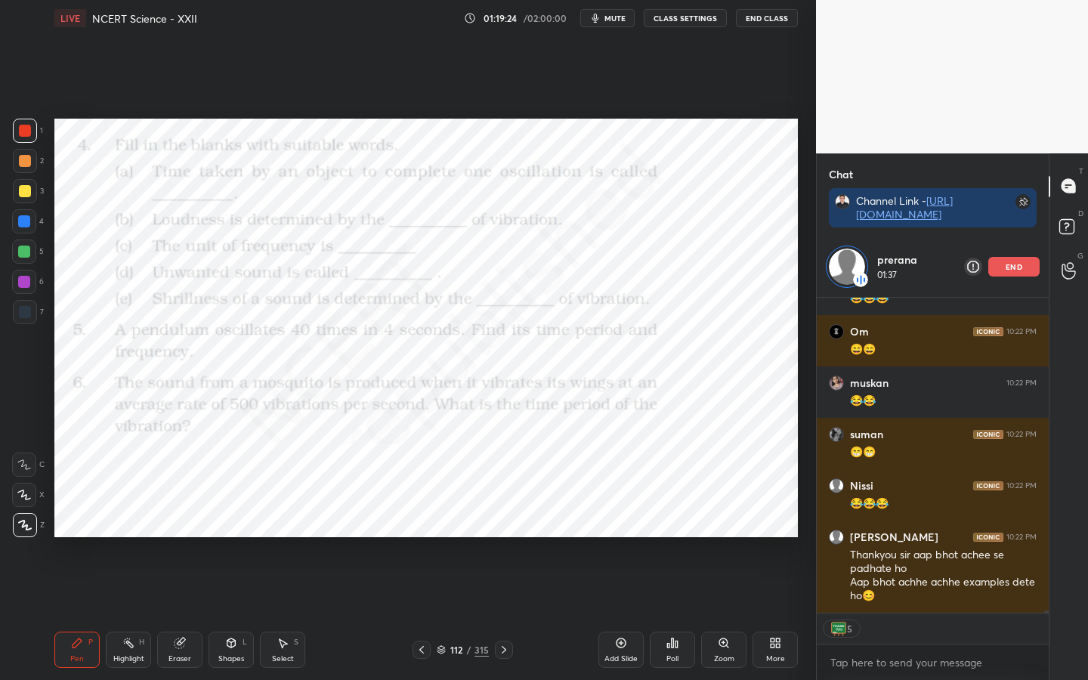
click at [1017, 276] on div "prerana 01:37 end" at bounding box center [933, 266] width 232 height 60
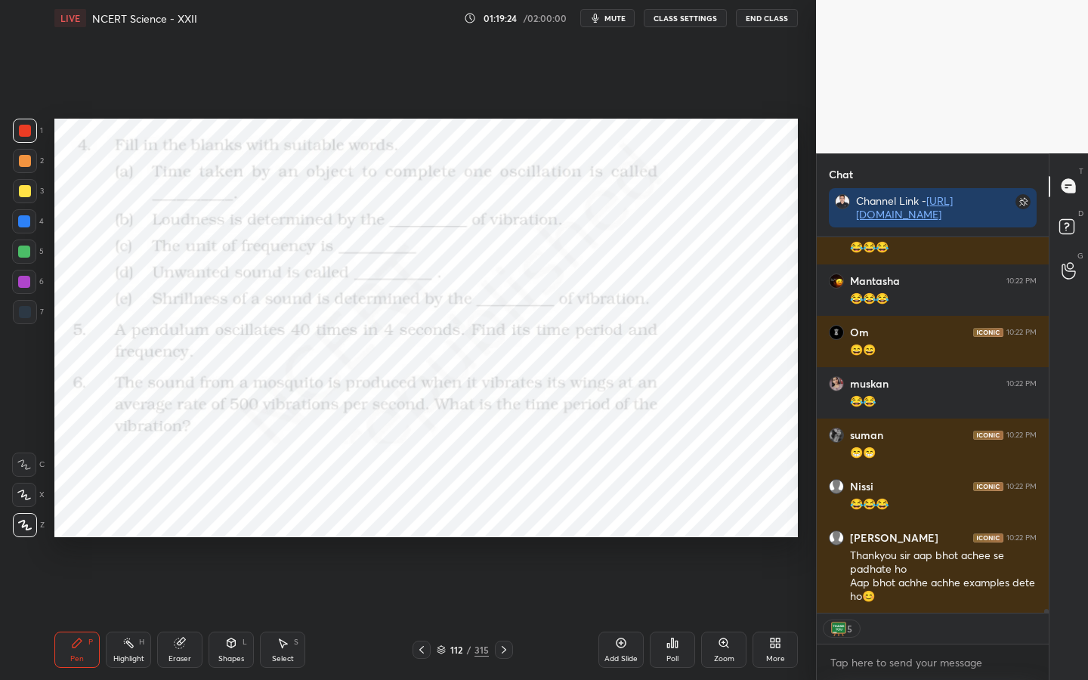
click at [1012, 271] on div "Mantasha 10:22 PM 😂😂😂" at bounding box center [933, 289] width 232 height 51
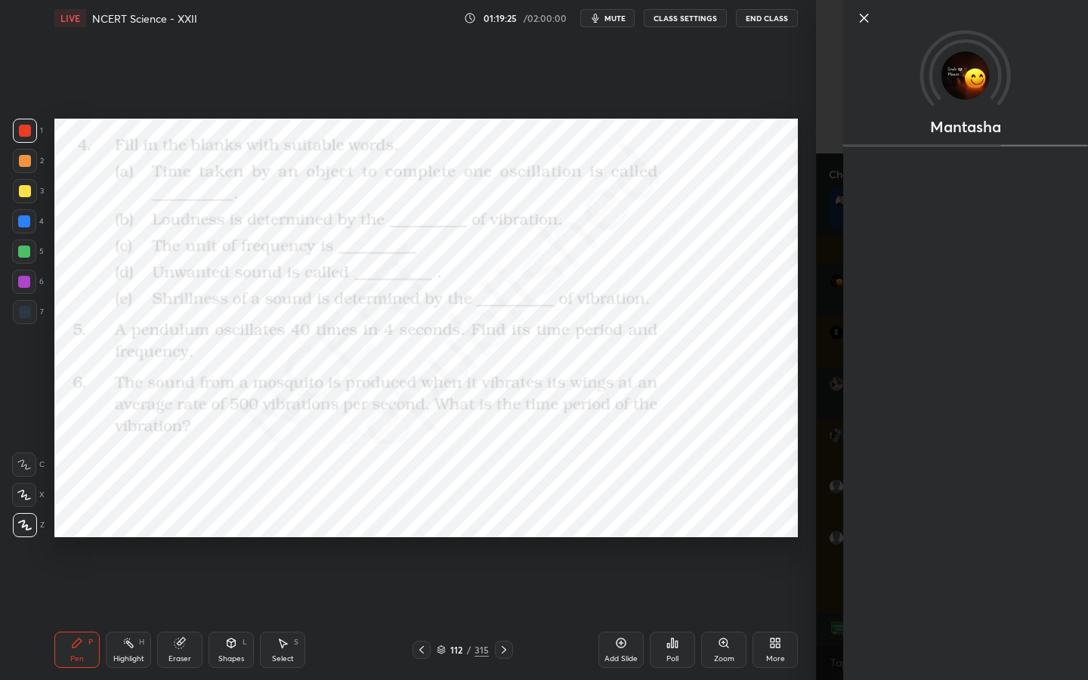
click at [809, 362] on div "1 2 3 4 5 6 7 C X Z C X Z E E Erase all H H LIVE NCERT Science - XXII 01:19:25 …" at bounding box center [408, 340] width 816 height 680
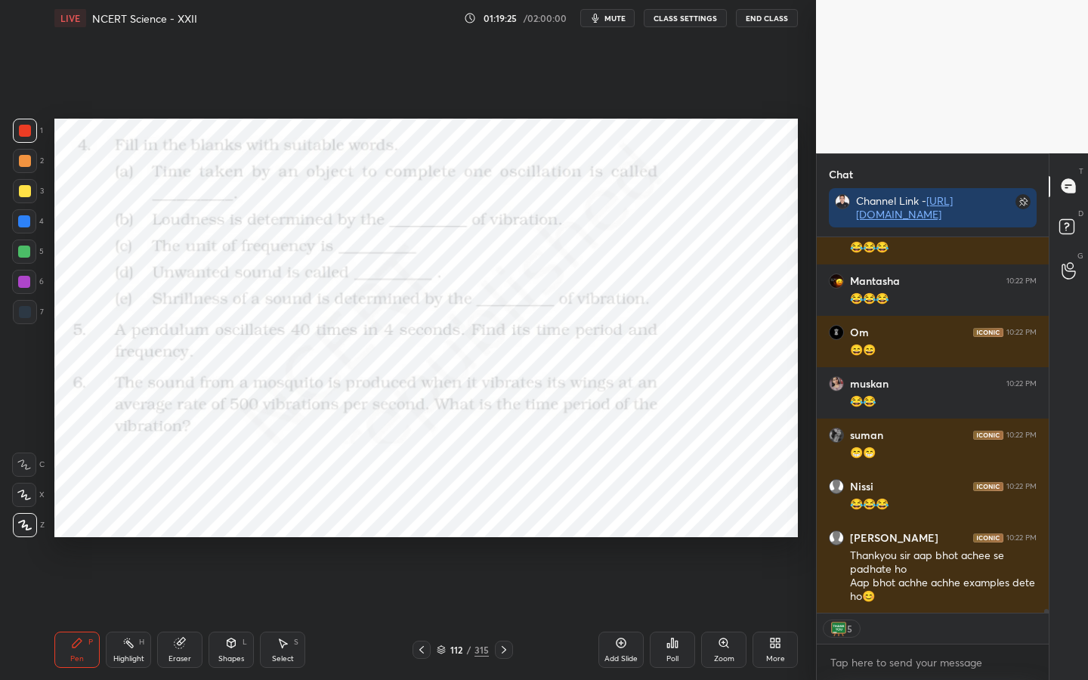
click at [809, 362] on div "1 2 3 4 5 6 7 C X Z C X Z E E Erase all H H LIVE NCERT Science - XXII 01:19:25 …" at bounding box center [408, 340] width 816 height 680
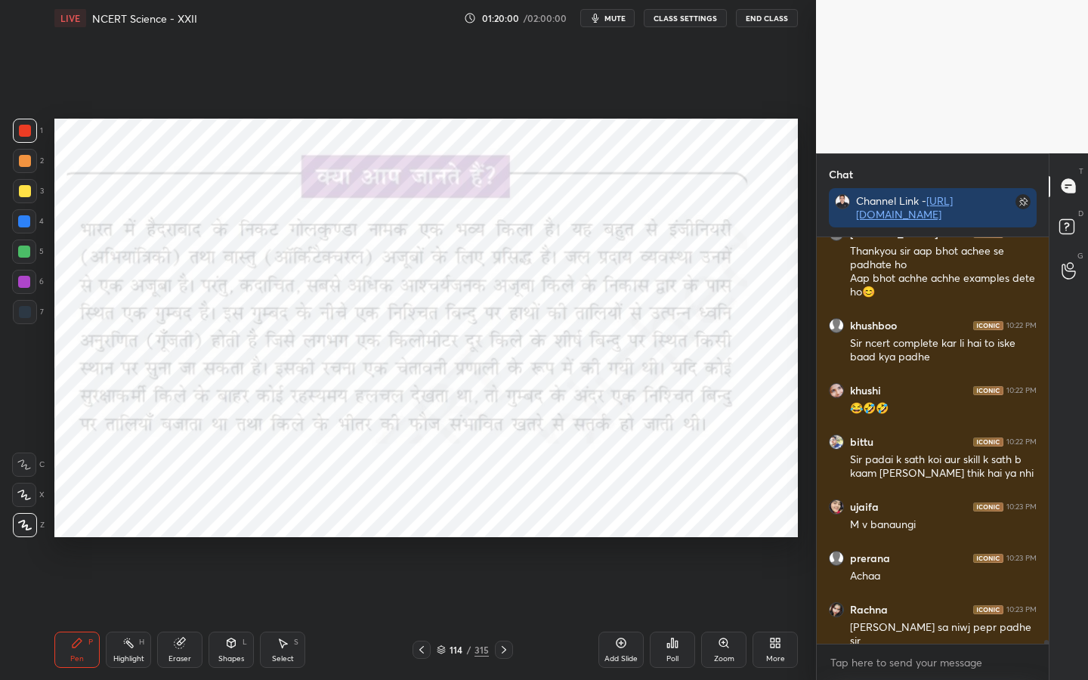
scroll to position [40327, 0]
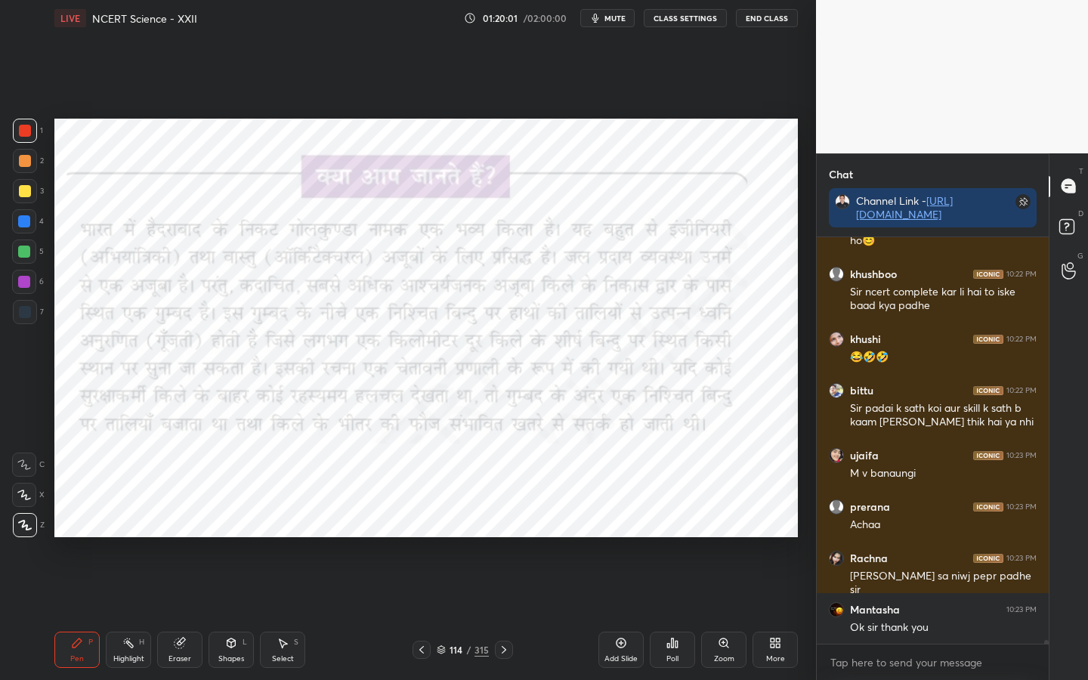
click at [179, 537] on icon at bounding box center [179, 643] width 10 height 10
click at [21, 531] on div "Erase all" at bounding box center [24, 525] width 24 height 24
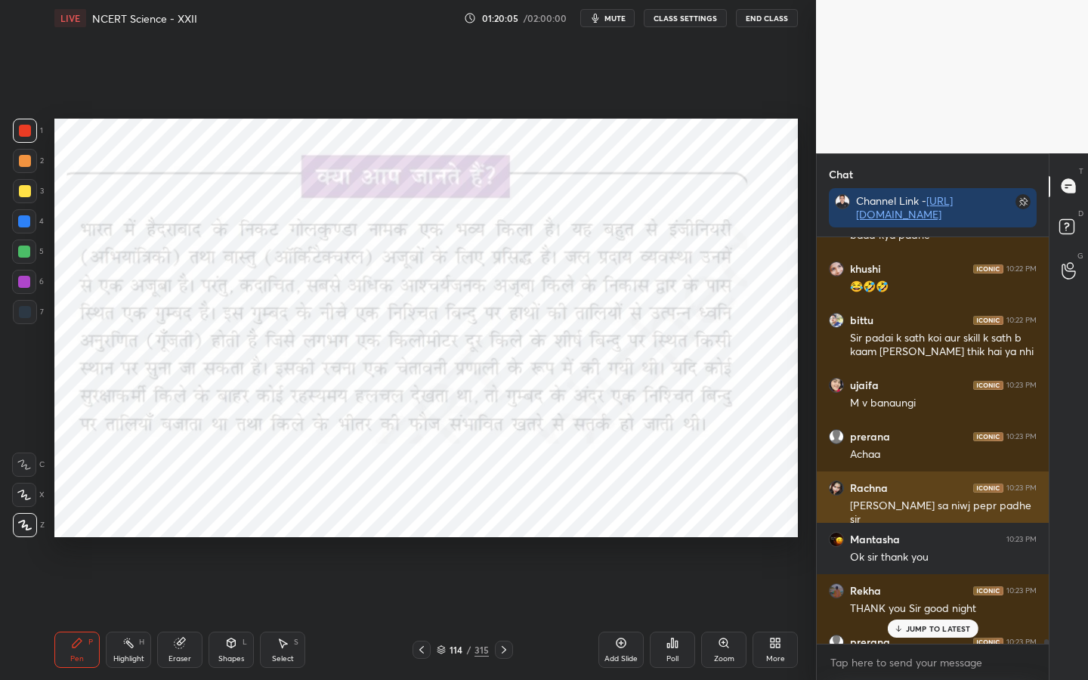
scroll to position [40430, 0]
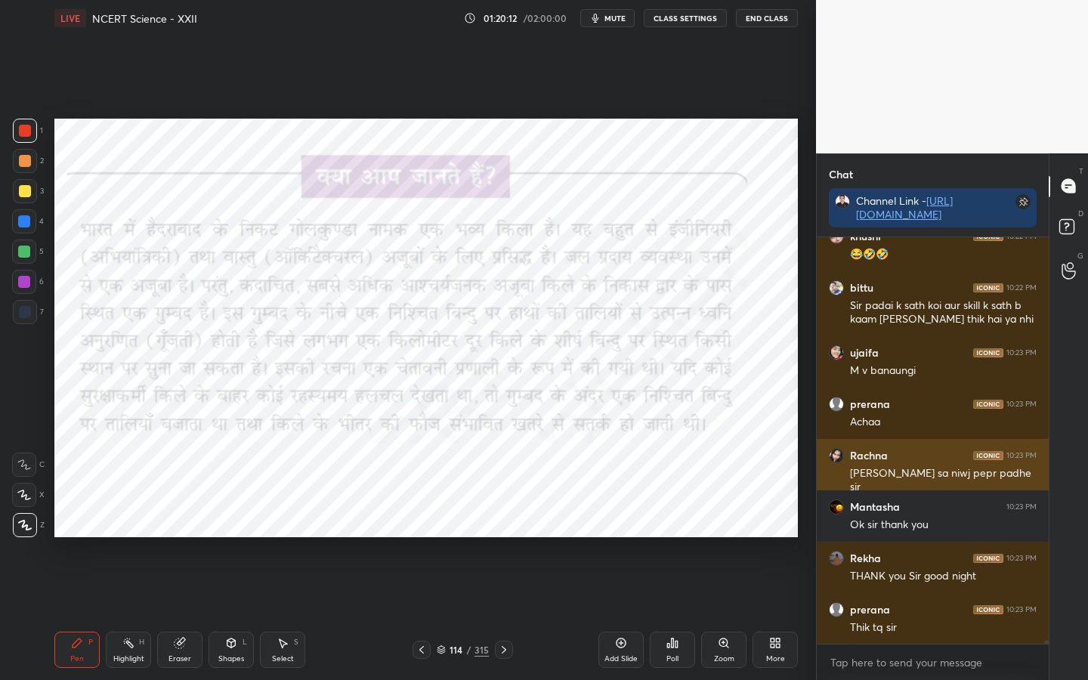
click at [869, 456] on h6 "Rachna" at bounding box center [869, 456] width 38 height 14
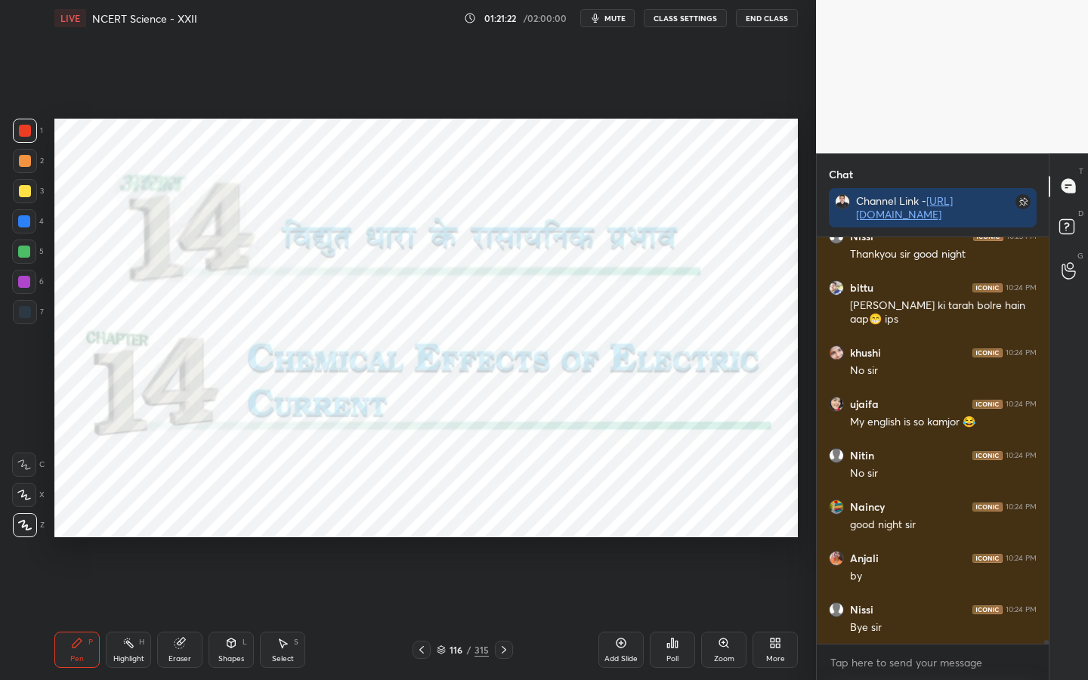
scroll to position [41471, 0]
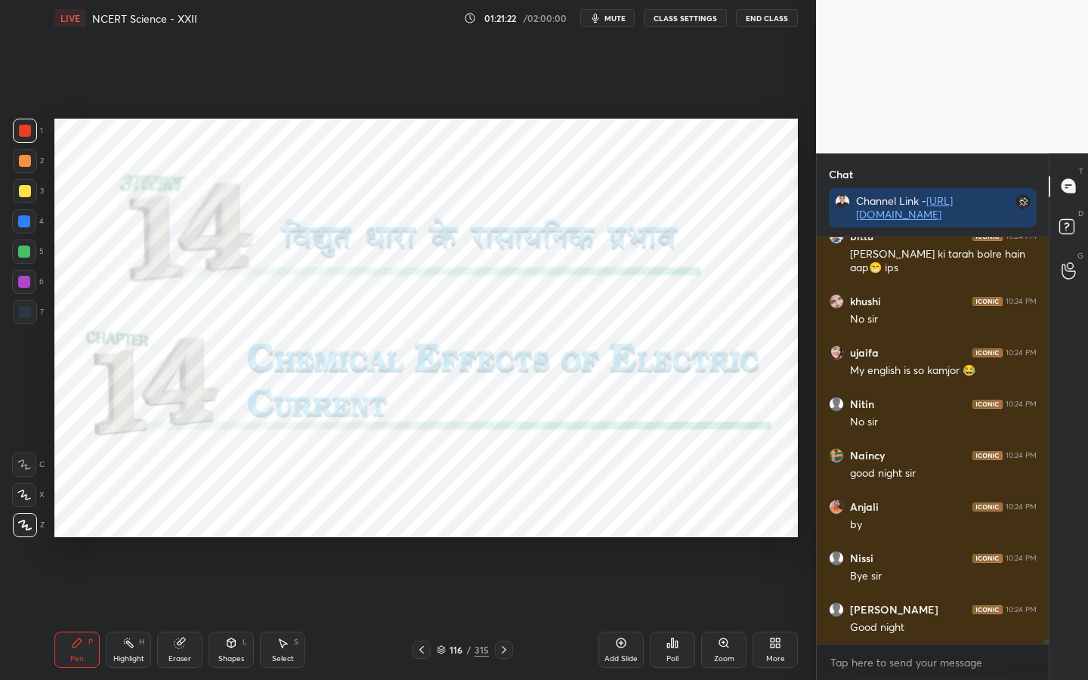
click at [767, 22] on button "End Class" at bounding box center [767, 18] width 62 height 18
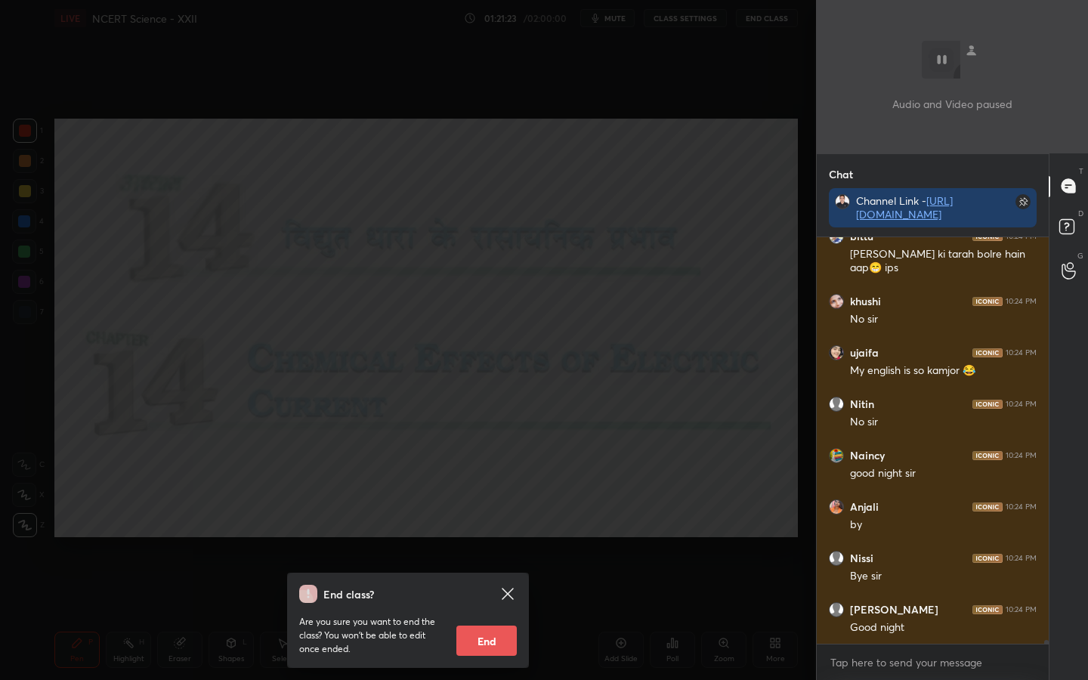
scroll to position [41522, 0]
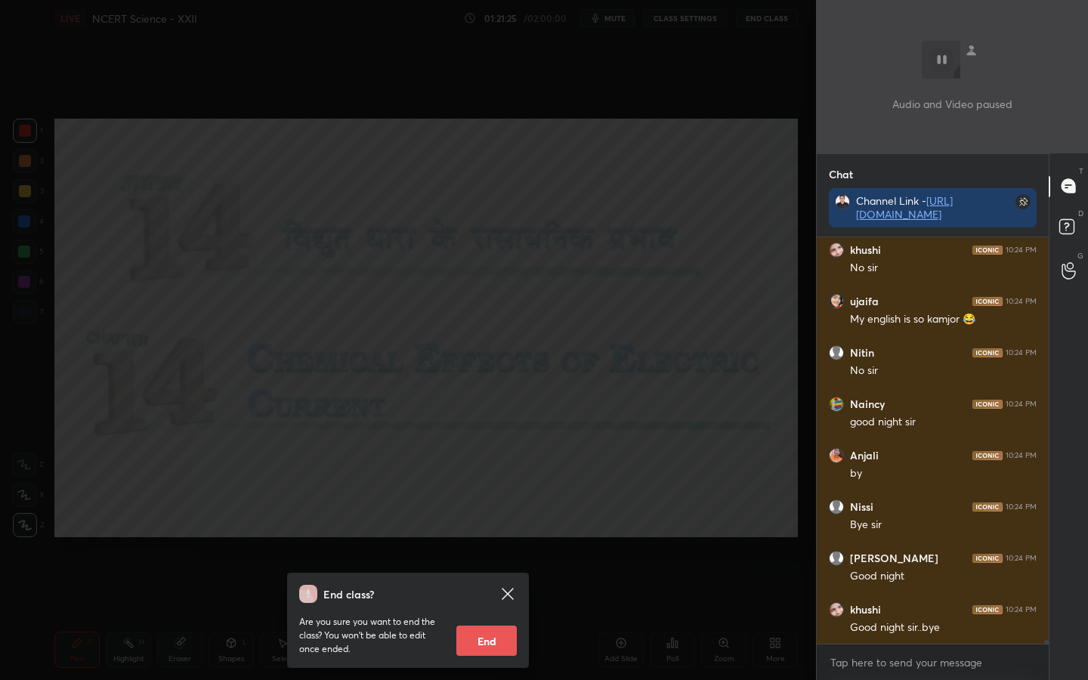
click at [493, 537] on button "End" at bounding box center [486, 640] width 60 height 30
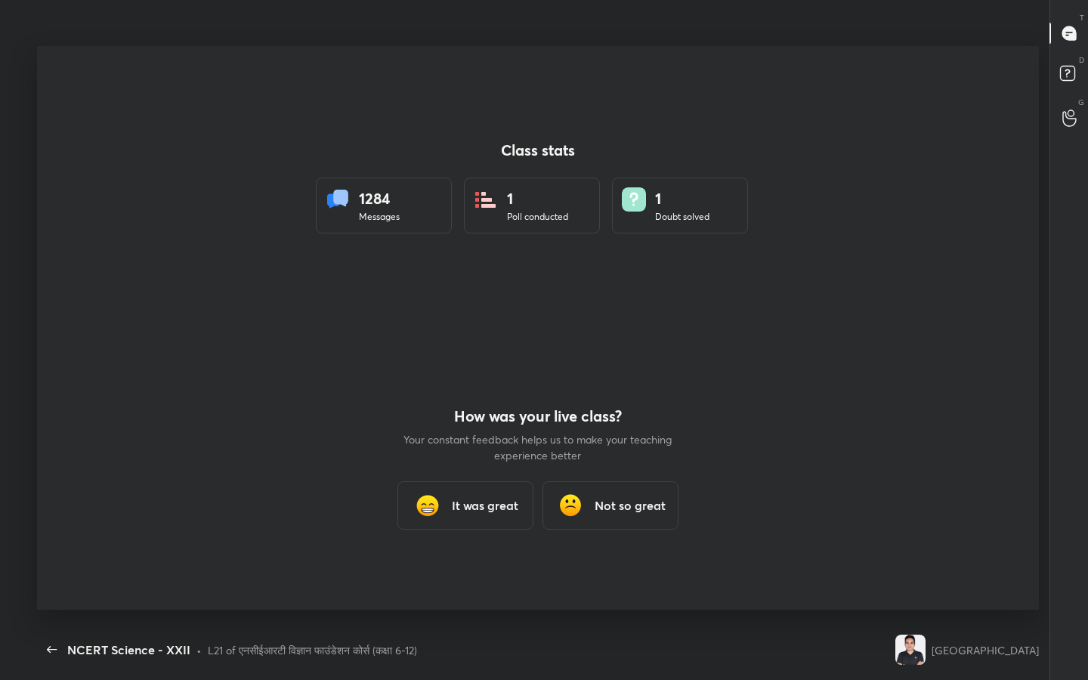
scroll to position [74955, 74463]
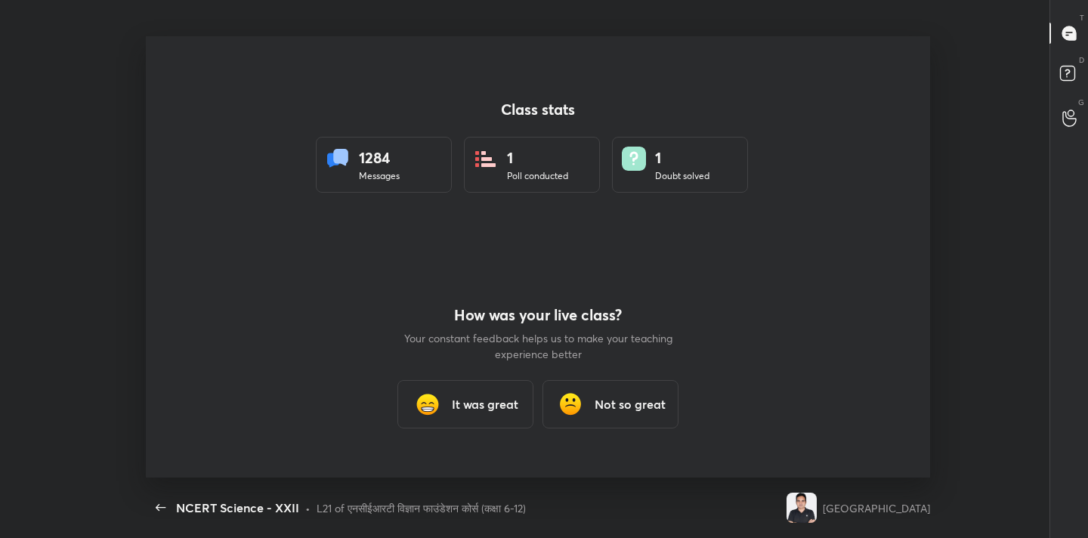
click at [468, 406] on h3 "It was great" at bounding box center [485, 404] width 66 height 18
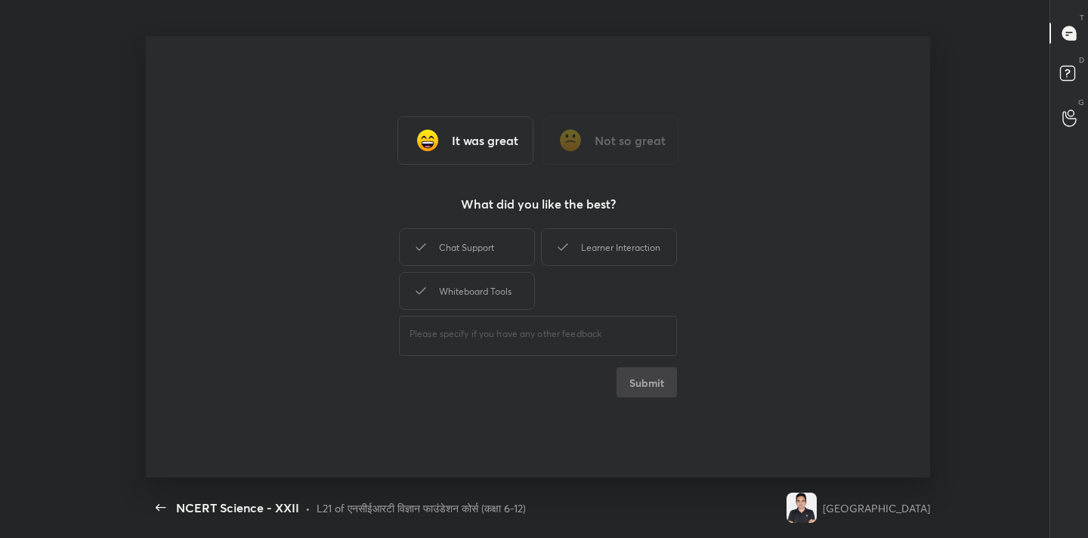
type textarea "x"
click at [483, 241] on div "Chat Support" at bounding box center [467, 247] width 136 height 38
click at [590, 243] on div "Learner Interaction" at bounding box center [609, 247] width 136 height 38
click at [480, 292] on div "Whiteboard Tools" at bounding box center [467, 291] width 136 height 38
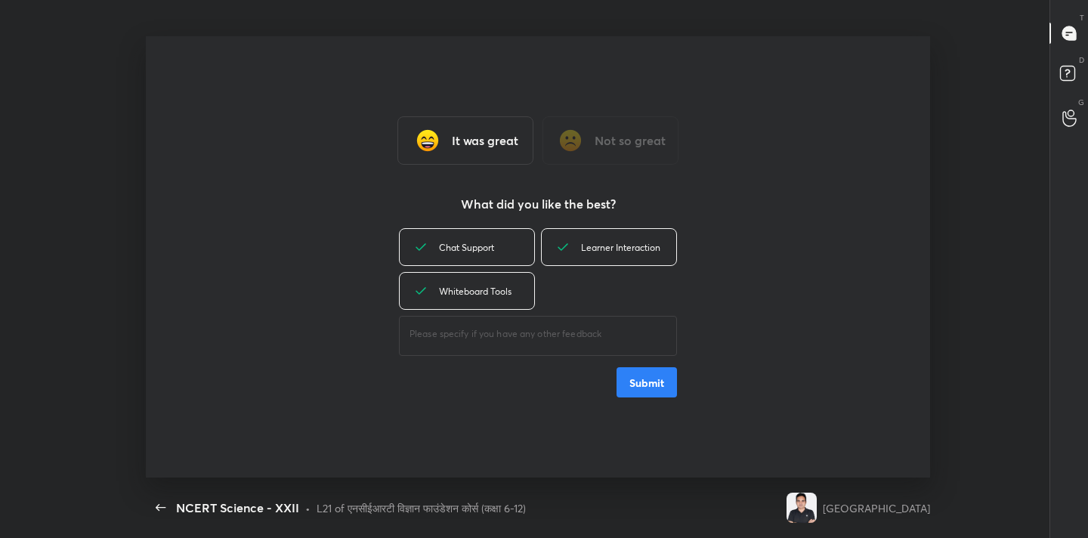
click at [638, 394] on button "Submit" at bounding box center [646, 382] width 60 height 30
